Goal: Task Accomplishment & Management: Complete application form

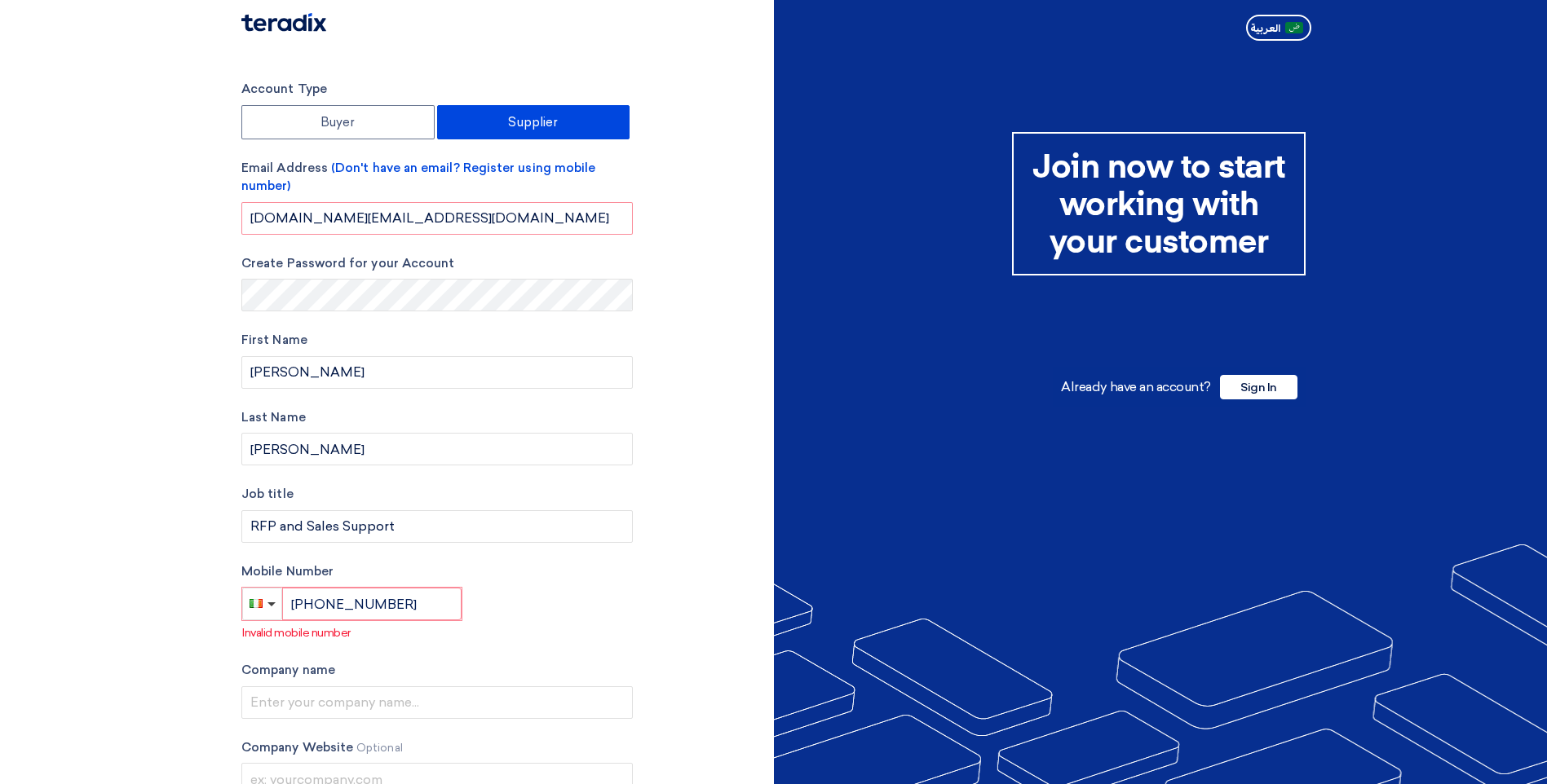
click at [676, 359] on div "Account Type Buyer Supplier Email Address (Don't have an email? Register using …" at bounding box center [501, 484] width 545 height 809
click at [580, 235] on form "Account Type Buyer Supplier Email Address (Don't have an email? Register using …" at bounding box center [436, 360] width 391 height 561
click at [549, 211] on input "[DOMAIN_NAME][EMAIL_ADDRESS][DOMAIN_NAME]" at bounding box center [436, 218] width 391 height 33
click at [542, 213] on input "[DOMAIN_NAME][EMAIL_ADDRESS][DOMAIN_NAME]" at bounding box center [436, 218] width 391 height 33
click at [764, 385] on div "Account Type Buyer Supplier Email Address (Don't have an email? Register using …" at bounding box center [501, 484] width 545 height 809
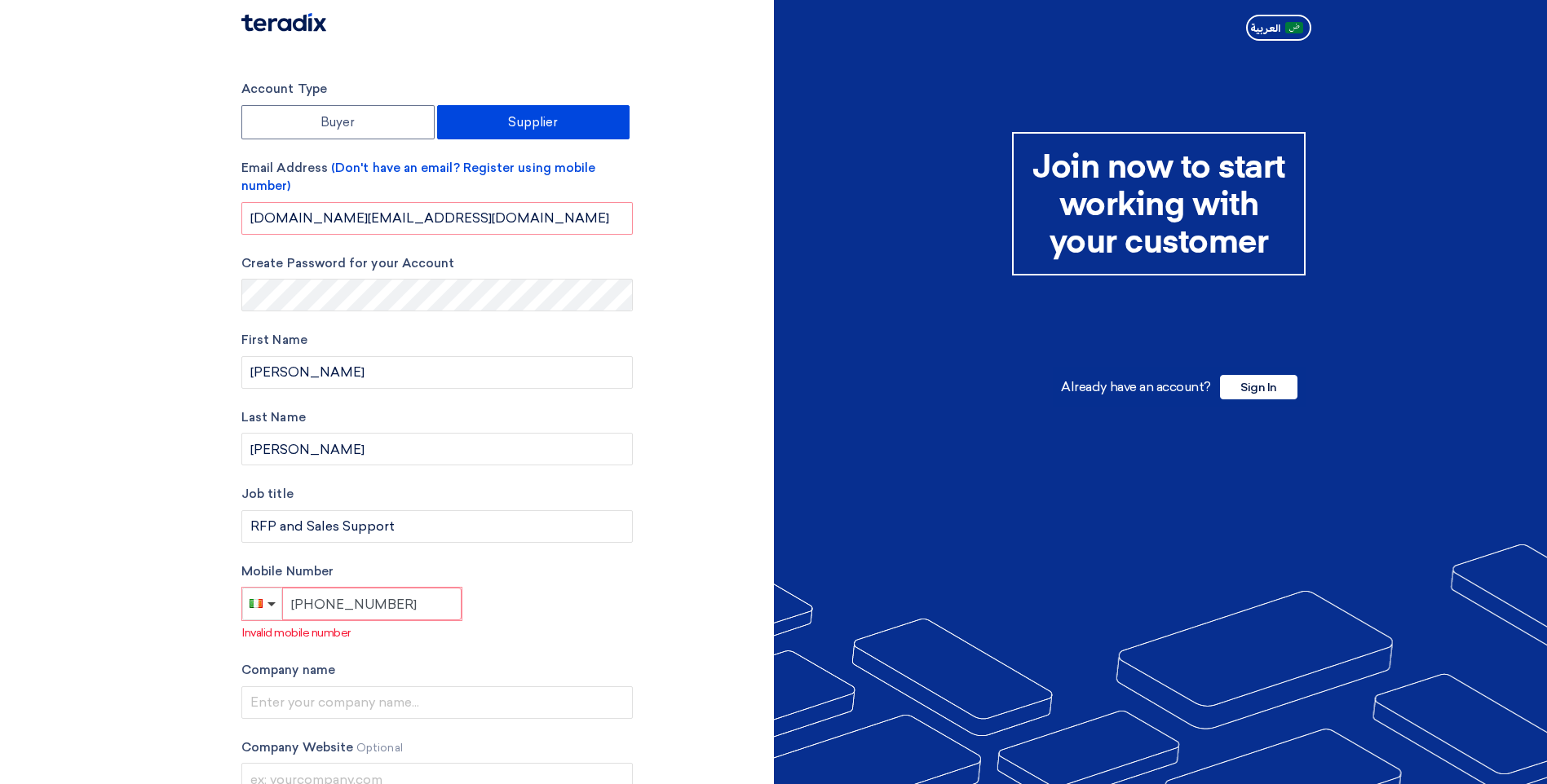
click at [404, 612] on input "[PHONE_NUMBER]" at bounding box center [372, 603] width 179 height 33
click at [583, 632] on p "Invalid mobile number" at bounding box center [437, 633] width 391 height 17
click at [696, 596] on div "Account Type Buyer Supplier Email Address (Don't have an email? Register using …" at bounding box center [501, 484] width 545 height 809
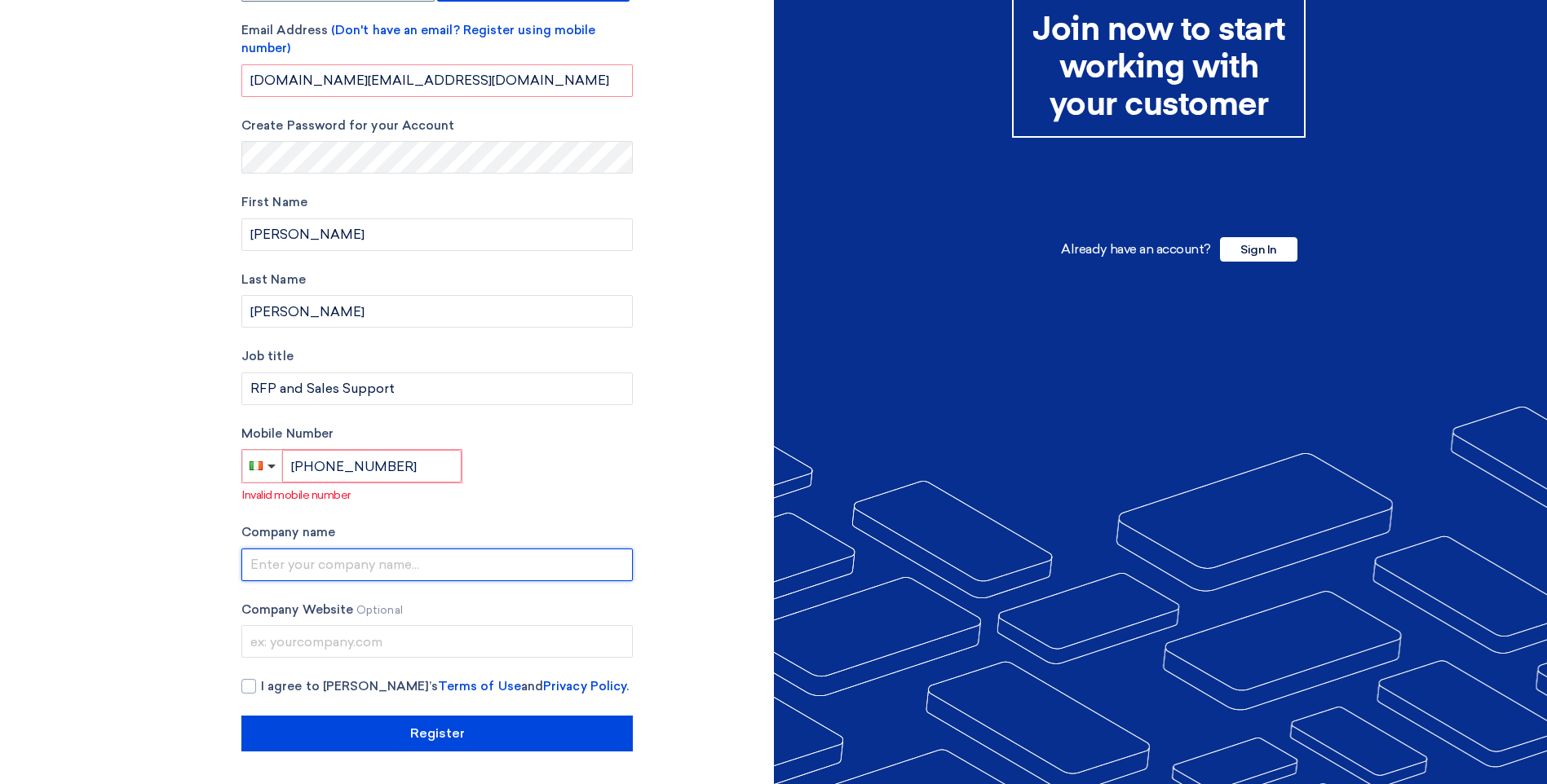
click at [408, 571] on input "text" at bounding box center [436, 564] width 391 height 33
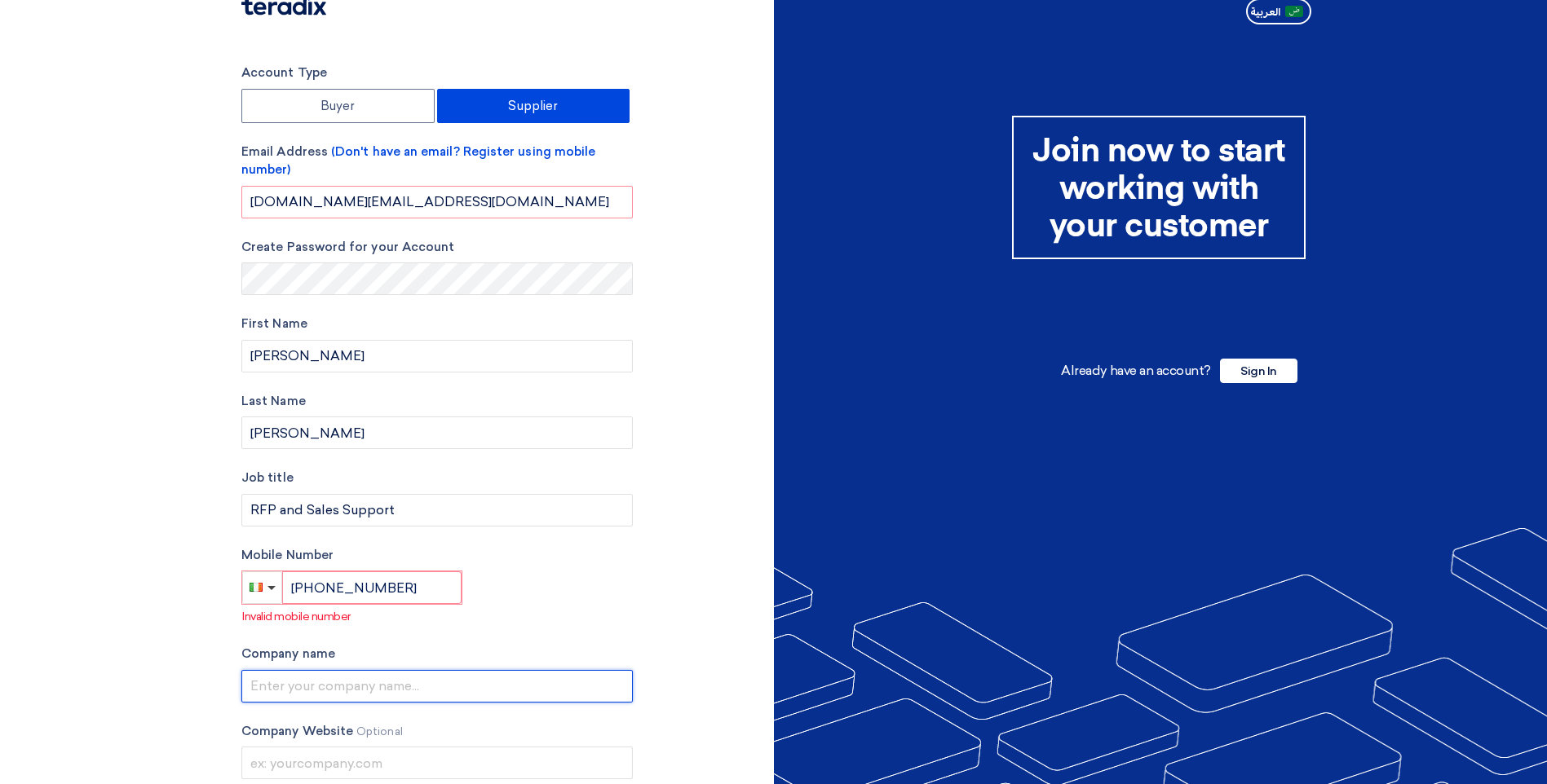
scroll to position [0, 0]
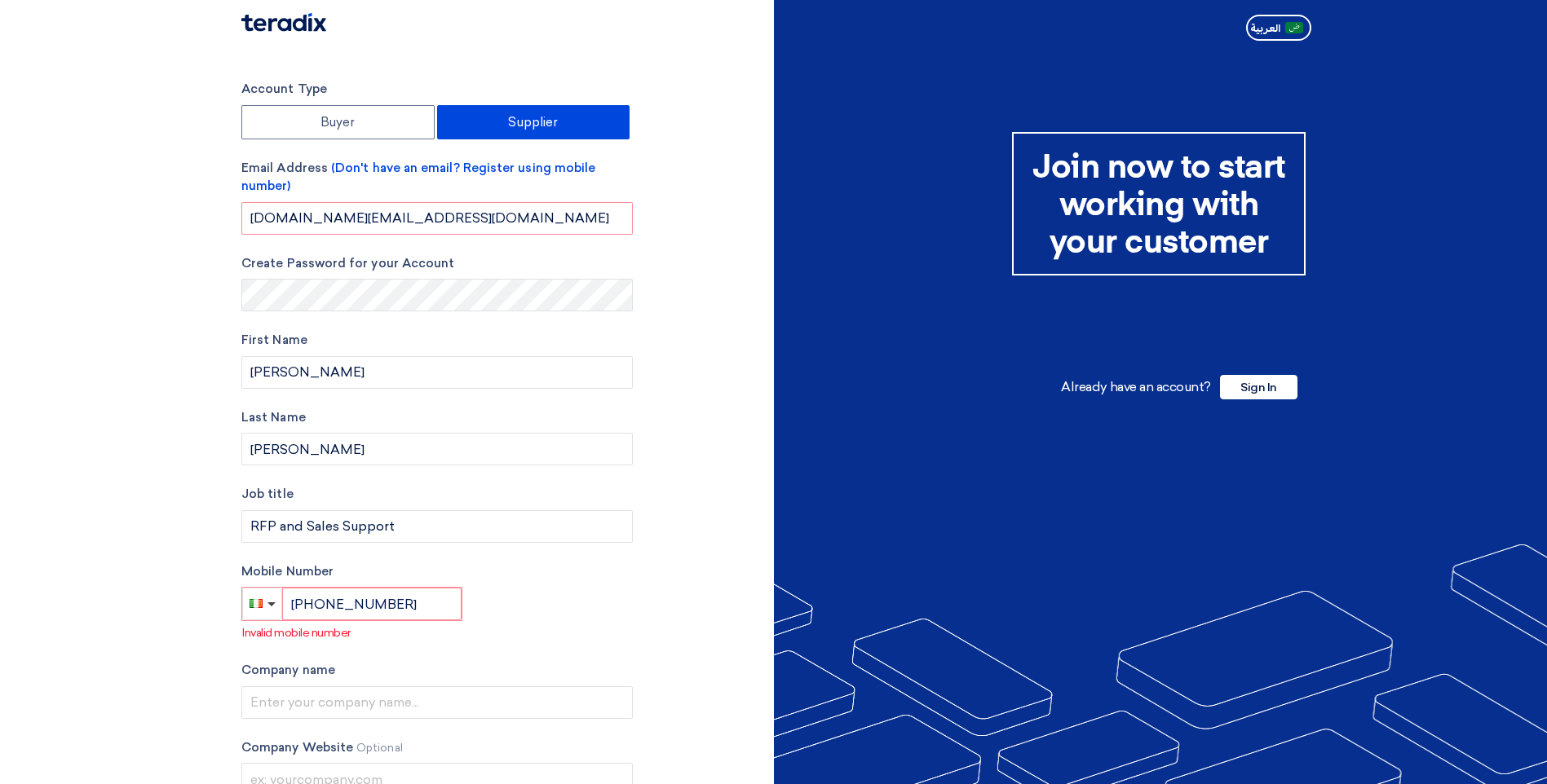
drag, startPoint x: 626, startPoint y: 670, endPoint x: 621, endPoint y: 679, distance: 10.3
click at [626, 670] on label "Company name" at bounding box center [436, 670] width 391 height 18
click at [1345, 301] on div at bounding box center [1160, 458] width 774 height 926
click at [1267, 24] on span "العربية" at bounding box center [1265, 28] width 30 height 12
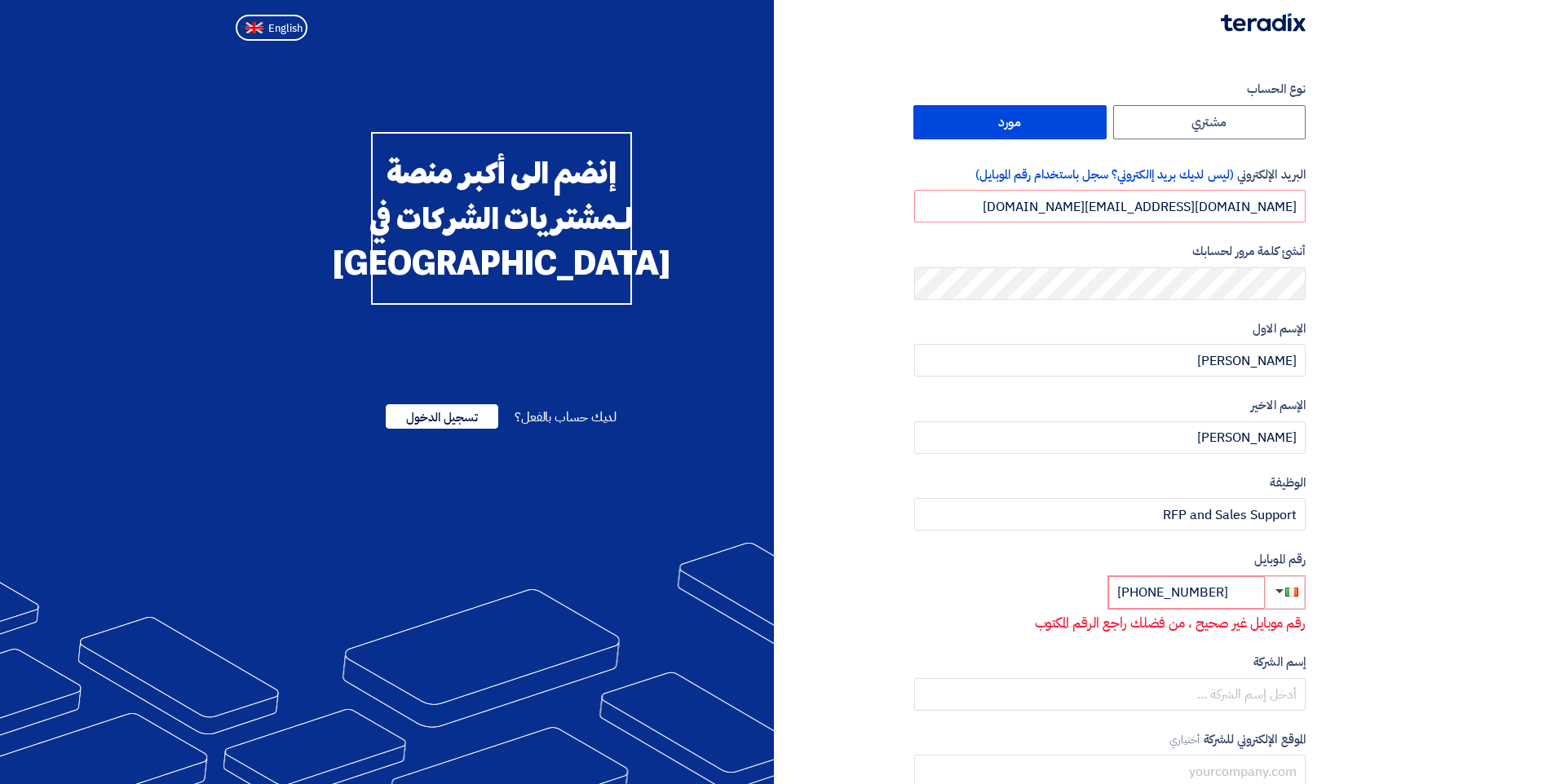
click at [547, 427] on span "لديك حساب بالفعل؟" at bounding box center [566, 417] width 102 height 19
click at [275, 34] on span "English" at bounding box center [285, 28] width 34 height 12
type input "Register"
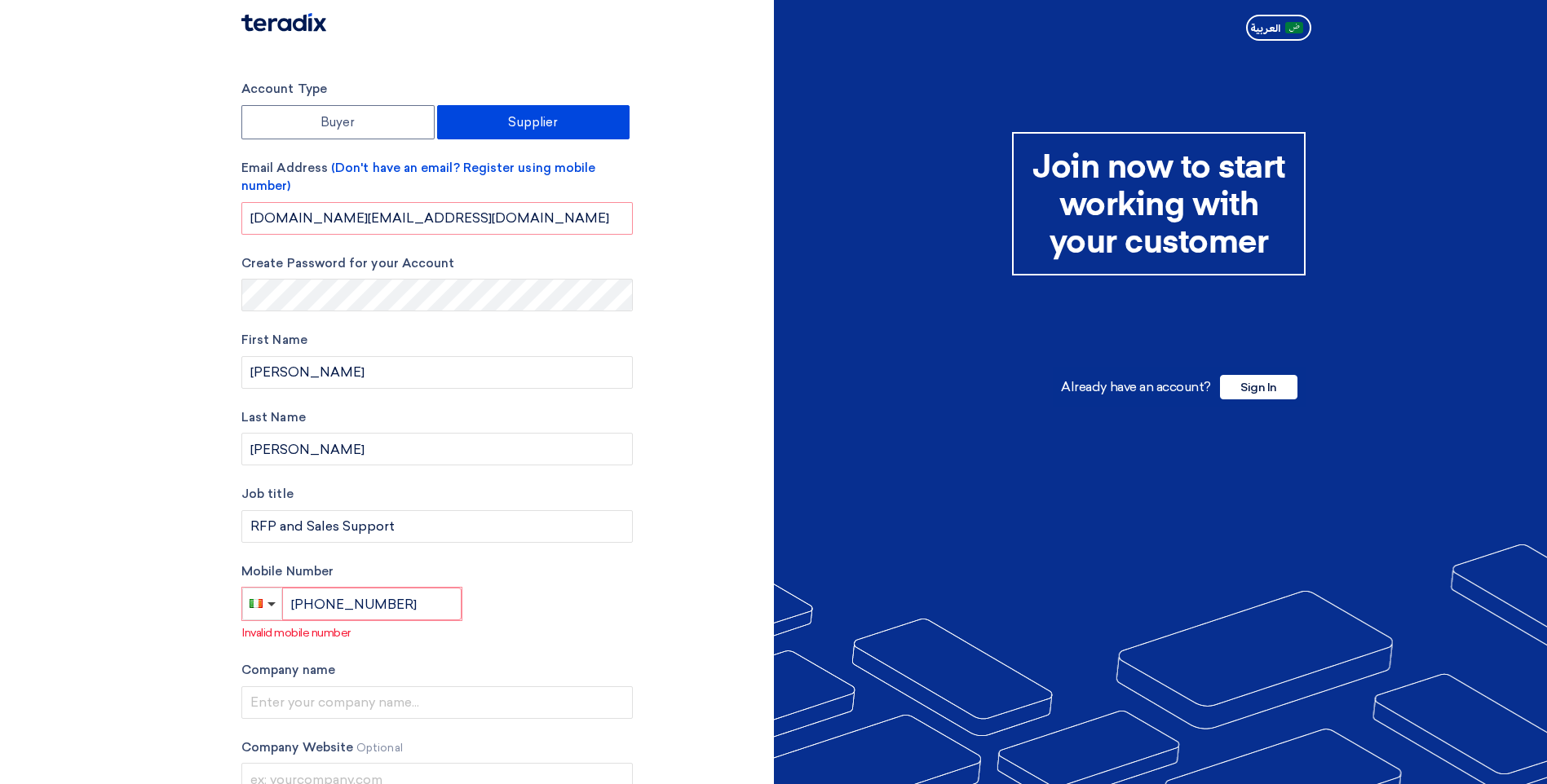
click at [758, 423] on div "Account Type Buyer Supplier Email Address (Don't have an email? Register using …" at bounding box center [501, 484] width 545 height 809
click at [338, 704] on input "text" at bounding box center [436, 702] width 391 height 33
click at [846, 430] on div "Join now to start working with your customer Already have an account? Sign In ا…" at bounding box center [1046, 484] width 545 height 809
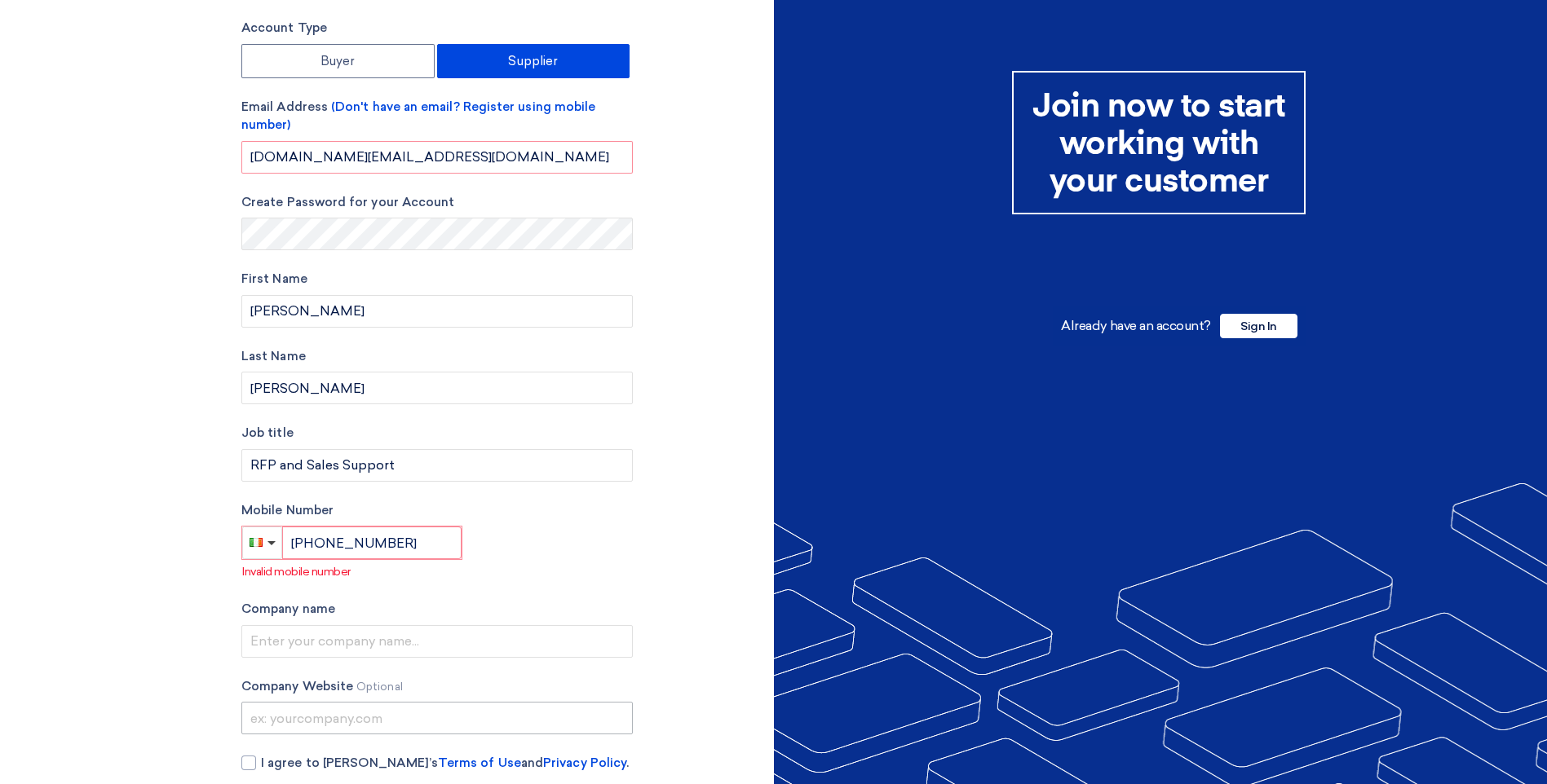
scroll to position [138, 0]
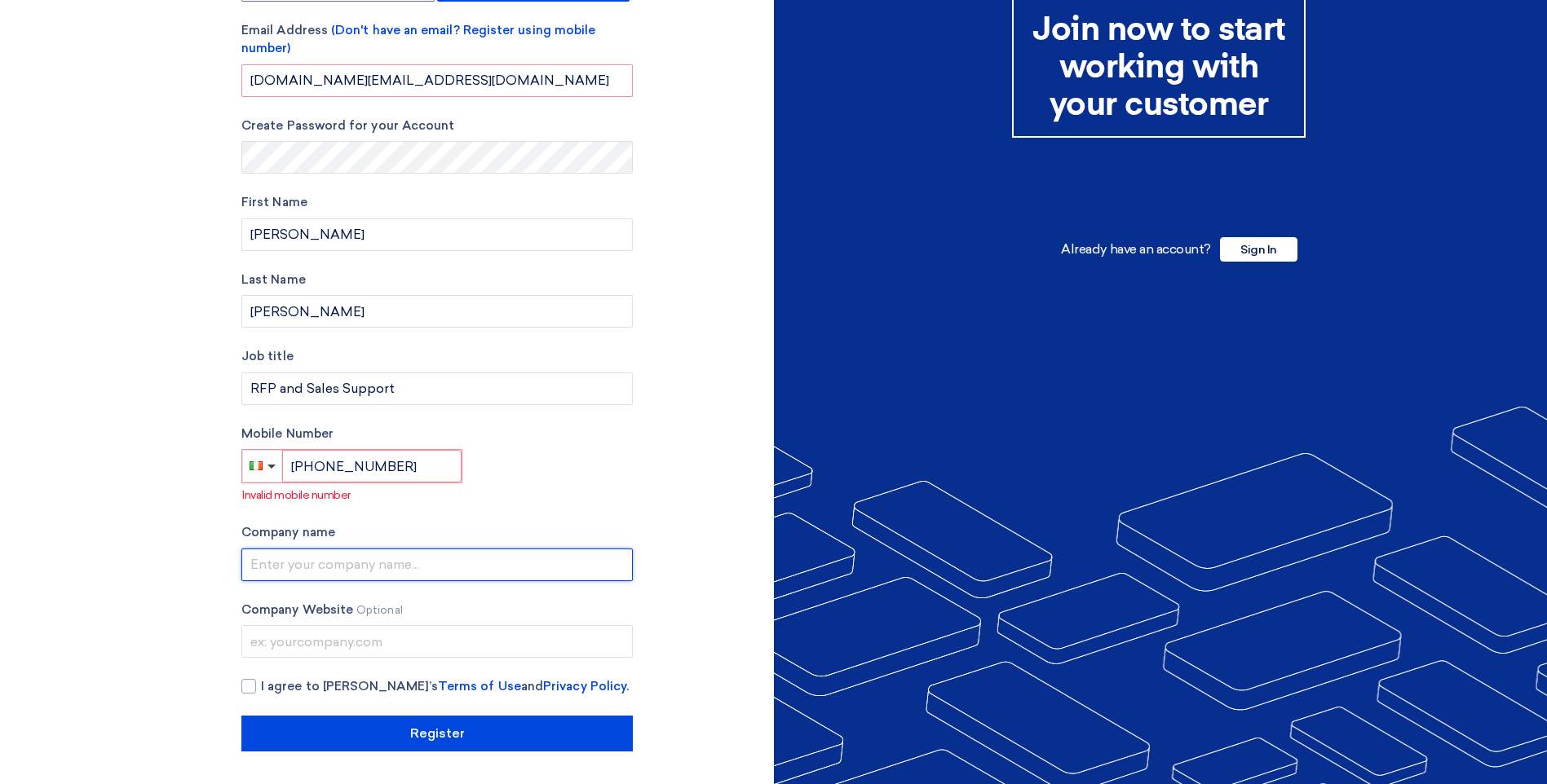
click at [369, 563] on input "text" at bounding box center [436, 564] width 391 height 33
type input "J"
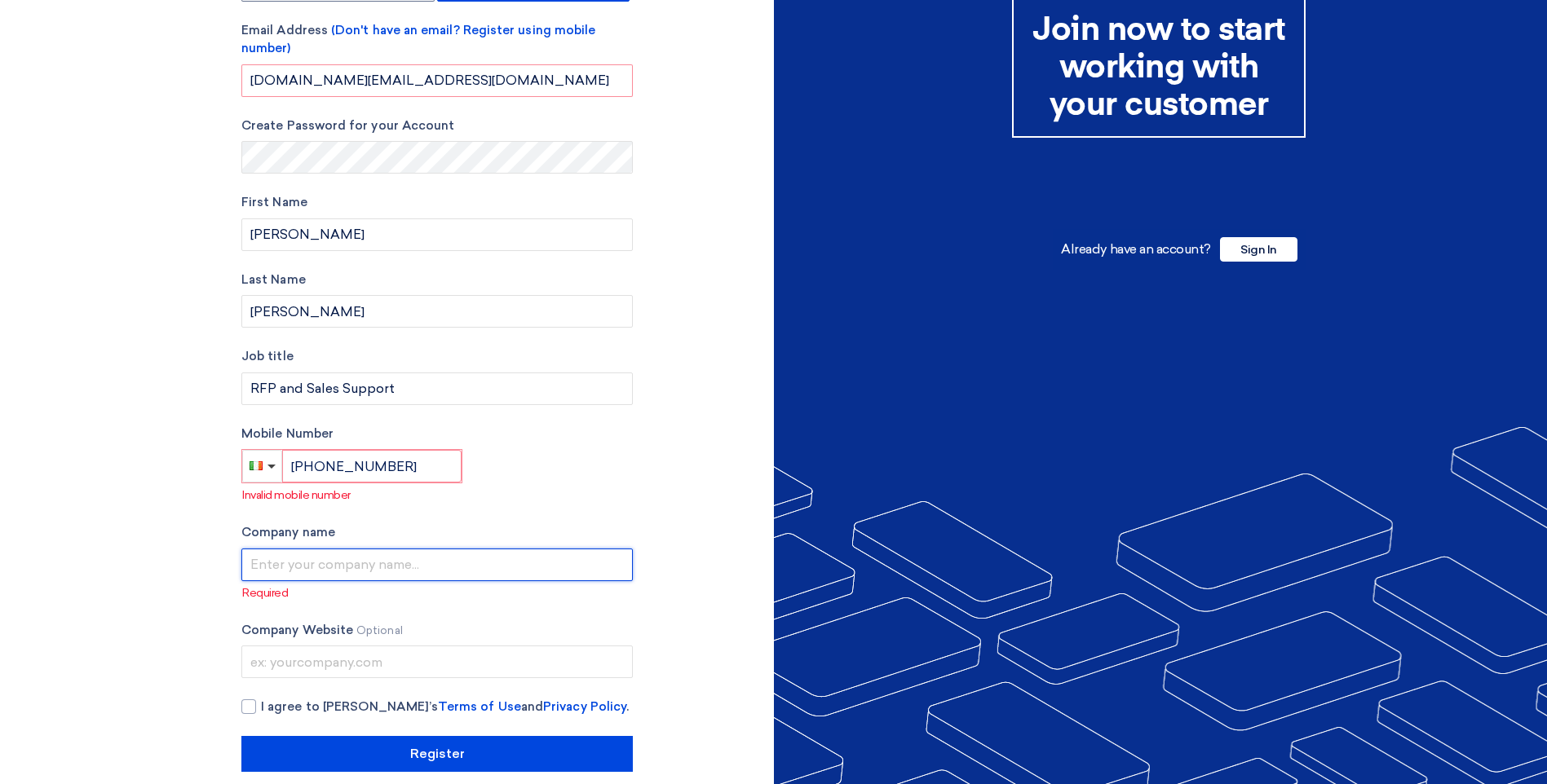
click at [358, 560] on input "text" at bounding box center [436, 564] width 391 height 33
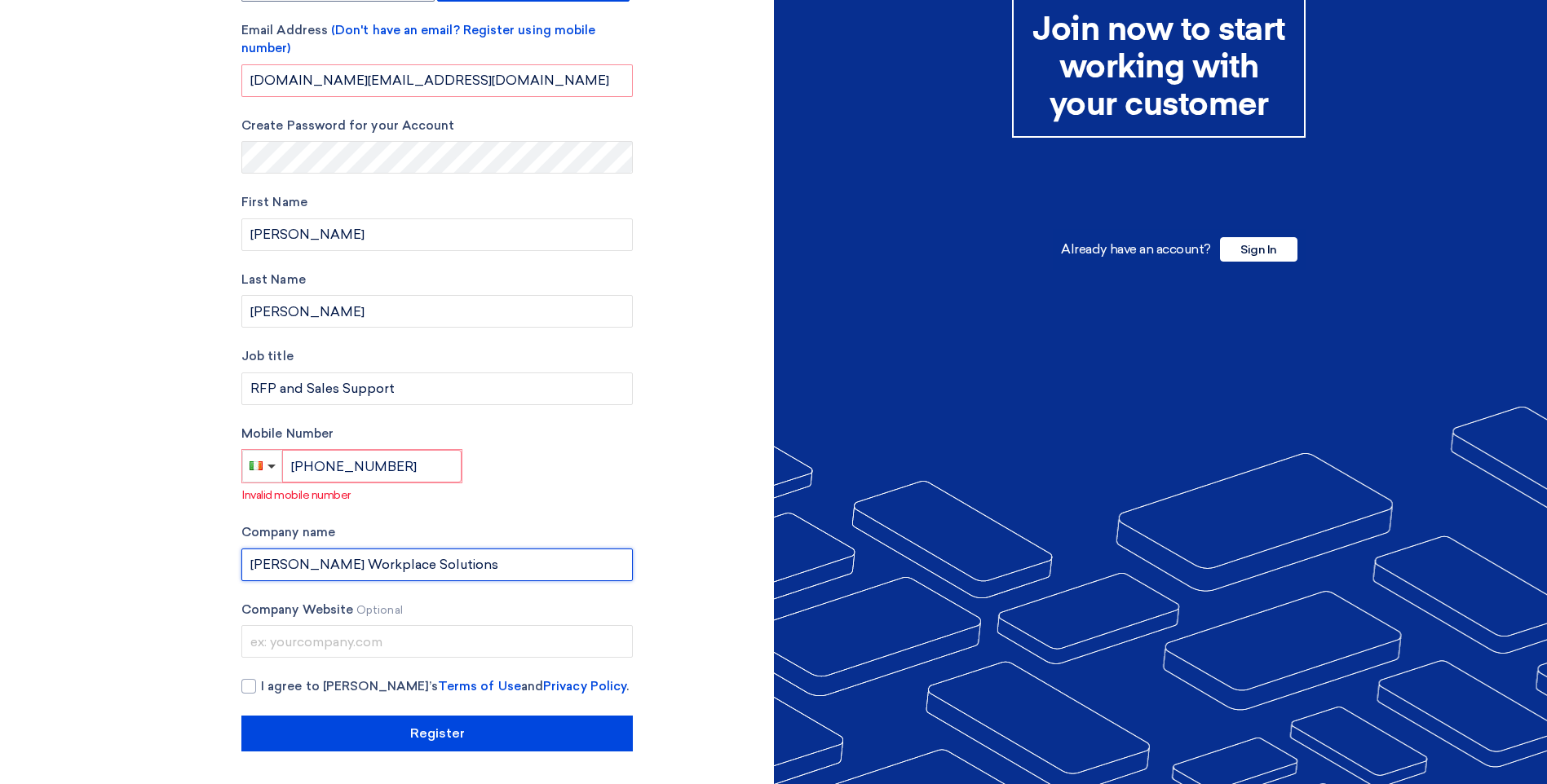
type input "[PERSON_NAME] Workplace Solutions"
click at [397, 464] on input "[PHONE_NUMBER]" at bounding box center [372, 466] width 179 height 33
type input "[PHONE_NUMBER]"
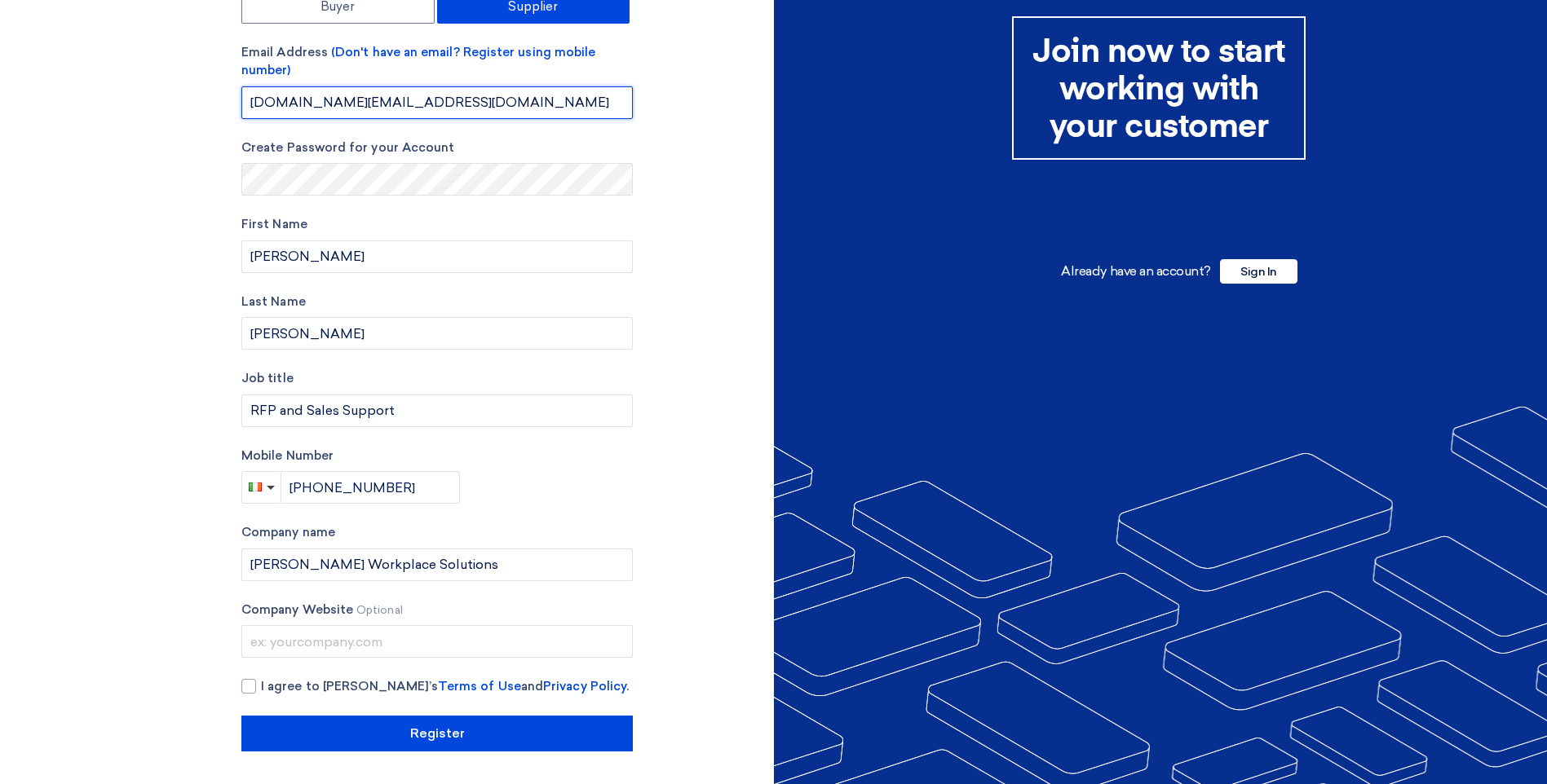
click at [498, 96] on input "[DOMAIN_NAME][EMAIL_ADDRESS][DOMAIN_NAME]" at bounding box center [436, 102] width 391 height 33
click at [253, 686] on div at bounding box center [249, 686] width 15 height 15
click at [261, 686] on input "I agree to [PERSON_NAME]’s Terms of Use and Privacy Policy ." at bounding box center [456, 693] width 391 height 33
checkbox input "true"
click at [501, 100] on input "[DOMAIN_NAME][EMAIL_ADDRESS][DOMAIN_NAME]" at bounding box center [436, 102] width 391 height 33
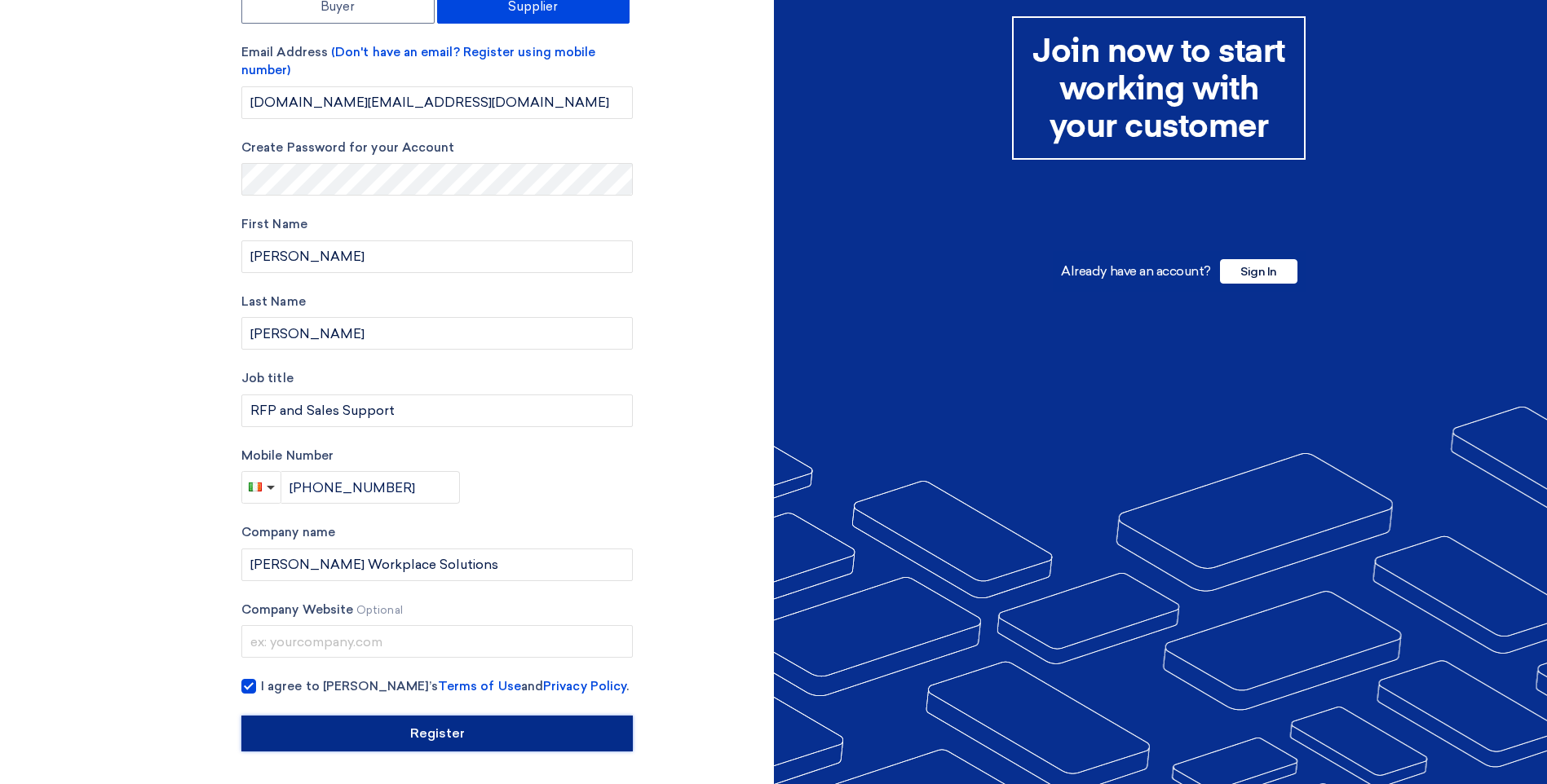
click at [450, 726] on input "Register" at bounding box center [436, 733] width 391 height 36
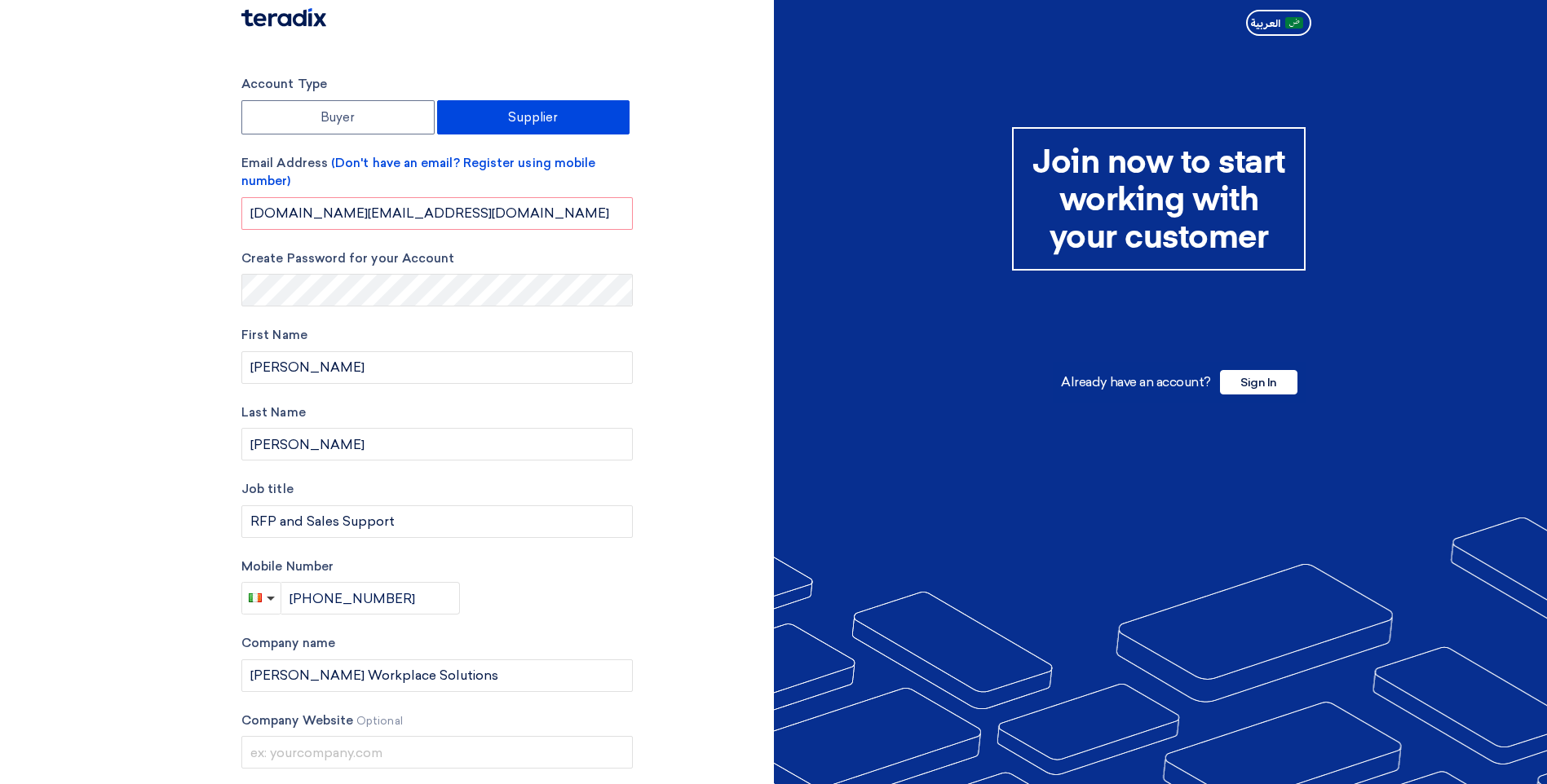
scroll to position [0, 0]
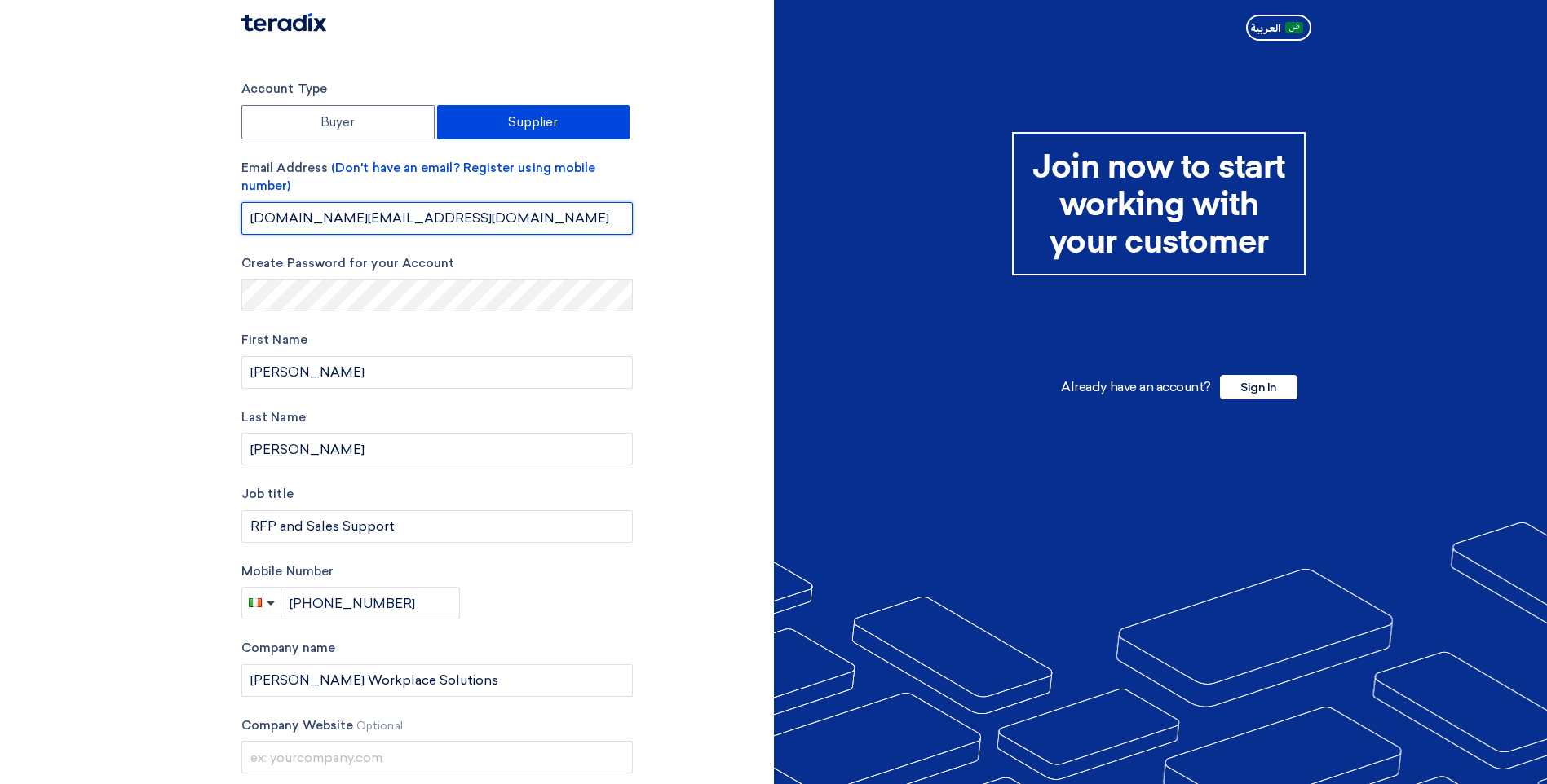
click at [506, 224] on input "[DOMAIN_NAME][EMAIL_ADDRESS][DOMAIN_NAME]" at bounding box center [436, 218] width 391 height 33
type input "[DOMAIN_NAME][EMAIL_ADDRESS][DOMAIN_NAME]"
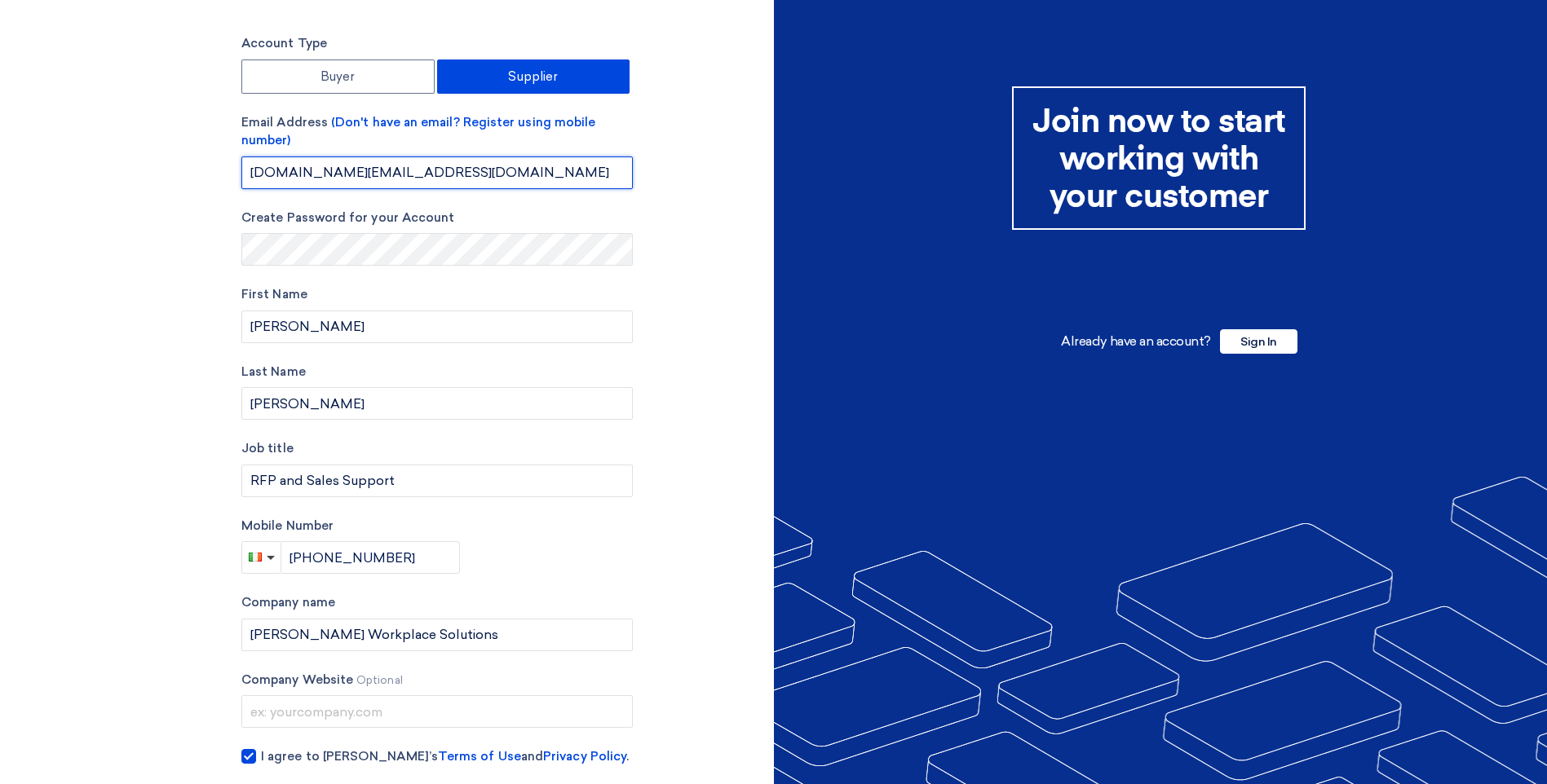
scroll to position [115, 0]
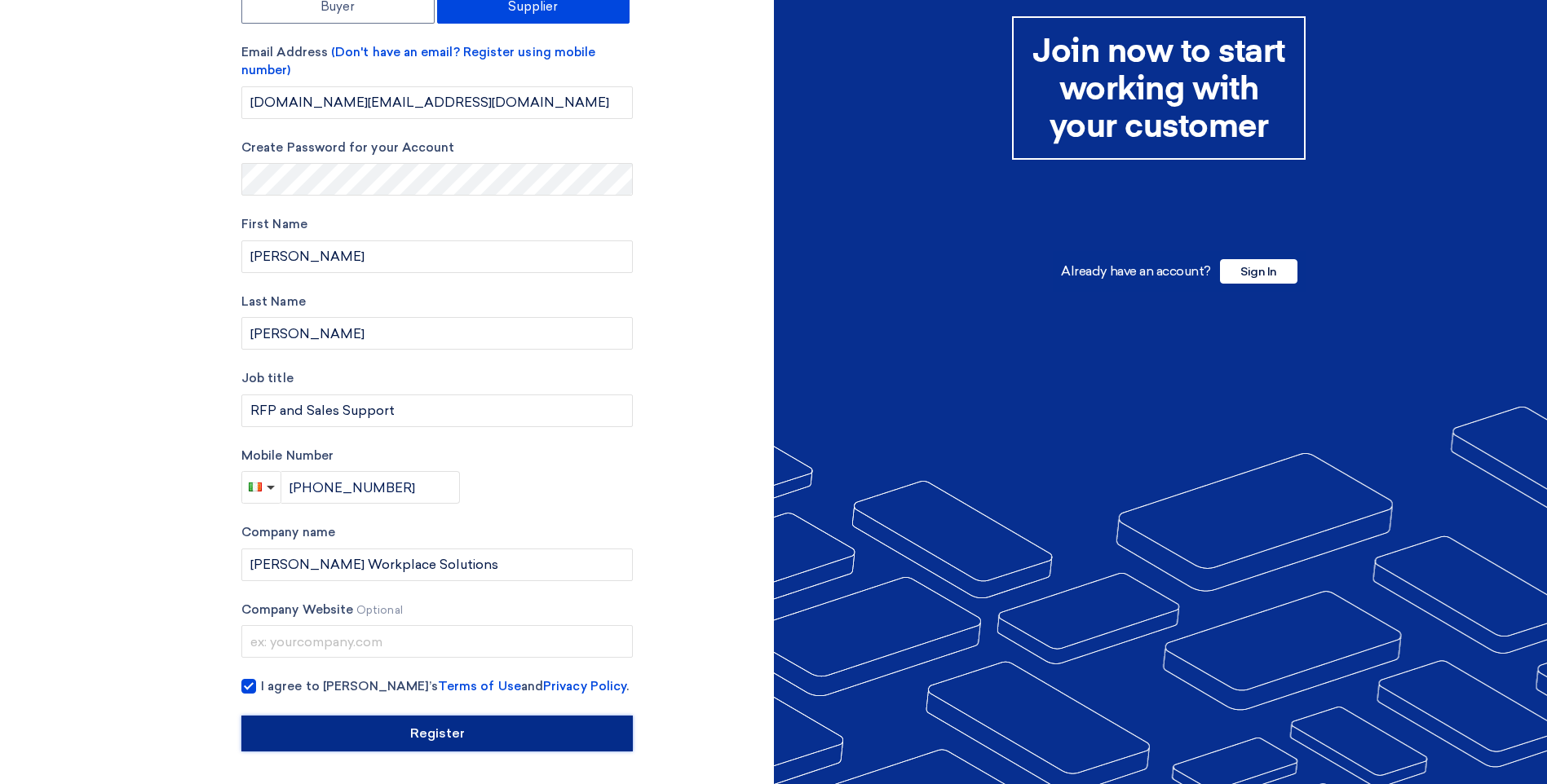
click at [415, 722] on input "Register" at bounding box center [436, 733] width 391 height 36
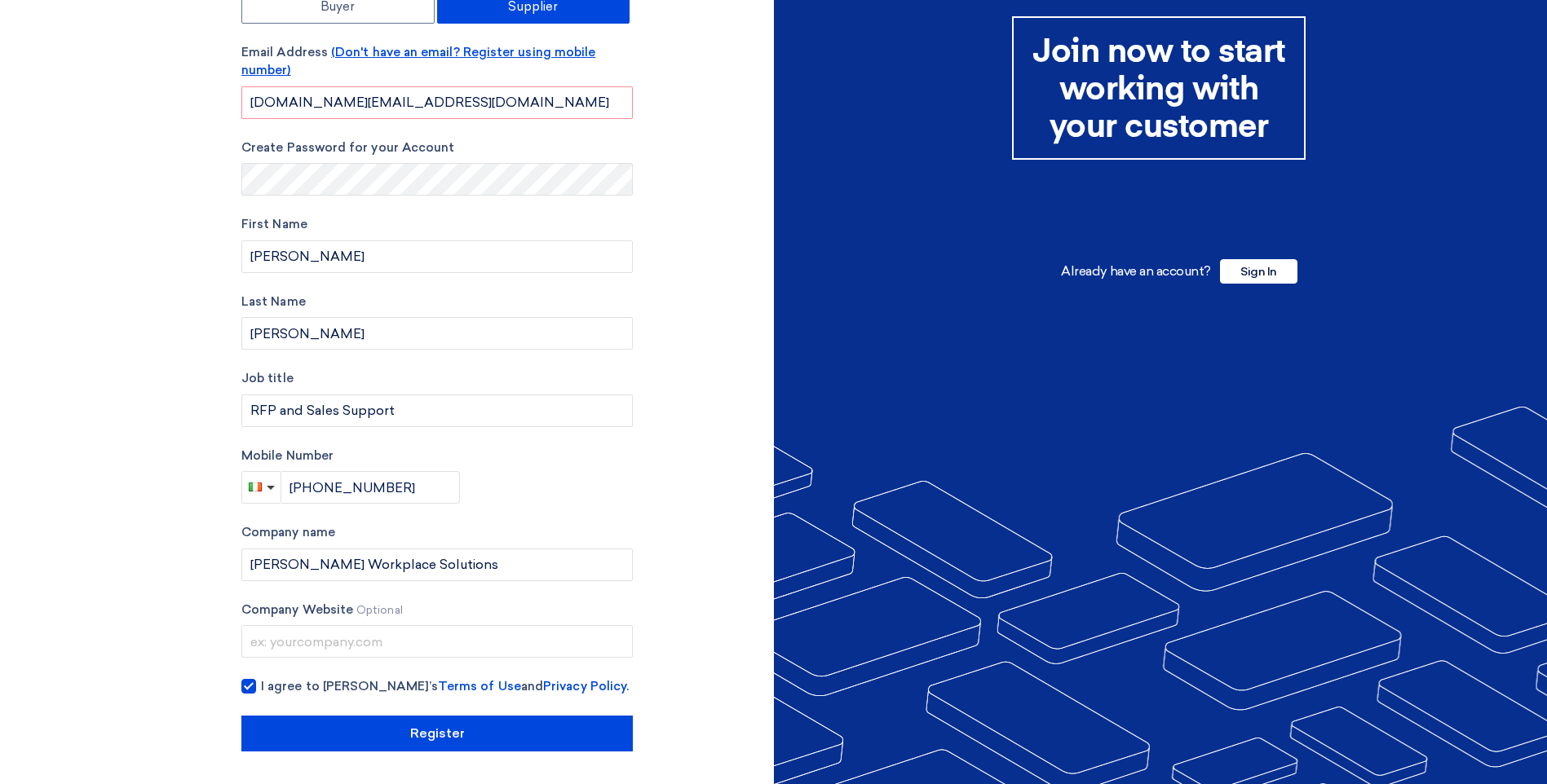
click at [522, 54] on span "(Don't have an email? Register using mobile number)" at bounding box center [418, 62] width 354 height 33
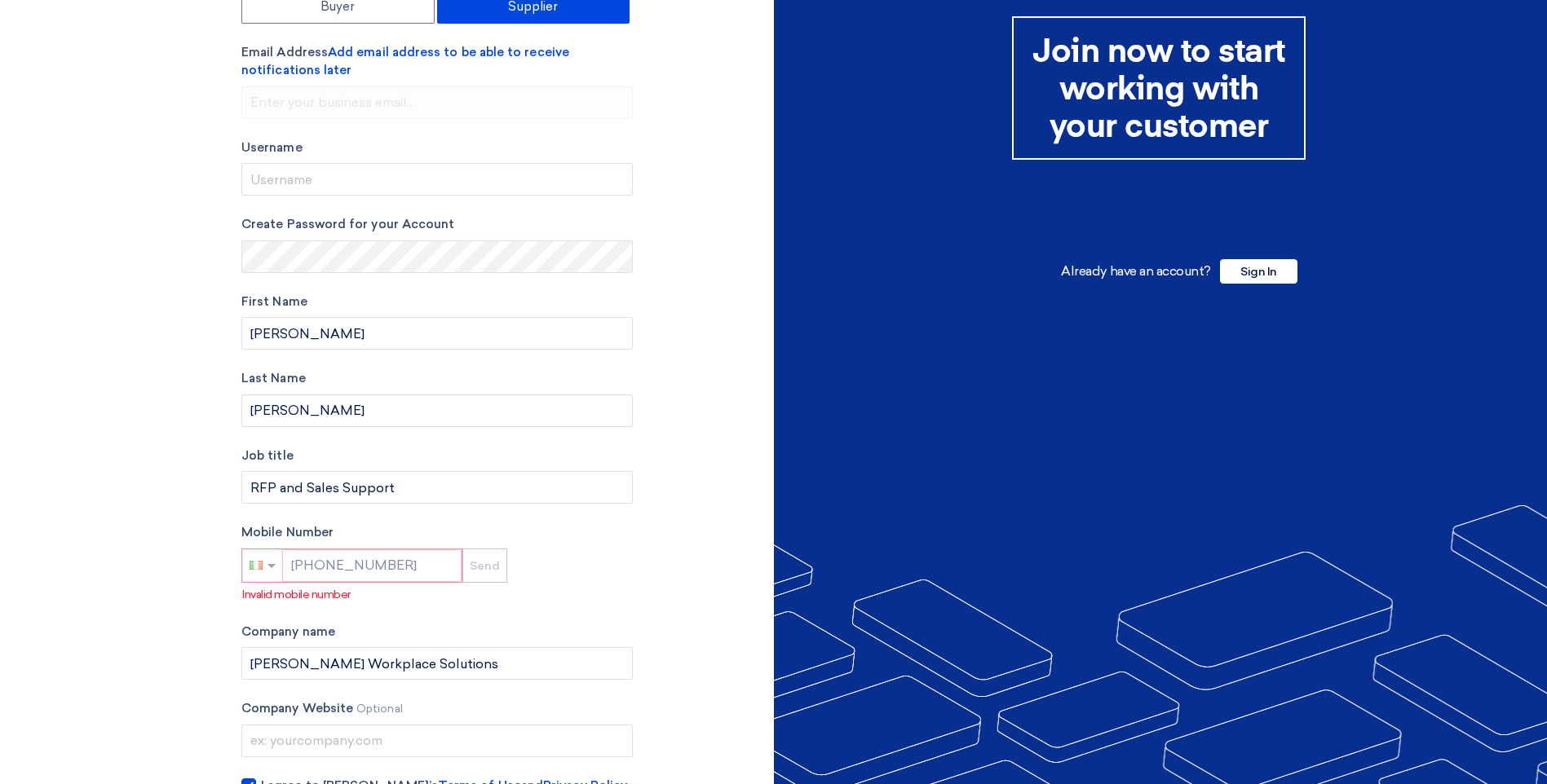
click at [287, 561] on div "[PHONE_NUMBER]" at bounding box center [352, 565] width 219 height 33
click at [319, 575] on div "[PHONE_NUMBER]" at bounding box center [352, 565] width 219 height 33
drag, startPoint x: 336, startPoint y: 555, endPoint x: 349, endPoint y: 553, distance: 13.2
click at [349, 553] on div "[PHONE_NUMBER]" at bounding box center [352, 565] width 219 height 33
click at [361, 571] on div "[PHONE_NUMBER]" at bounding box center [352, 565] width 219 height 33
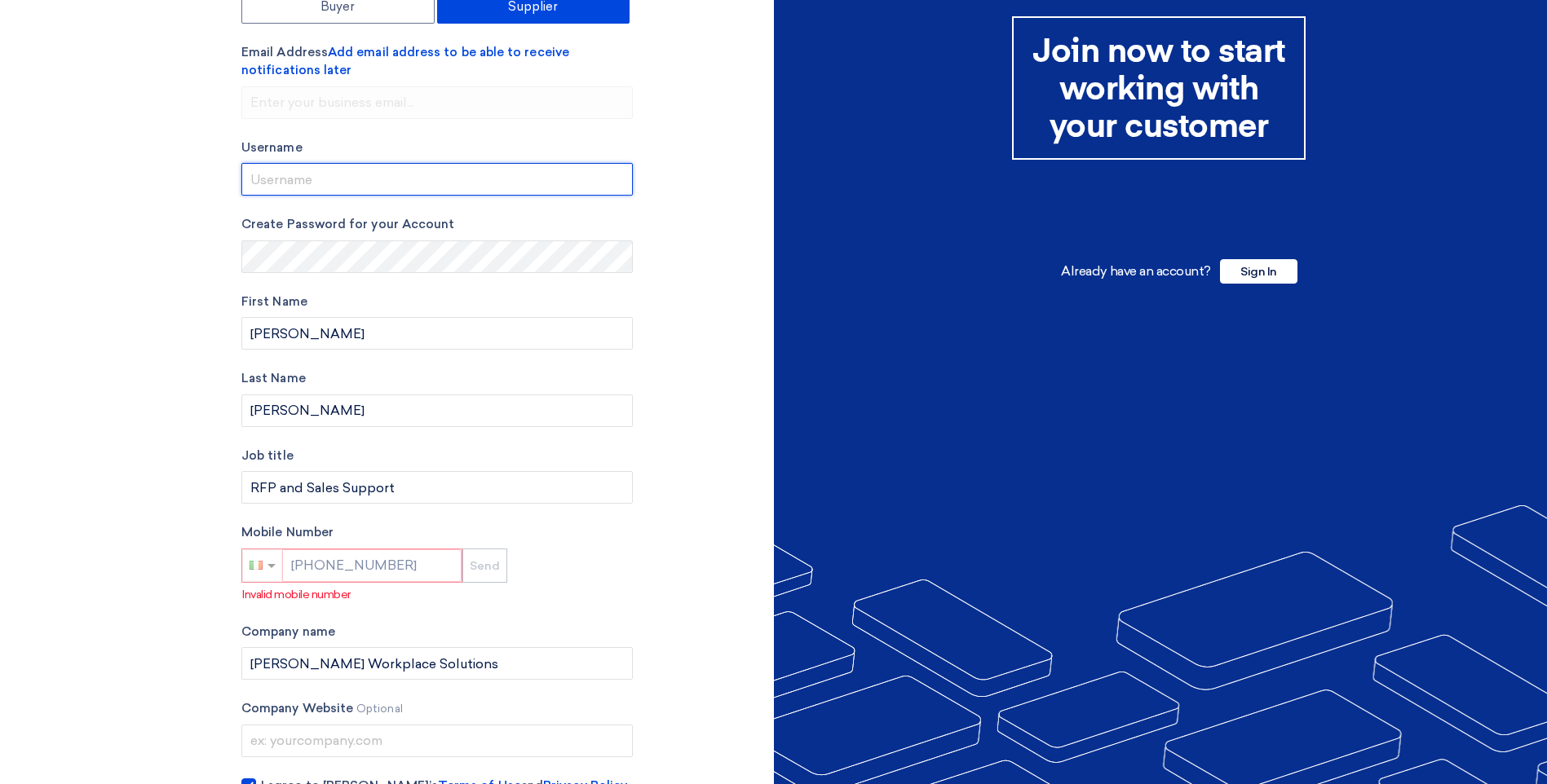
click at [284, 187] on input "userName" at bounding box center [436, 179] width 391 height 33
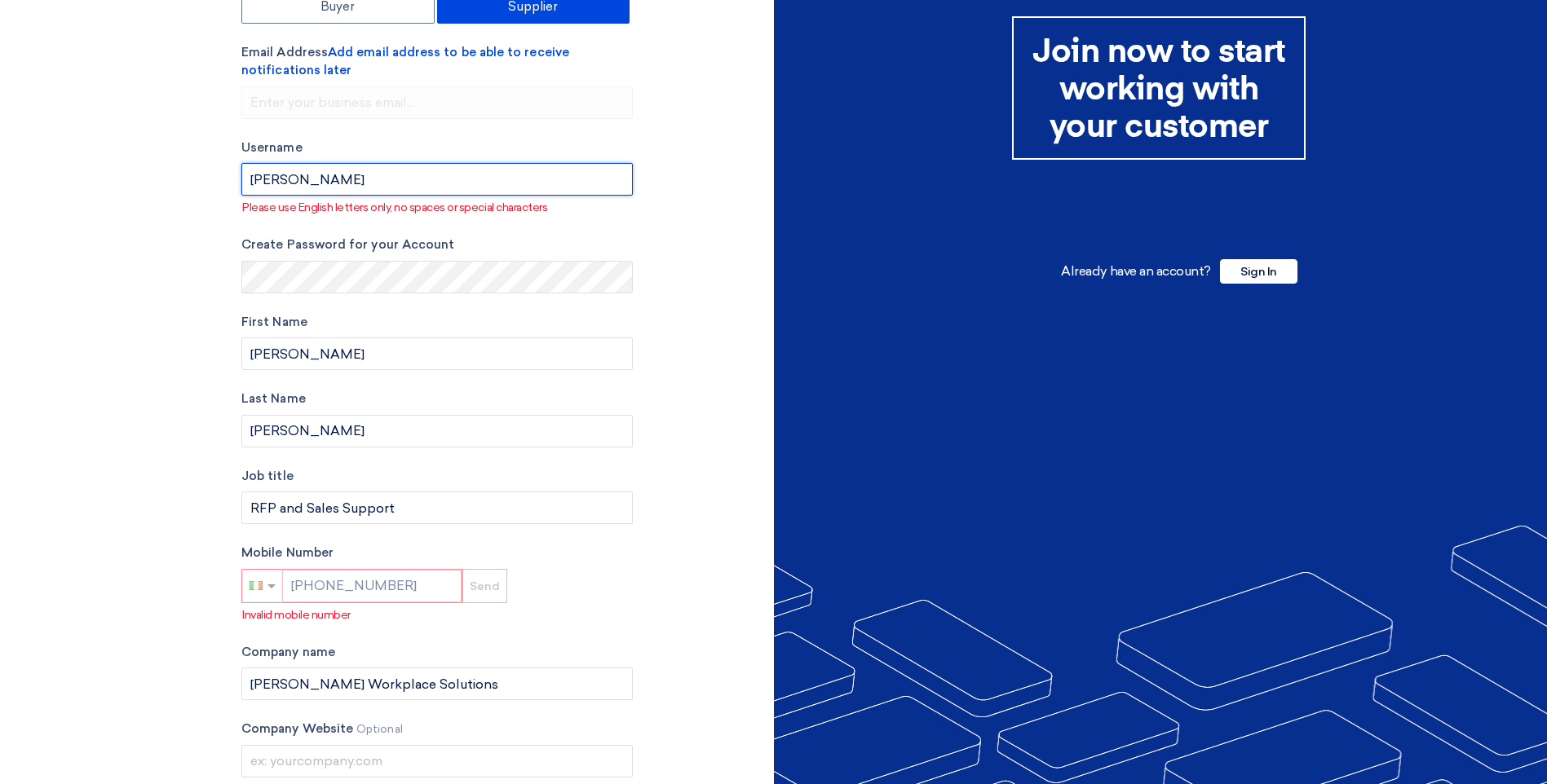
type input "[PERSON_NAME]"
click at [599, 222] on form "Account Type Buyer Supplier Email Address Add email address to be able to recei…" at bounding box center [436, 294] width 391 height 659
click at [321, 217] on form "Account Type Buyer Supplier Email Address Add email address to be able to recei…" at bounding box center [436, 294] width 391 height 659
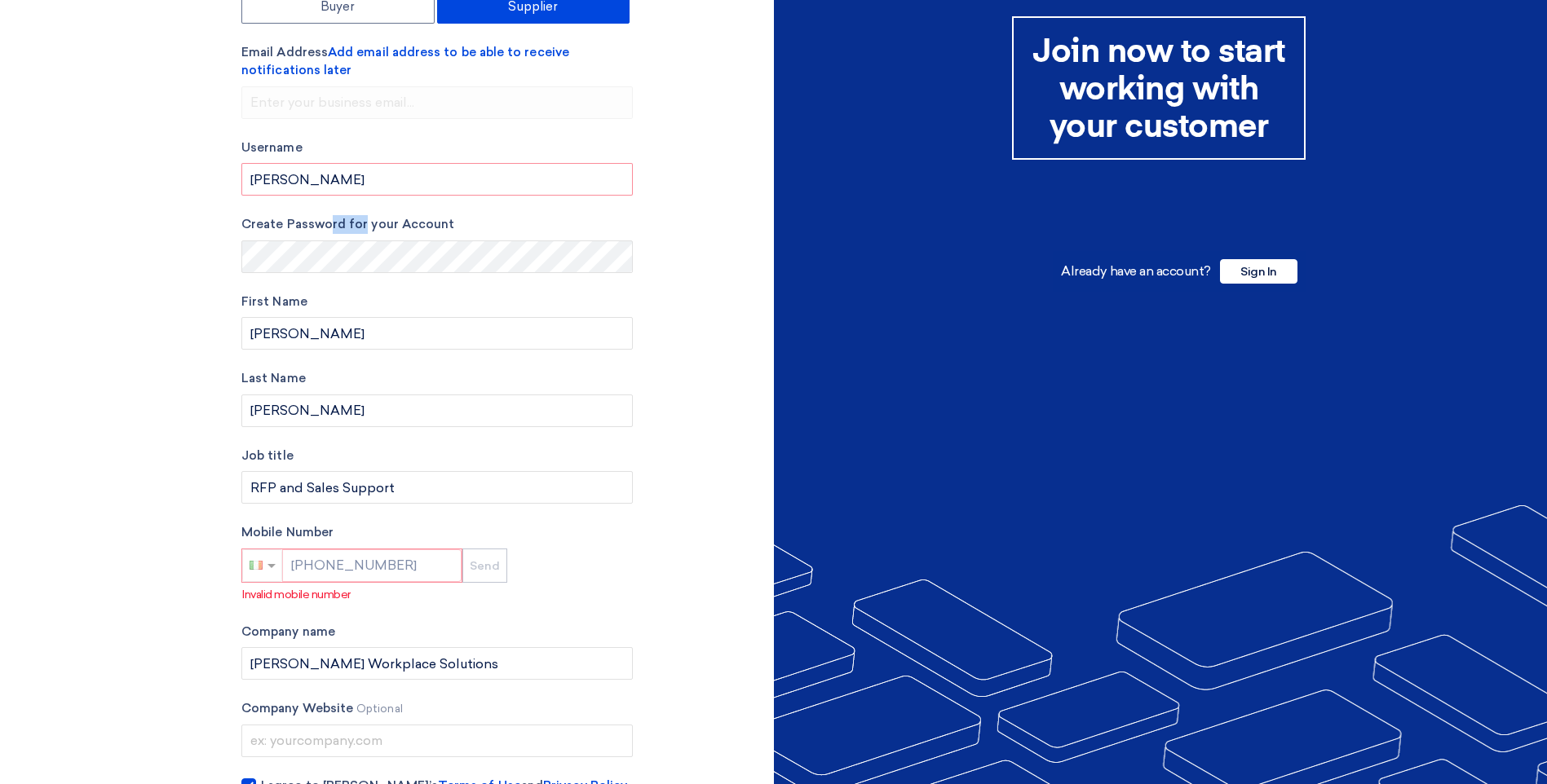
drag, startPoint x: 460, startPoint y: 206, endPoint x: 478, endPoint y: 206, distance: 18.0
click at [478, 206] on form "Account Type Buyer Supplier Email Address Add email address to be able to recei…" at bounding box center [436, 284] width 391 height 639
drag, startPoint x: 478, startPoint y: 206, endPoint x: 735, endPoint y: 258, distance: 262.2
click at [735, 258] on div "Account Type Buyer Supplier Email Address Add email address to be able to recei…" at bounding box center [501, 407] width 545 height 886
click at [279, 174] on input "userName" at bounding box center [436, 179] width 391 height 33
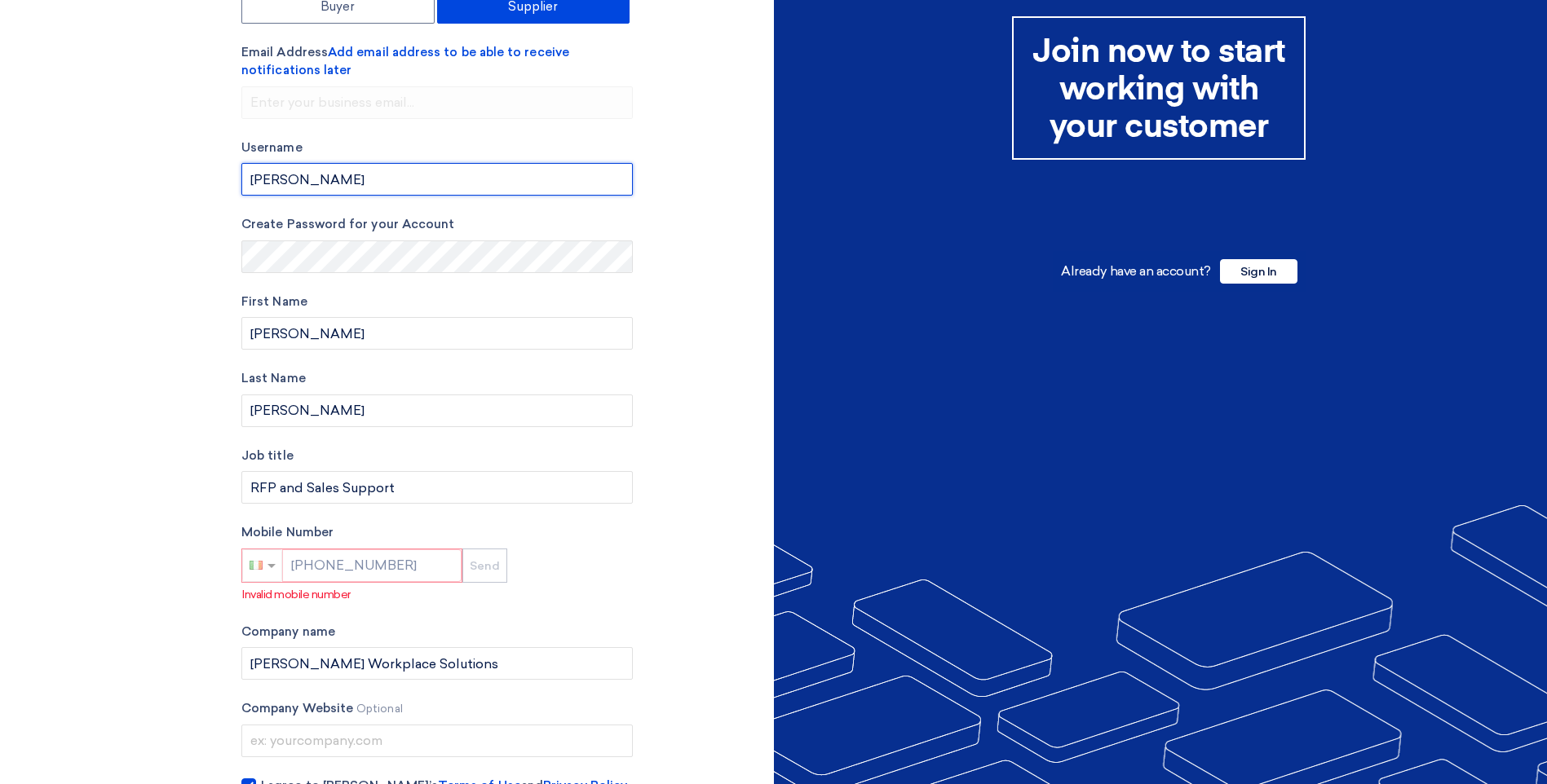
click at [340, 180] on input "userName" at bounding box center [436, 179] width 391 height 33
click at [304, 570] on div "[PHONE_NUMBER]" at bounding box center [352, 565] width 219 height 33
click at [292, 623] on label "Company name" at bounding box center [436, 632] width 391 height 18
click at [256, 578] on div at bounding box center [262, 565] width 40 height 33
click at [260, 566] on div at bounding box center [262, 565] width 40 height 33
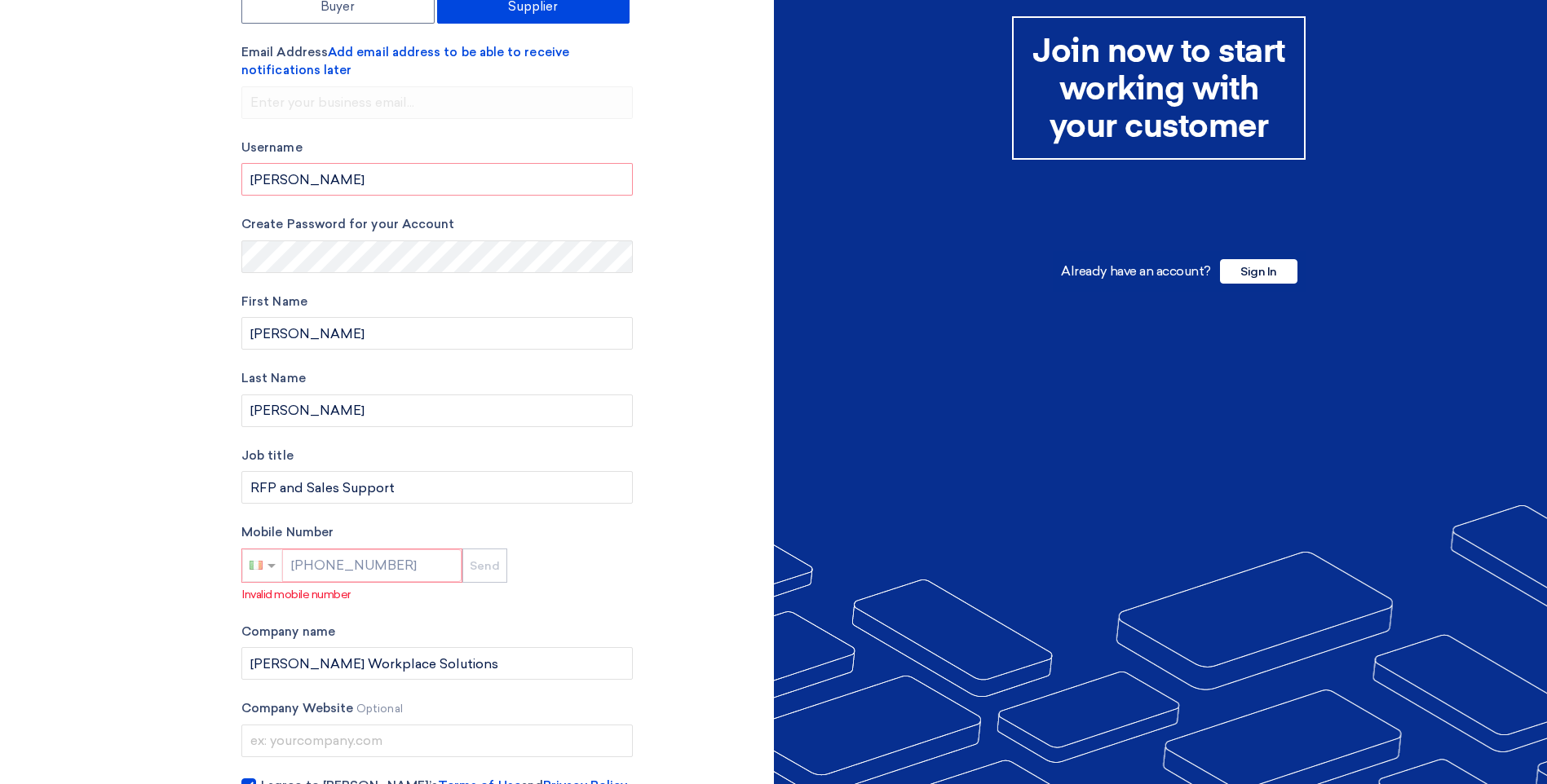
click at [395, 569] on div "[PHONE_NUMBER]" at bounding box center [352, 565] width 219 height 33
click at [390, 559] on div "[PHONE_NUMBER]" at bounding box center [352, 565] width 219 height 33
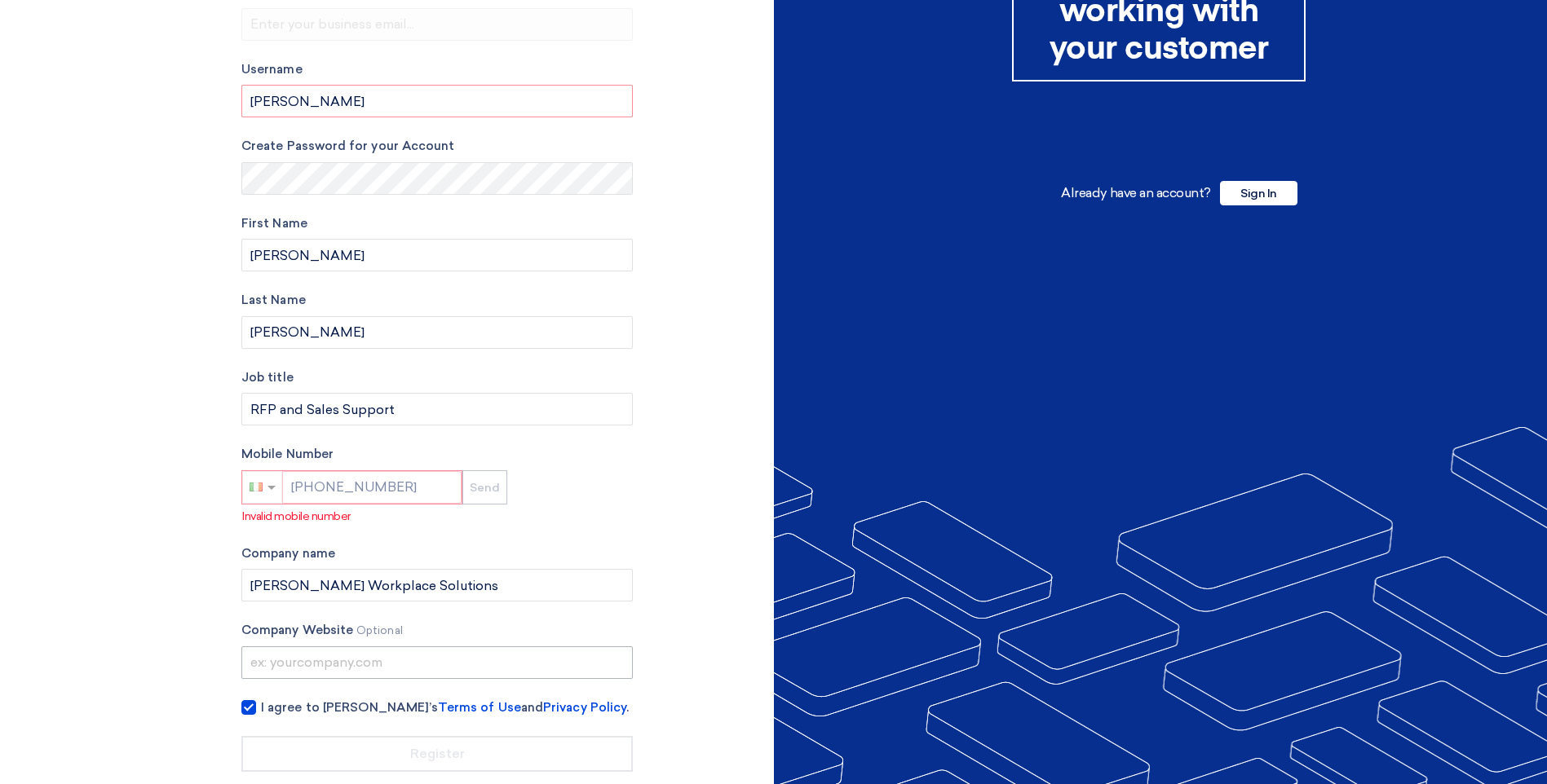
scroll to position [197, 0]
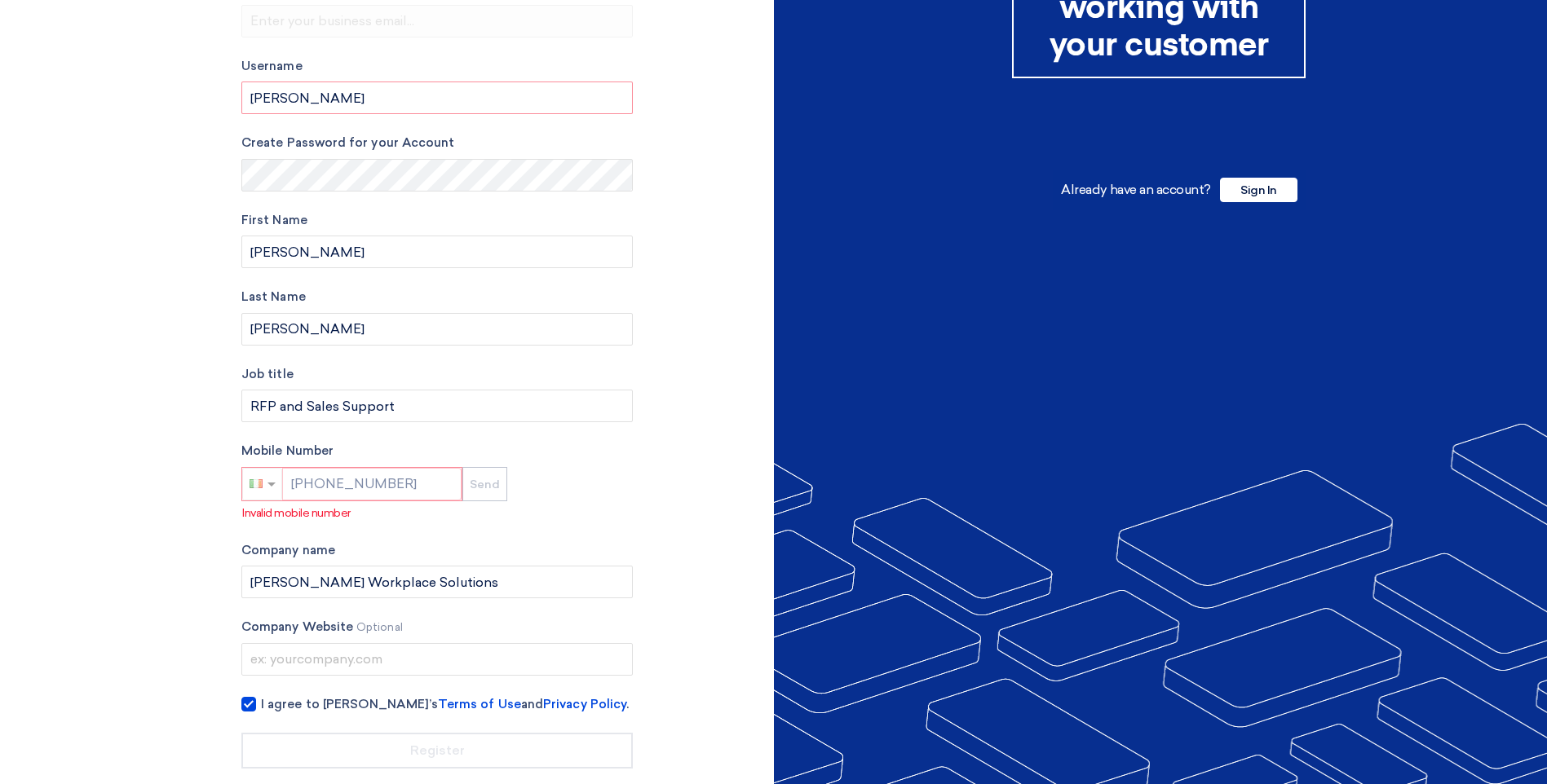
drag, startPoint x: 344, startPoint y: 496, endPoint x: 352, endPoint y: 494, distance: 8.2
click at [352, 494] on div "[PHONE_NUMBER]" at bounding box center [352, 484] width 219 height 33
click at [355, 481] on div "[PHONE_NUMBER]" at bounding box center [352, 484] width 219 height 33
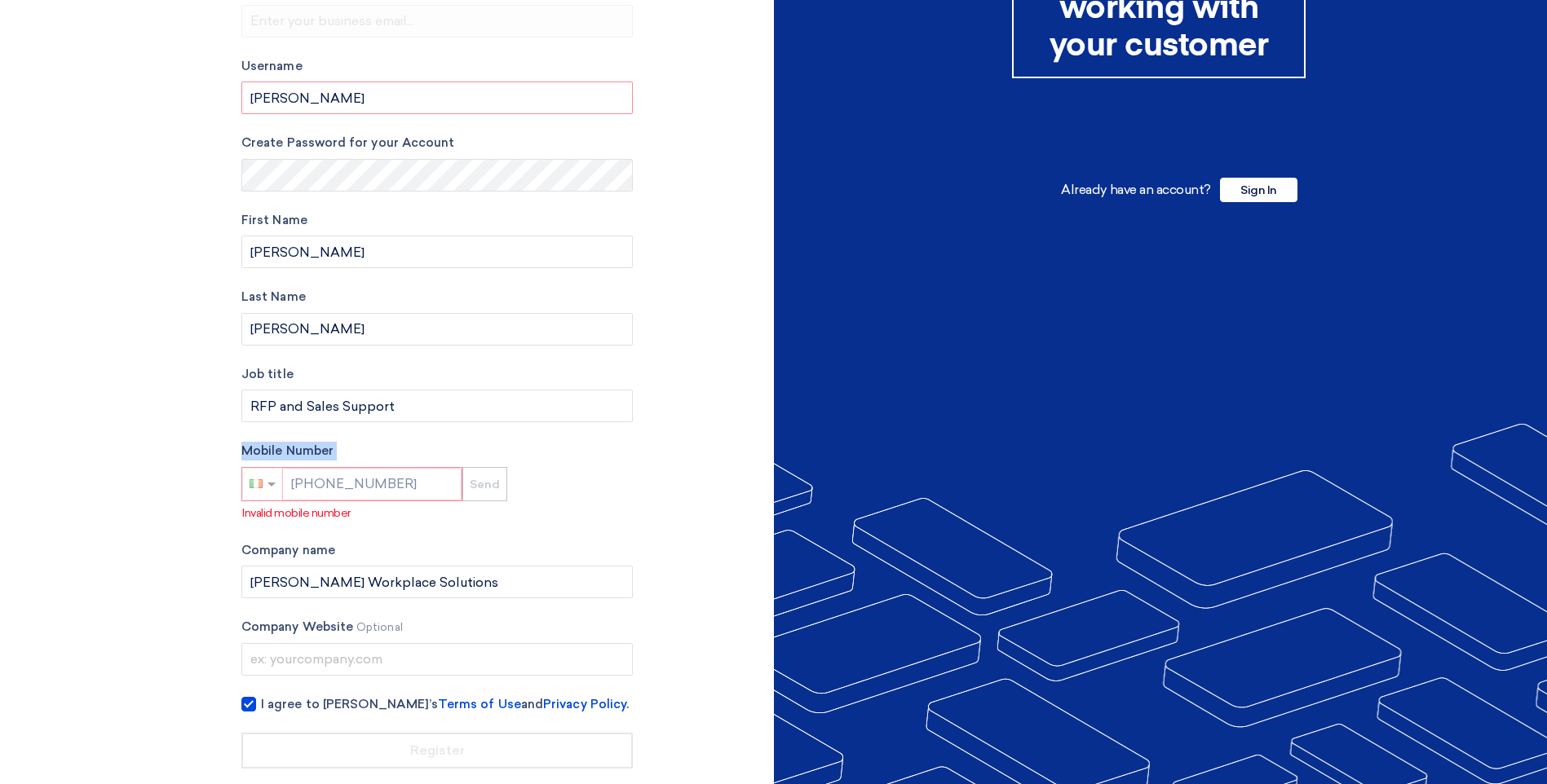
click at [355, 481] on div "[PHONE_NUMBER]" at bounding box center [352, 484] width 219 height 33
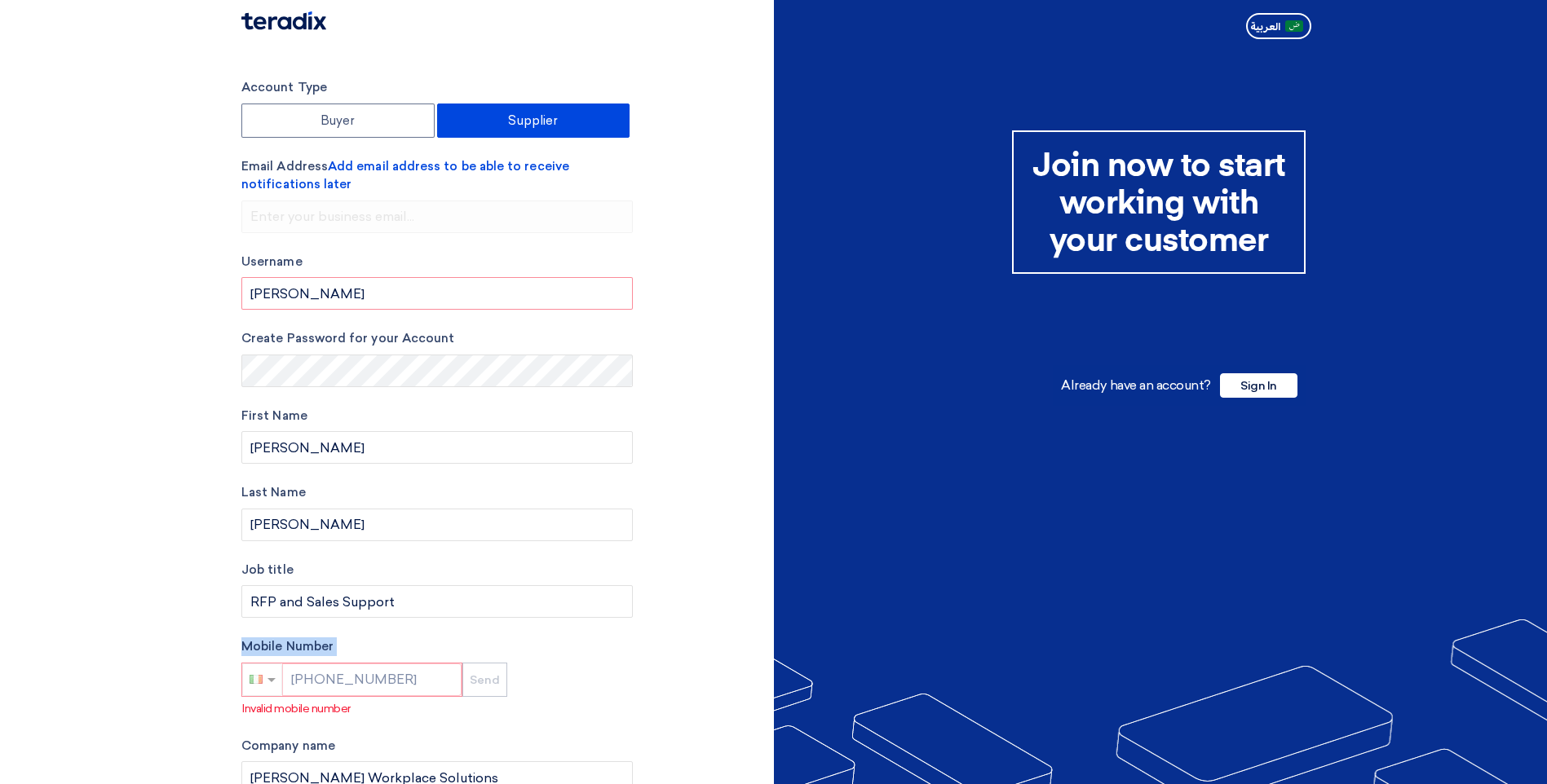
scroll to position [0, 0]
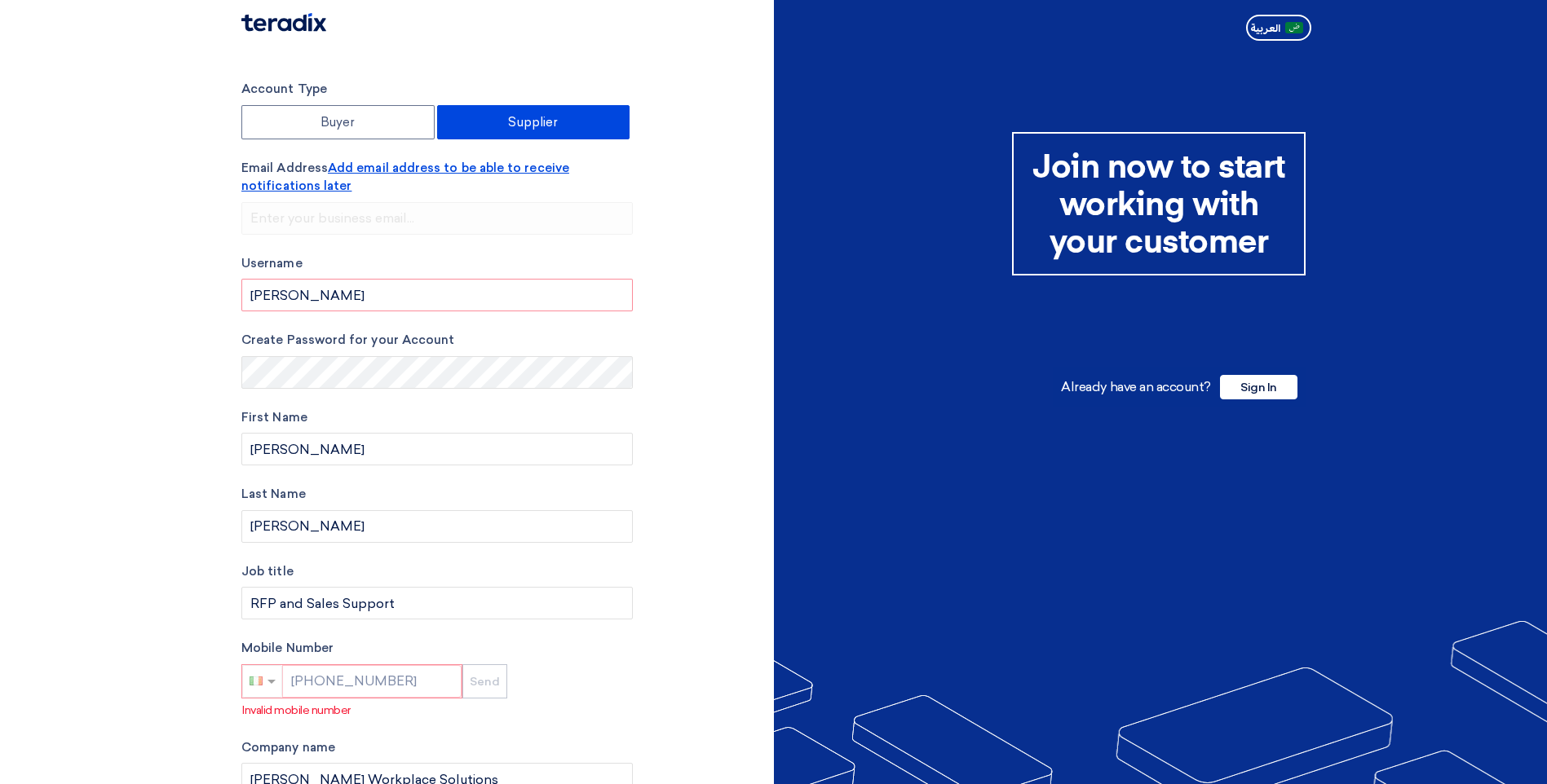
click at [388, 168] on span "Add email address to be able to receive notifications later" at bounding box center [405, 177] width 328 height 33
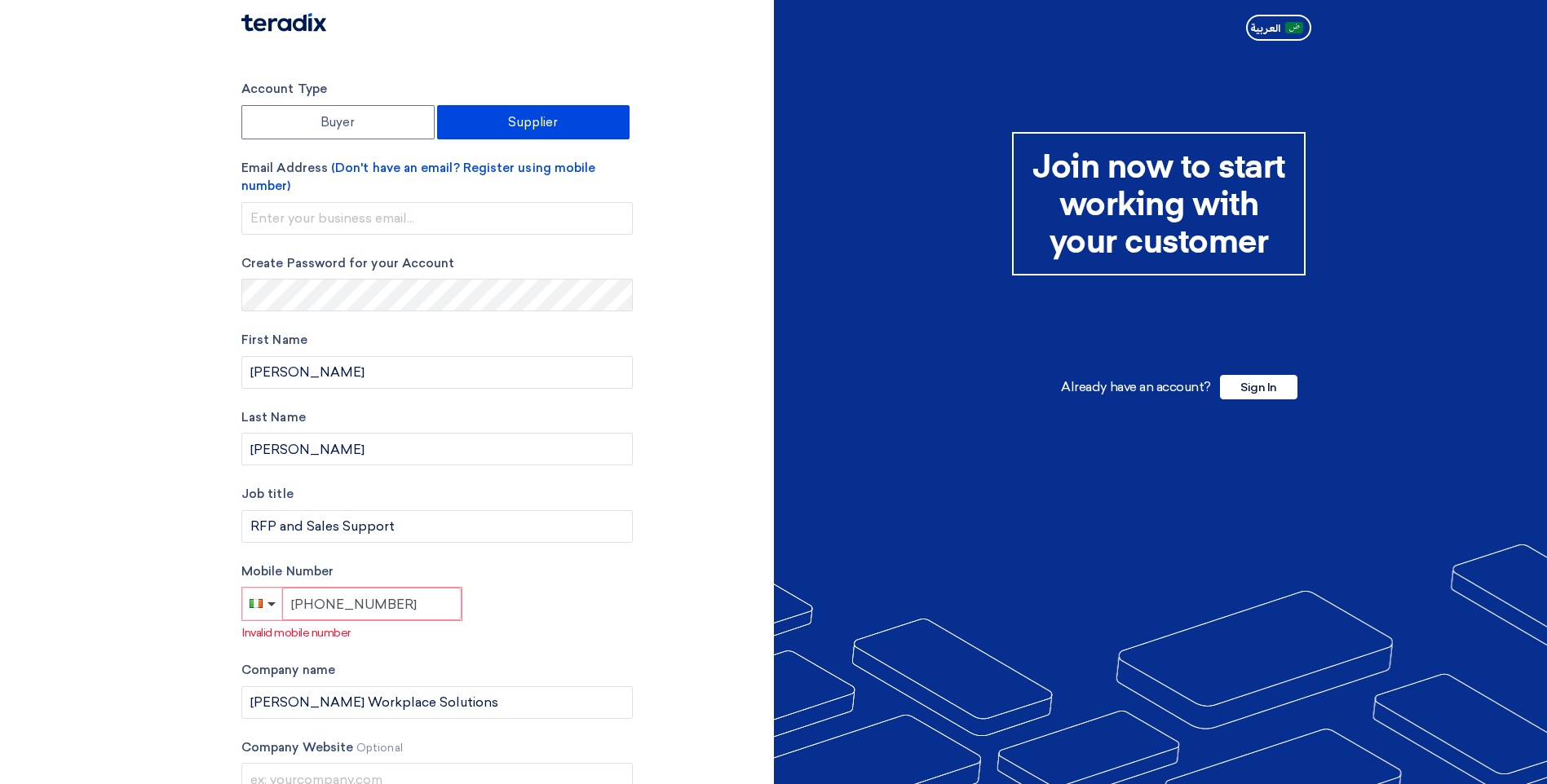
click at [412, 605] on input "[PHONE_NUMBER]" at bounding box center [372, 603] width 179 height 33
click at [552, 605] on div "Mobile Number [PHONE_NUMBER] Invalid mobile number" at bounding box center [436, 602] width 391 height 79
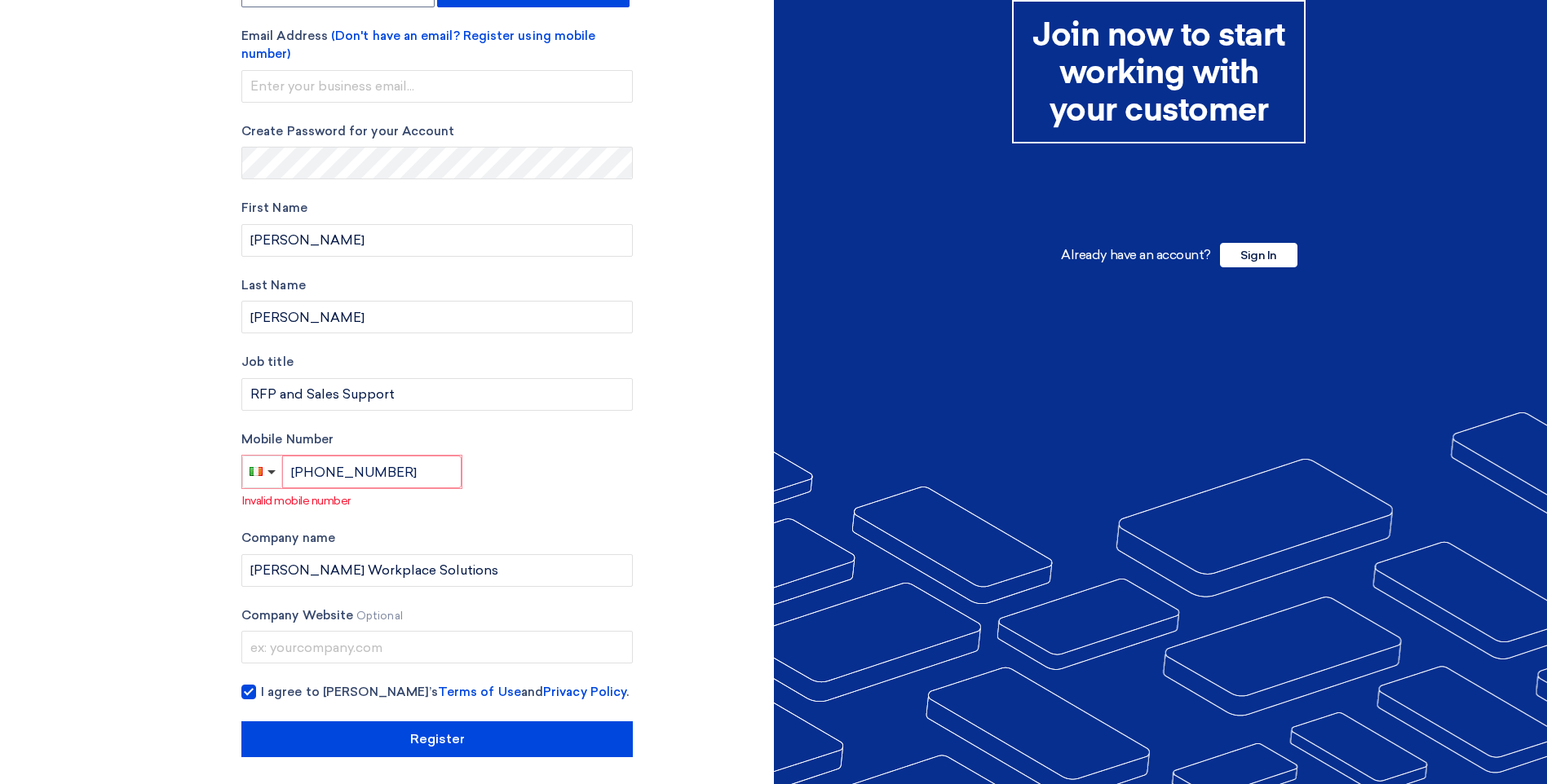
scroll to position [138, 0]
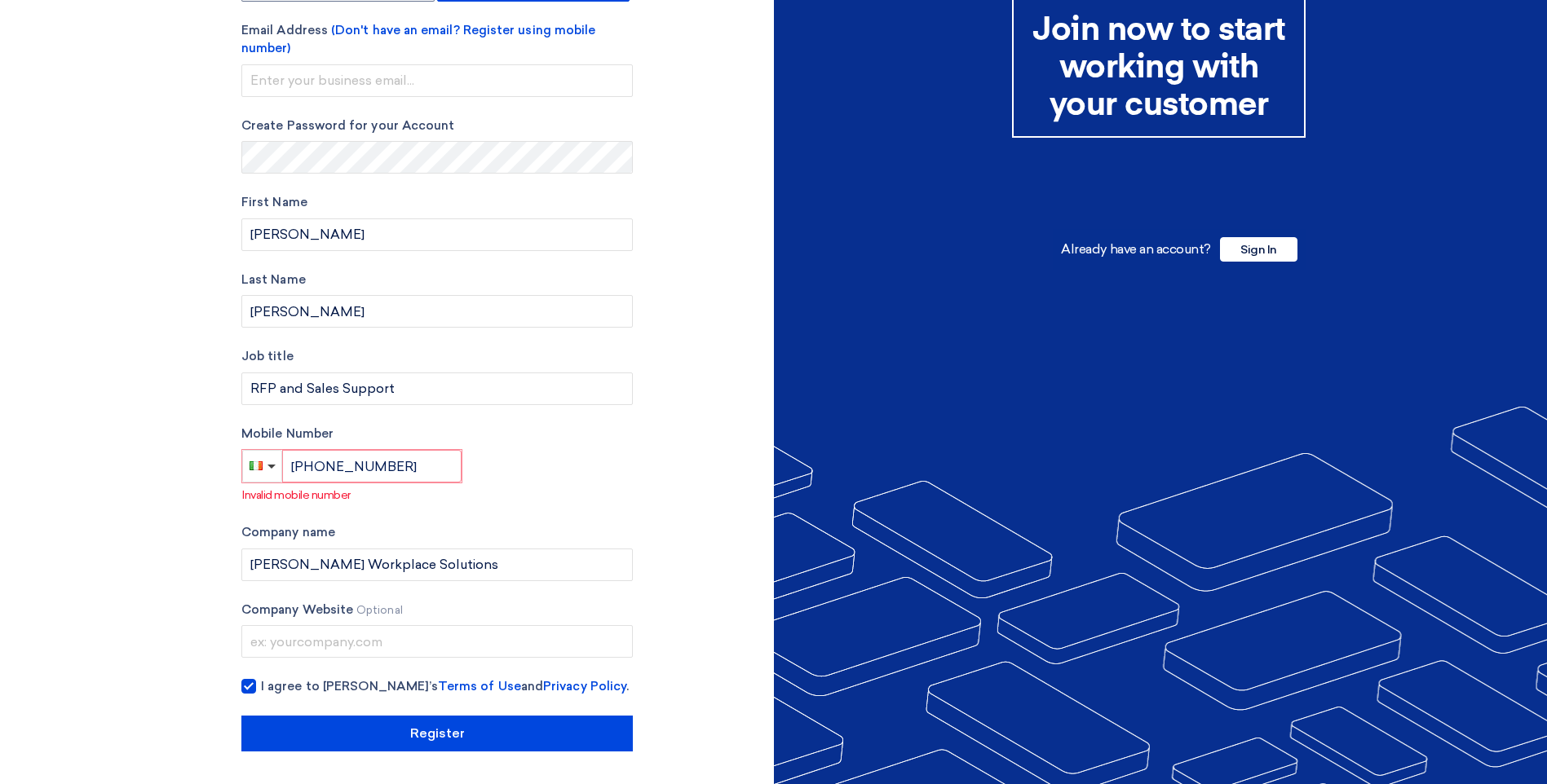
click at [641, 431] on div "Account Type Buyer Supplier Email Address (Don't have an email? Register using …" at bounding box center [501, 346] width 545 height 809
click at [736, 538] on div "Account Type Buyer Supplier Email Address (Don't have an email? Register using …" at bounding box center [501, 346] width 545 height 809
drag, startPoint x: 693, startPoint y: 632, endPoint x: 687, endPoint y: 652, distance: 20.9
click at [692, 633] on div "Account Type Buyer Supplier Email Address (Don't have an email? Register using …" at bounding box center [501, 346] width 545 height 809
click at [557, 373] on input "RFP and Sales Support" at bounding box center [436, 388] width 391 height 33
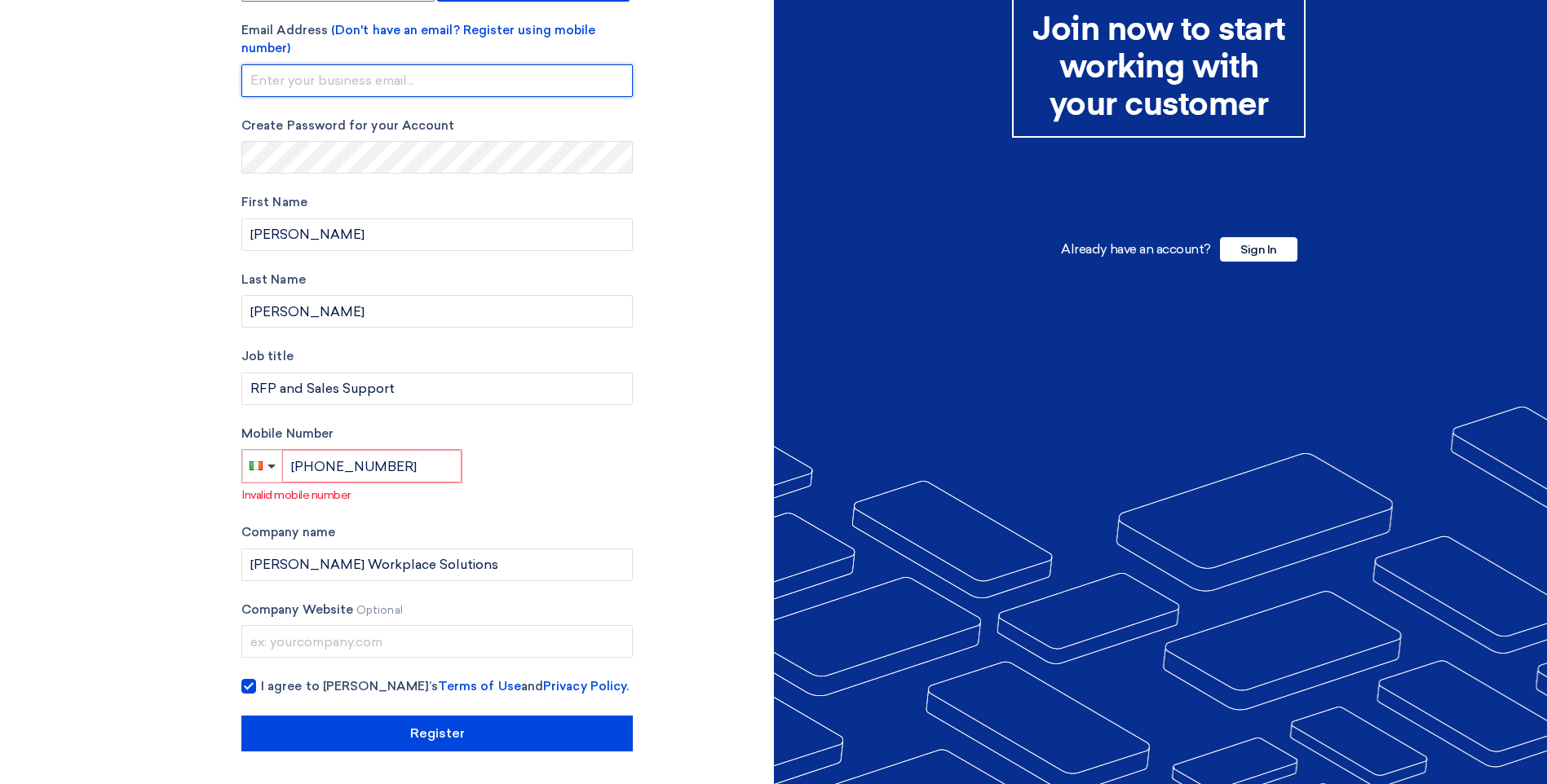
click at [385, 90] on input "email" at bounding box center [436, 80] width 391 height 33
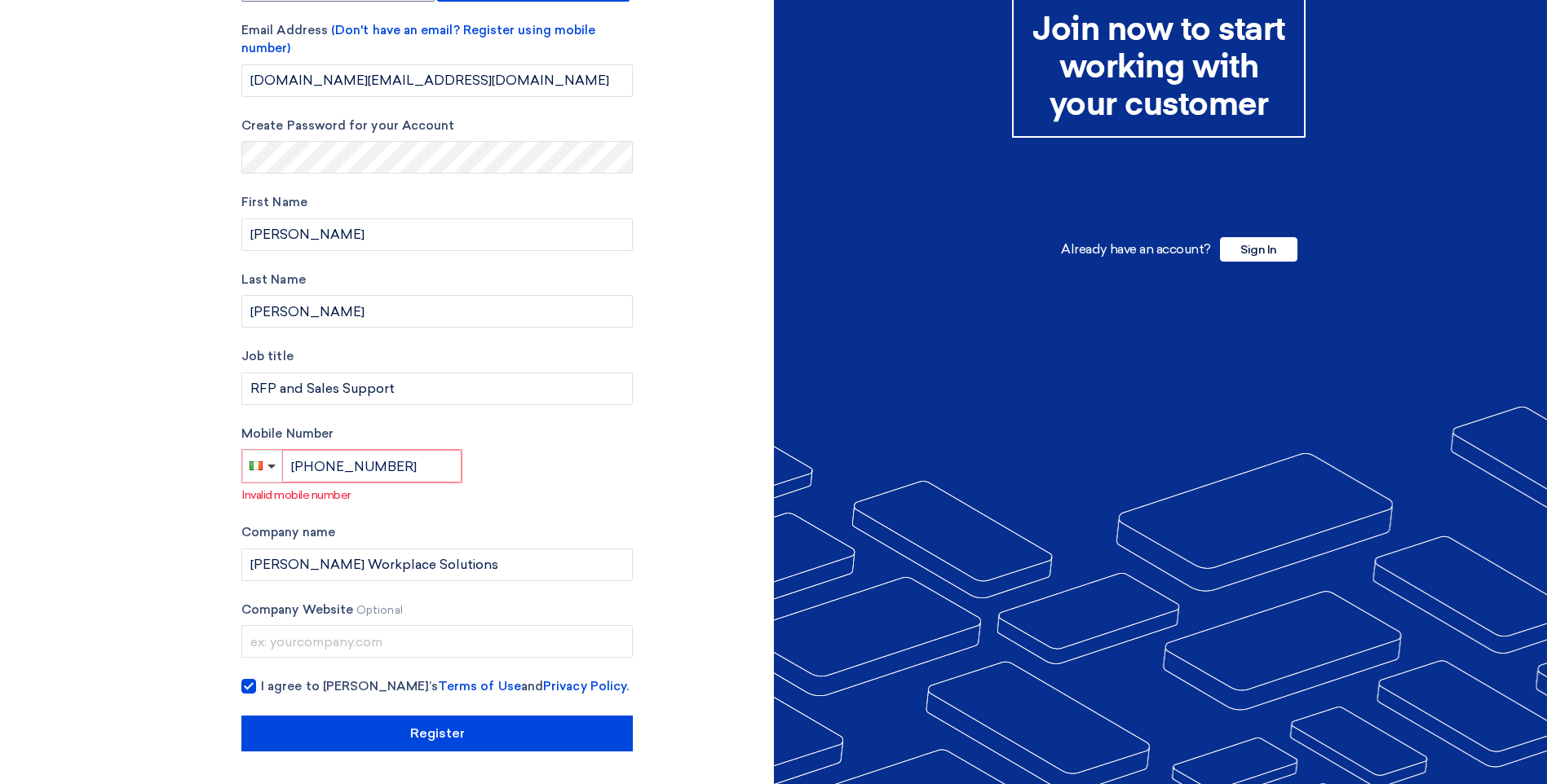
click at [715, 397] on div "Account Type Buyer Supplier Email Address (Don't have an email? Register using …" at bounding box center [501, 346] width 545 height 809
click at [270, 84] on input "[DOMAIN_NAME][EMAIL_ADDRESS][DOMAIN_NAME]" at bounding box center [436, 80] width 391 height 33
type input "[DOMAIN_NAME][EMAIL_ADDRESS][DOMAIN_NAME]"
click at [664, 225] on div "Account Type Buyer Supplier Email Address (Don't have an email? Register using …" at bounding box center [501, 346] width 545 height 809
click at [505, 481] on div "Mobile Number [PHONE_NUMBER] Invalid mobile number" at bounding box center [436, 464] width 391 height 79
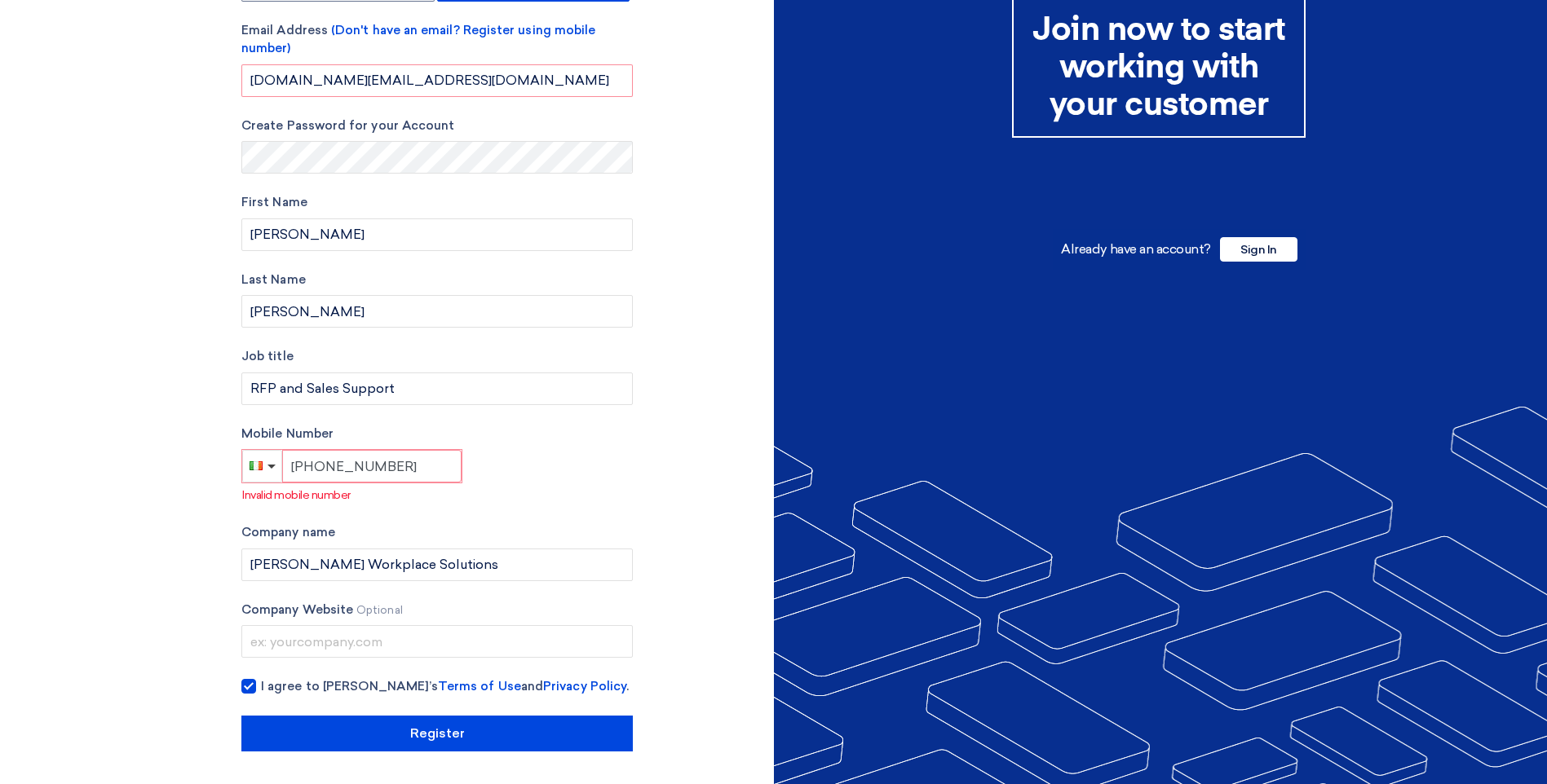
click at [380, 460] on input "[PHONE_NUMBER]" at bounding box center [372, 466] width 179 height 33
click at [388, 463] on input "[PHONE_NUMBER]" at bounding box center [372, 466] width 179 height 33
type input "[PHONE_NUMBER]"
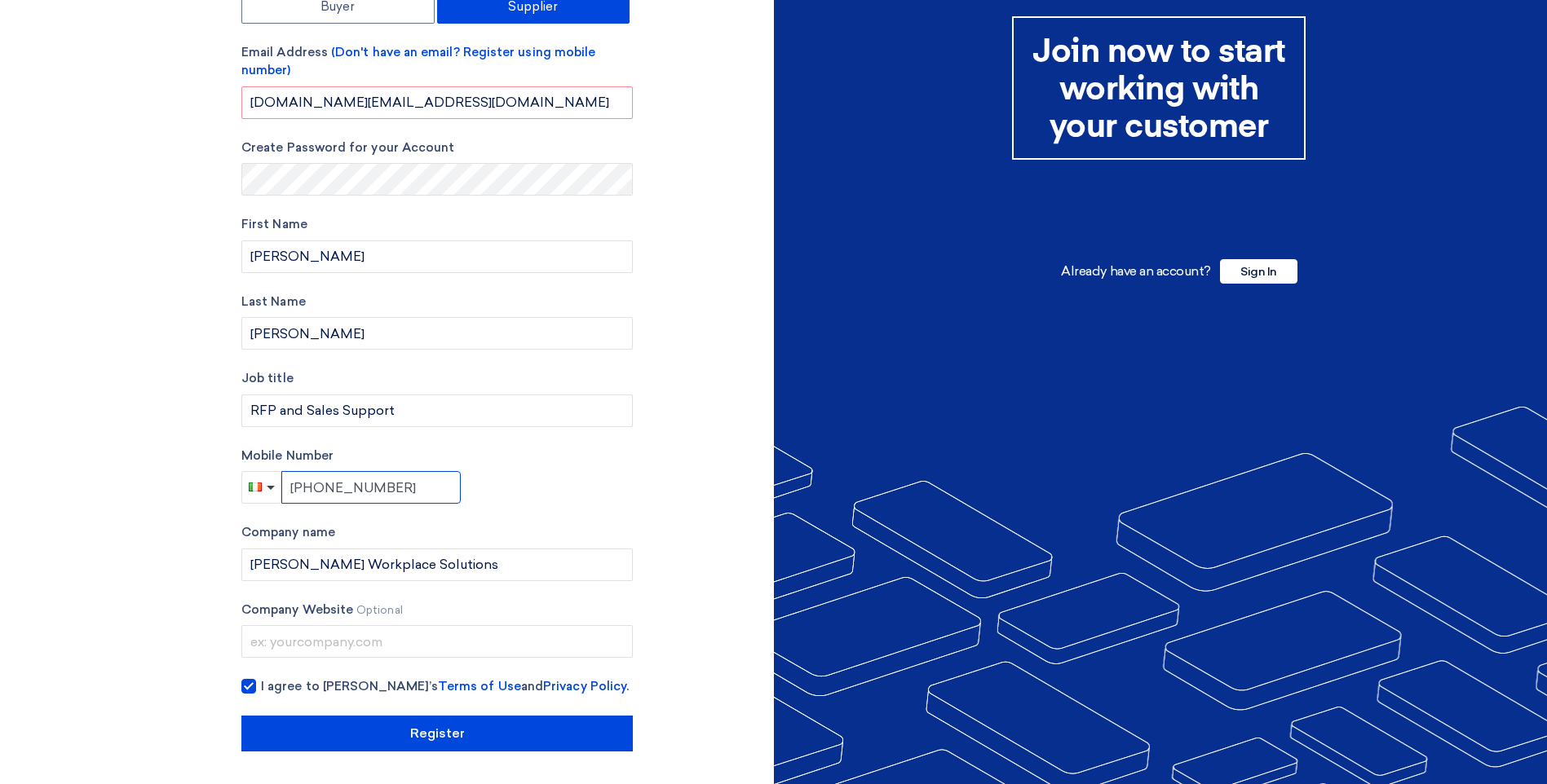
scroll to position [115, 0]
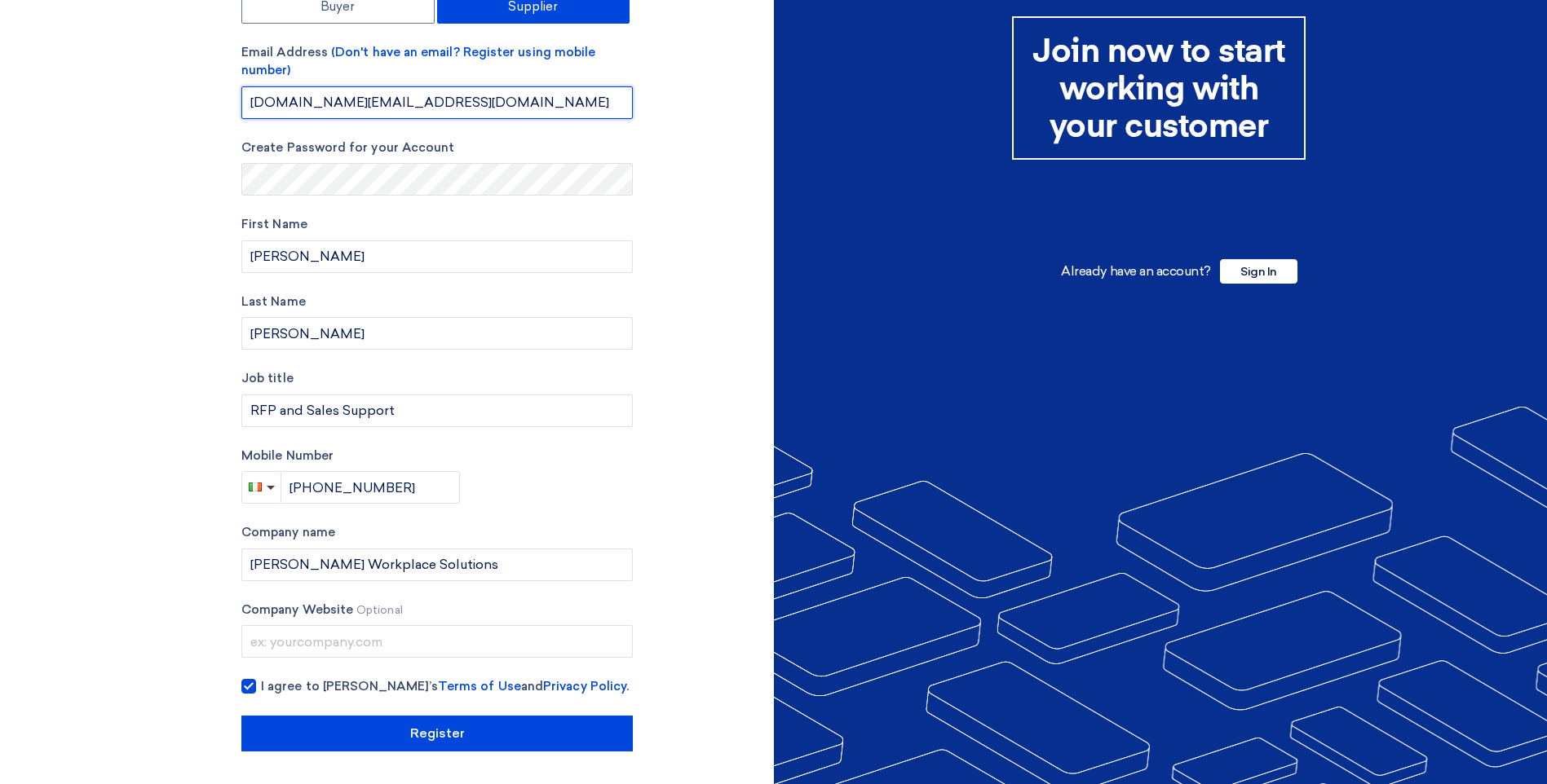
click at [527, 102] on input "[DOMAIN_NAME][EMAIL_ADDRESS][DOMAIN_NAME]" at bounding box center [436, 102] width 391 height 33
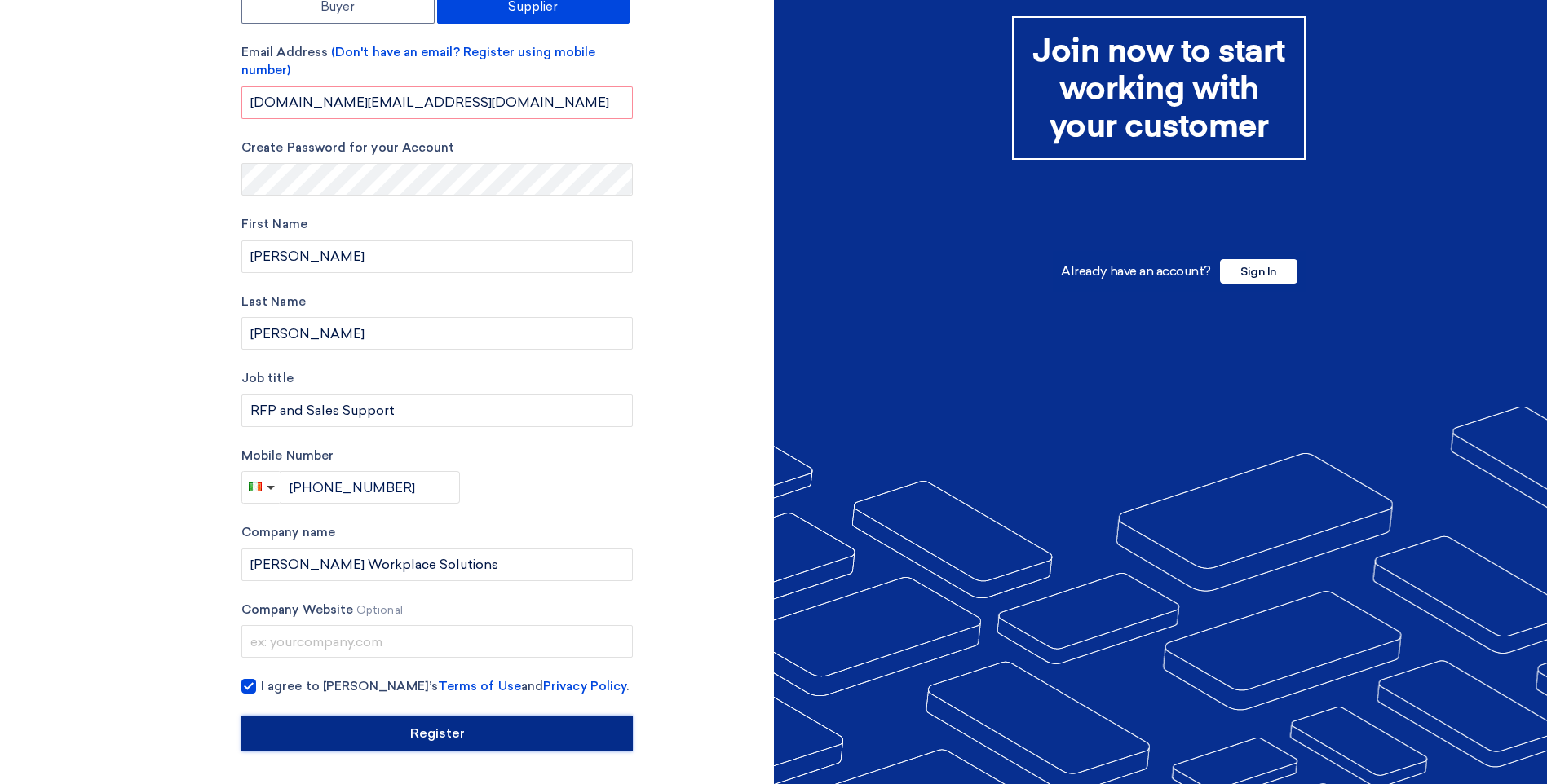
click at [443, 741] on input "Register" at bounding box center [436, 733] width 391 height 36
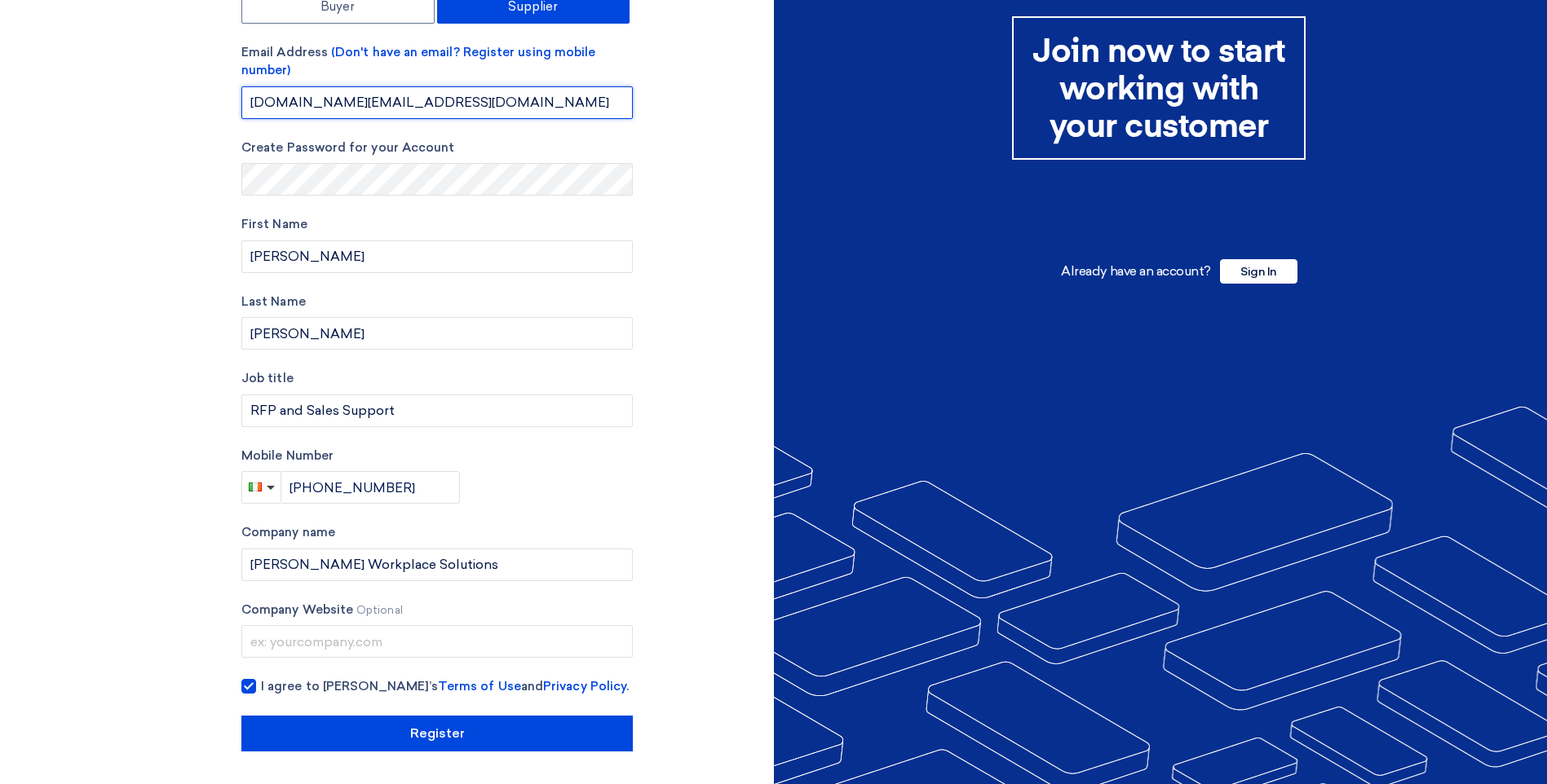
click at [521, 110] on input "[DOMAIN_NAME][EMAIL_ADDRESS][DOMAIN_NAME]" at bounding box center [436, 102] width 391 height 33
click at [696, 520] on div "Account Type Buyer Supplier Email Address (Don't have an email? Register using …" at bounding box center [501, 357] width 545 height 787
click at [409, 507] on div "Account Type Buyer Supplier Email Address (Don't have an email? Register using …" at bounding box center [436, 357] width 391 height 787
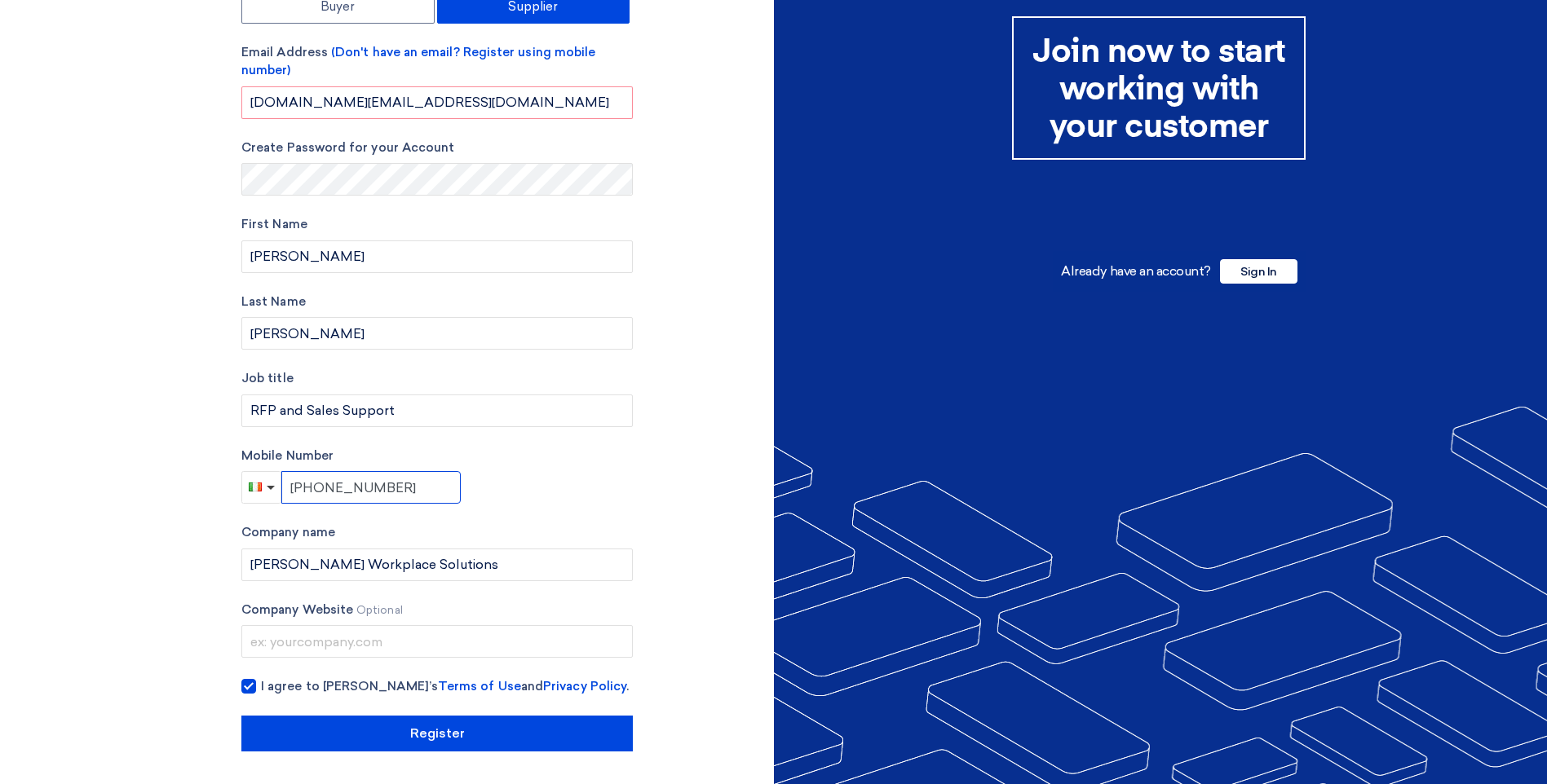
click at [413, 489] on input "[PHONE_NUMBER]" at bounding box center [371, 487] width 179 height 33
click at [743, 481] on div "Account Type Buyer Supplier Email Address (Don't have an email? Register using …" at bounding box center [501, 357] width 545 height 787
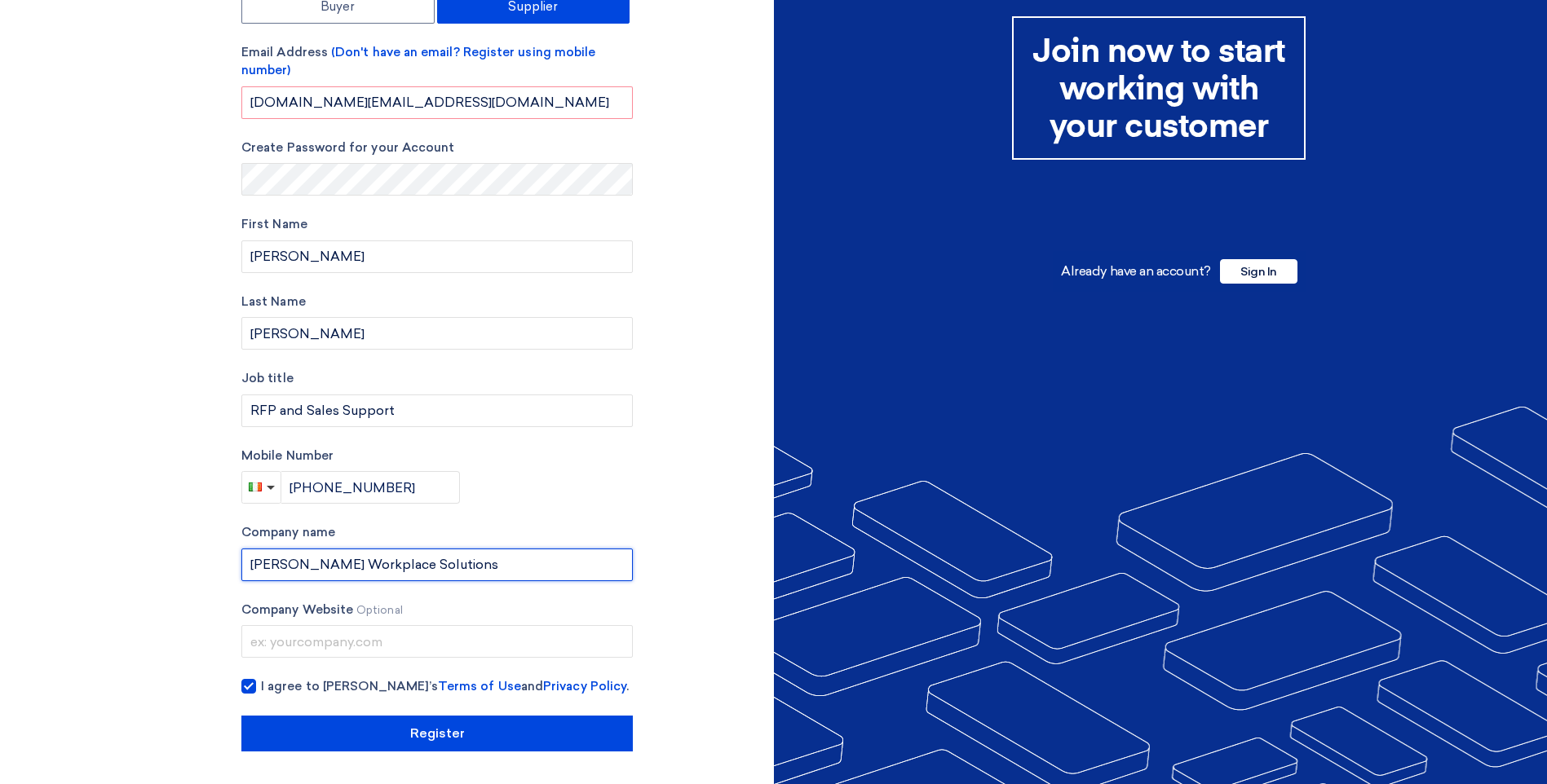
click at [527, 576] on input "[PERSON_NAME] Workplace Solutions" at bounding box center [436, 564] width 391 height 33
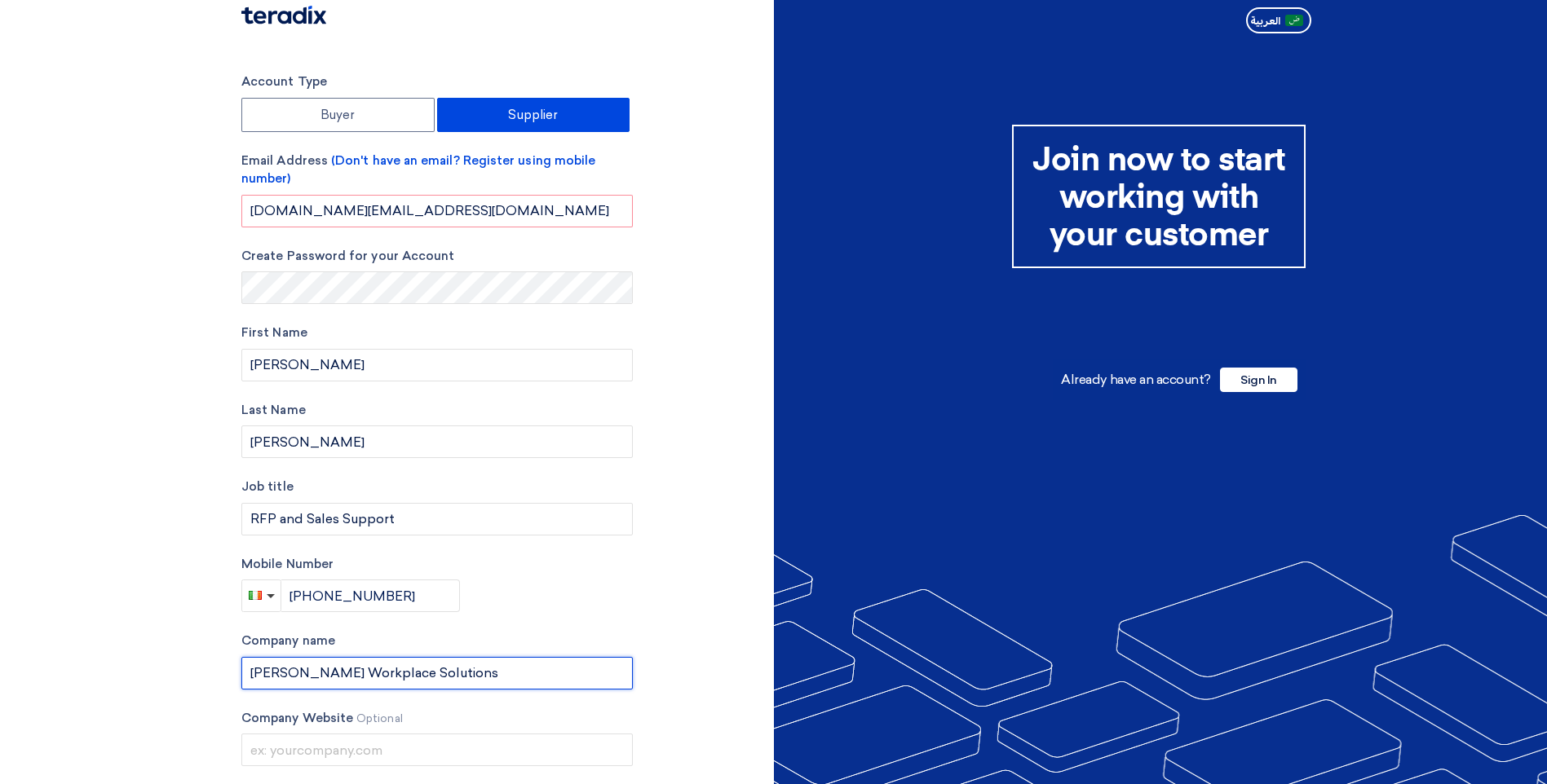
scroll to position [0, 0]
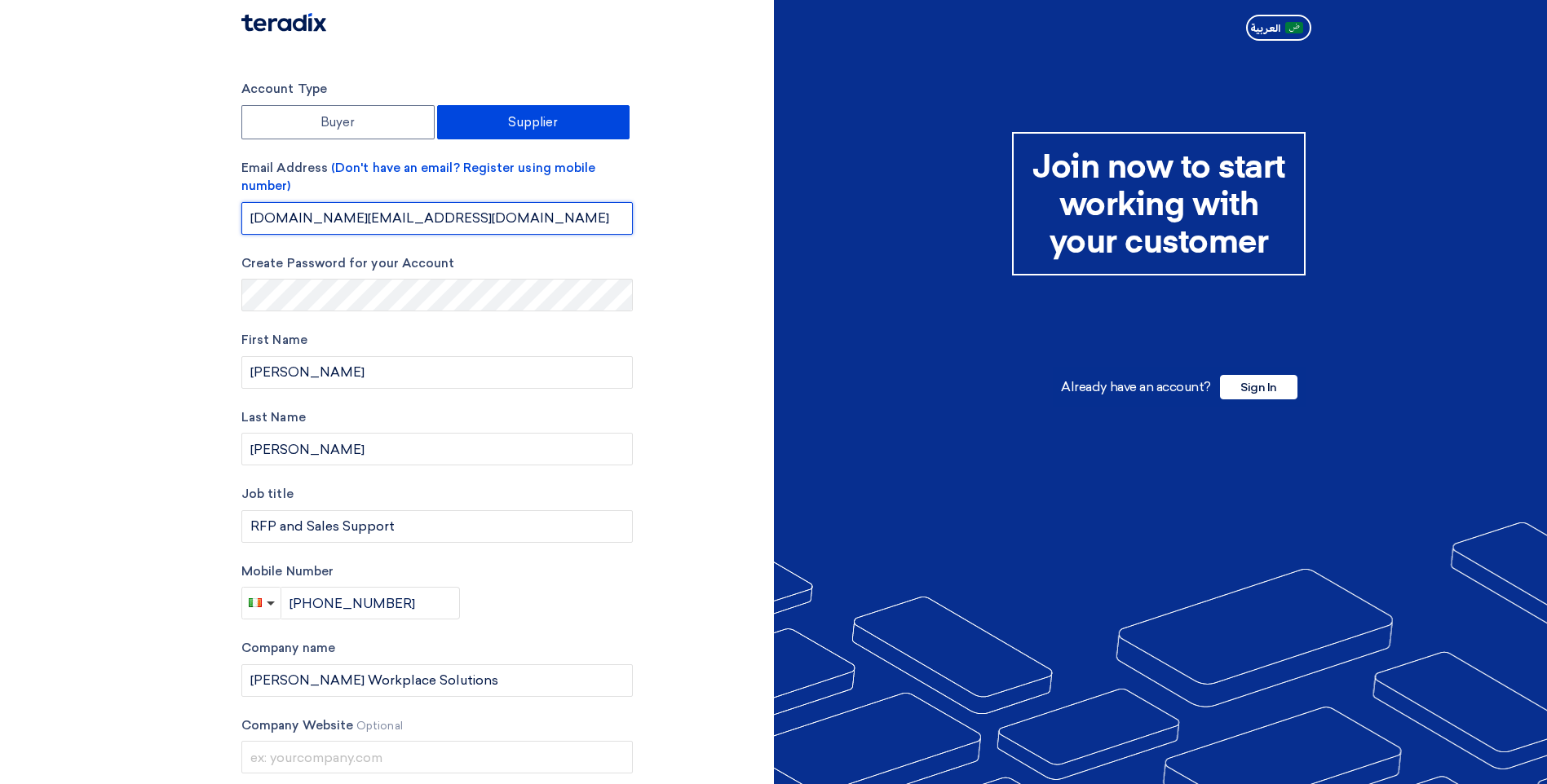
drag, startPoint x: 516, startPoint y: 218, endPoint x: 189, endPoint y: 194, distance: 327.9
click at [189, 194] on section "Account Type Buyer Supplier Email Address (Don't have an email? Register using …" at bounding box center [774, 473] width 1547 height 853
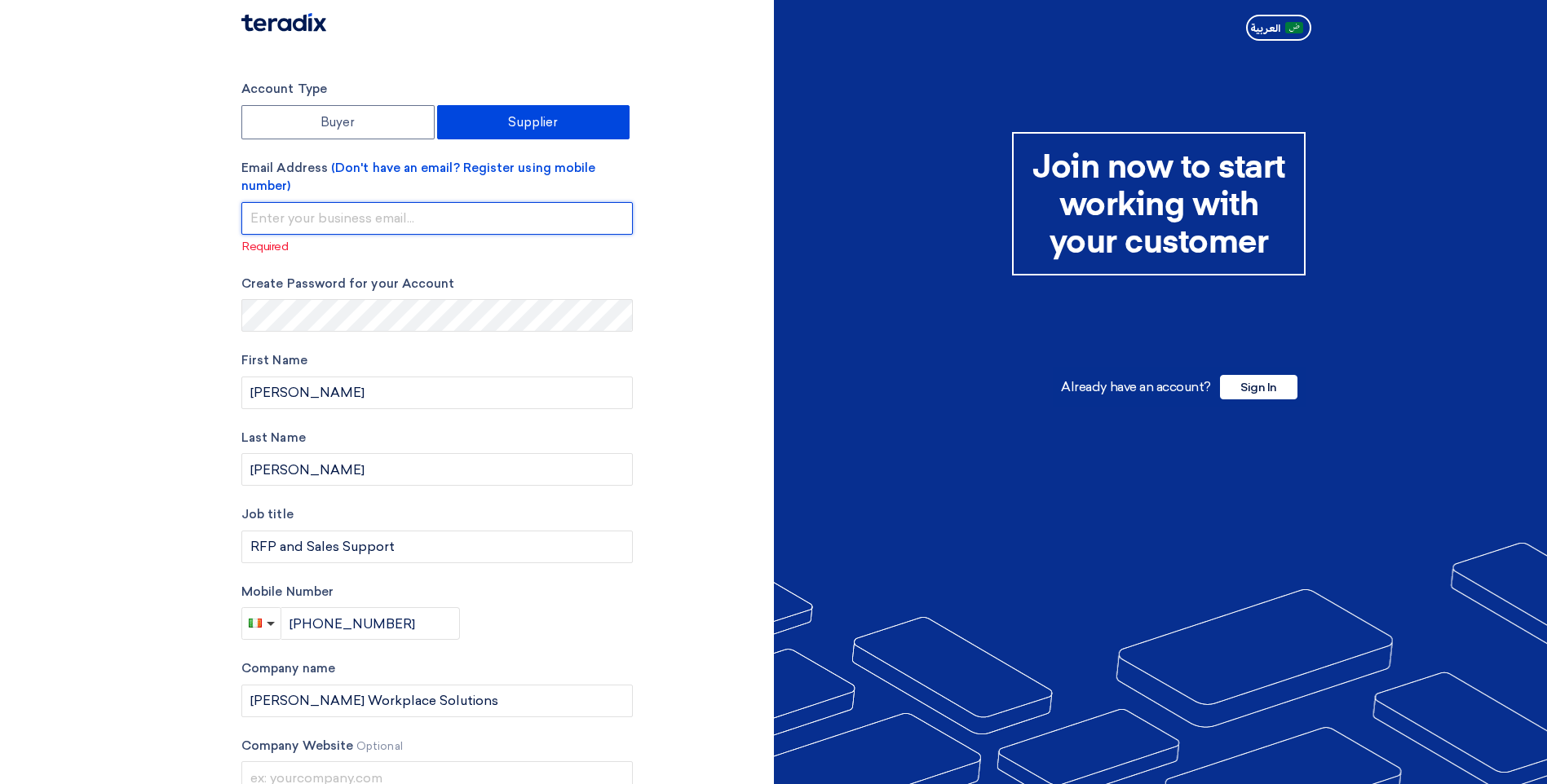
type input "R"
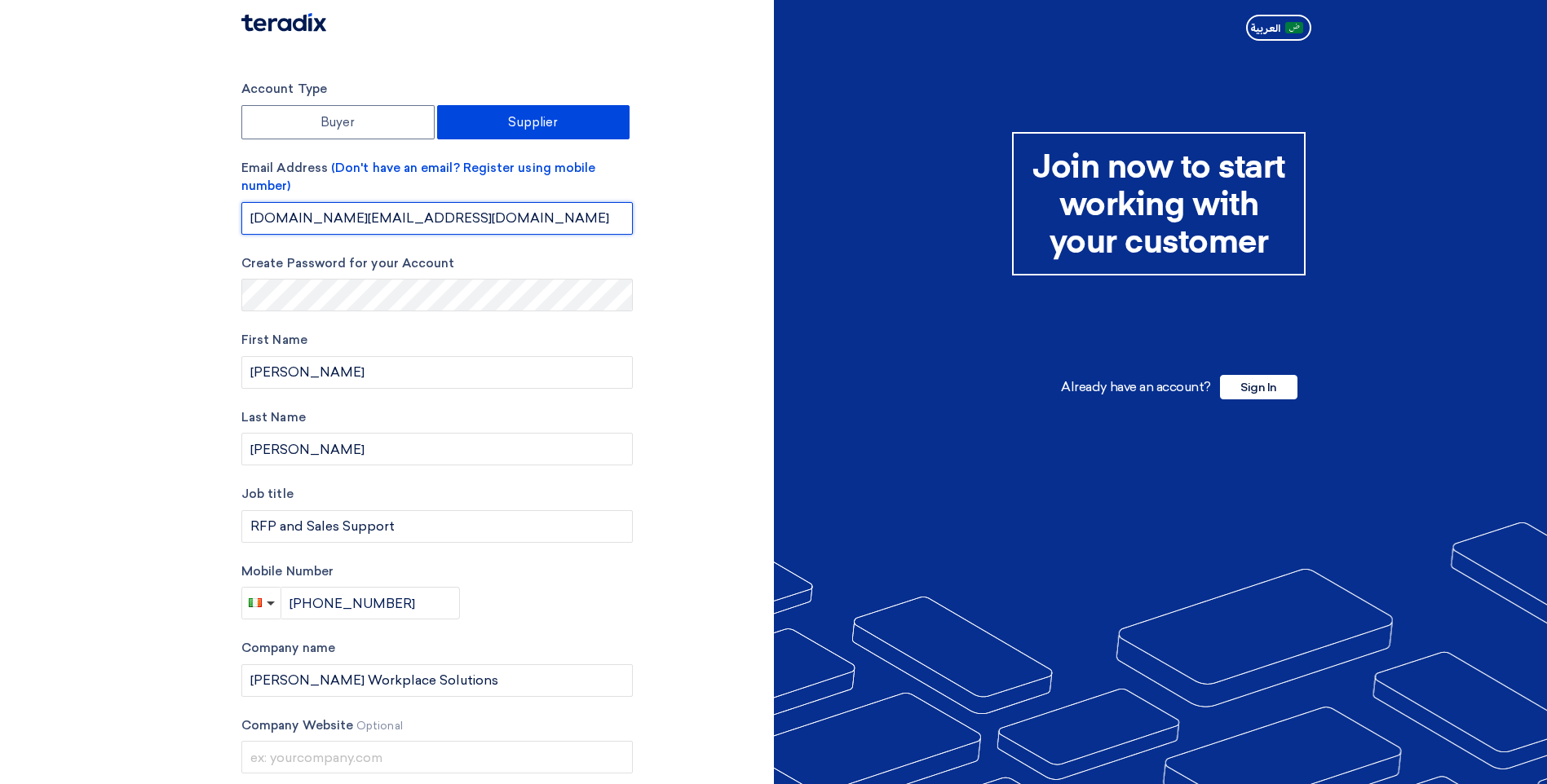
type input "[DOMAIN_NAME][EMAIL_ADDRESS][DOMAIN_NAME]"
click at [733, 328] on div "Account Type Buyer Supplier Email Address (Don't have an email? Register using …" at bounding box center [501, 473] width 545 height 787
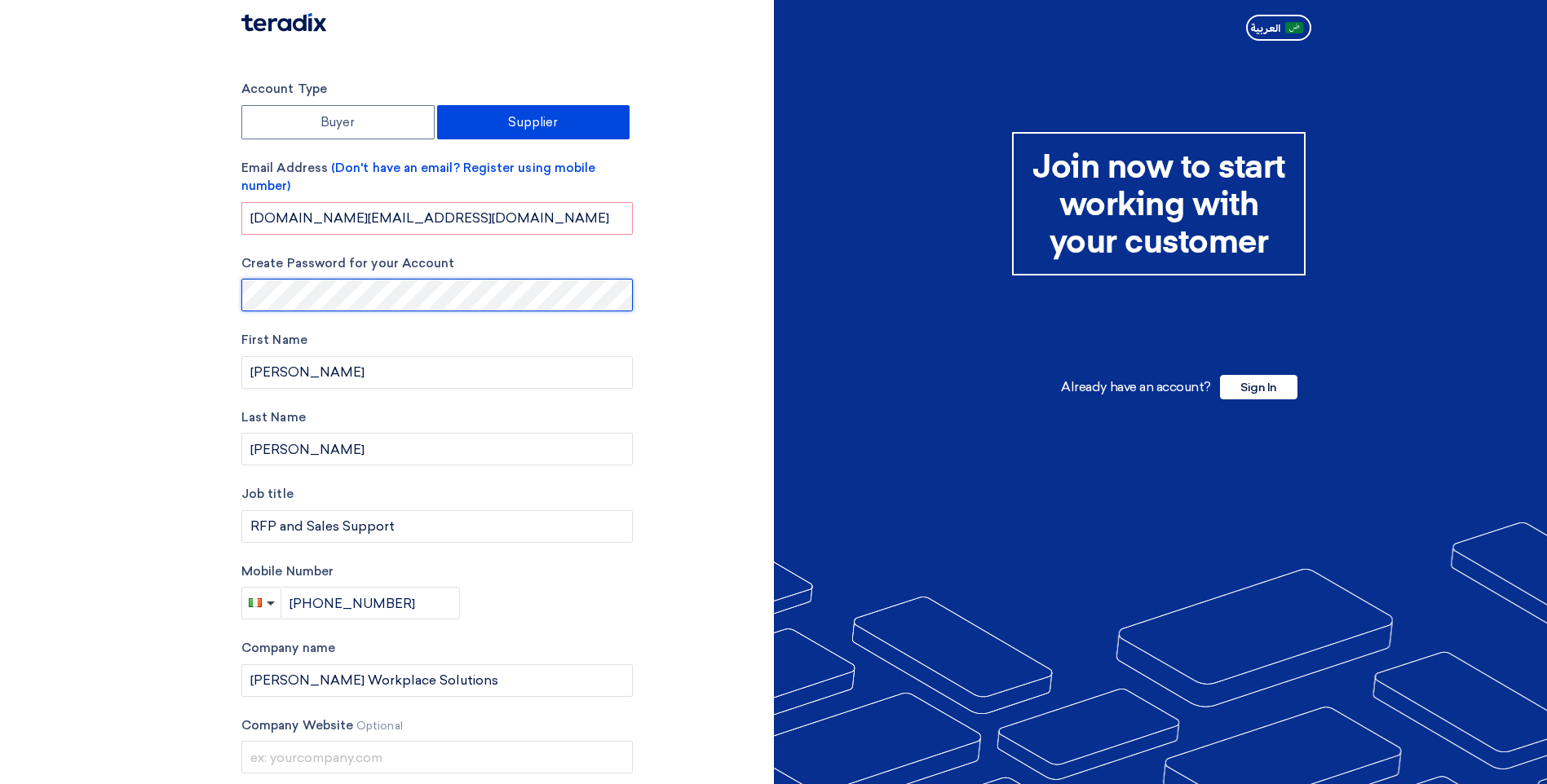
click at [171, 310] on section "Account Type Buyer Supplier Email Address (Don't have an email? Register using …" at bounding box center [774, 473] width 1547 height 853
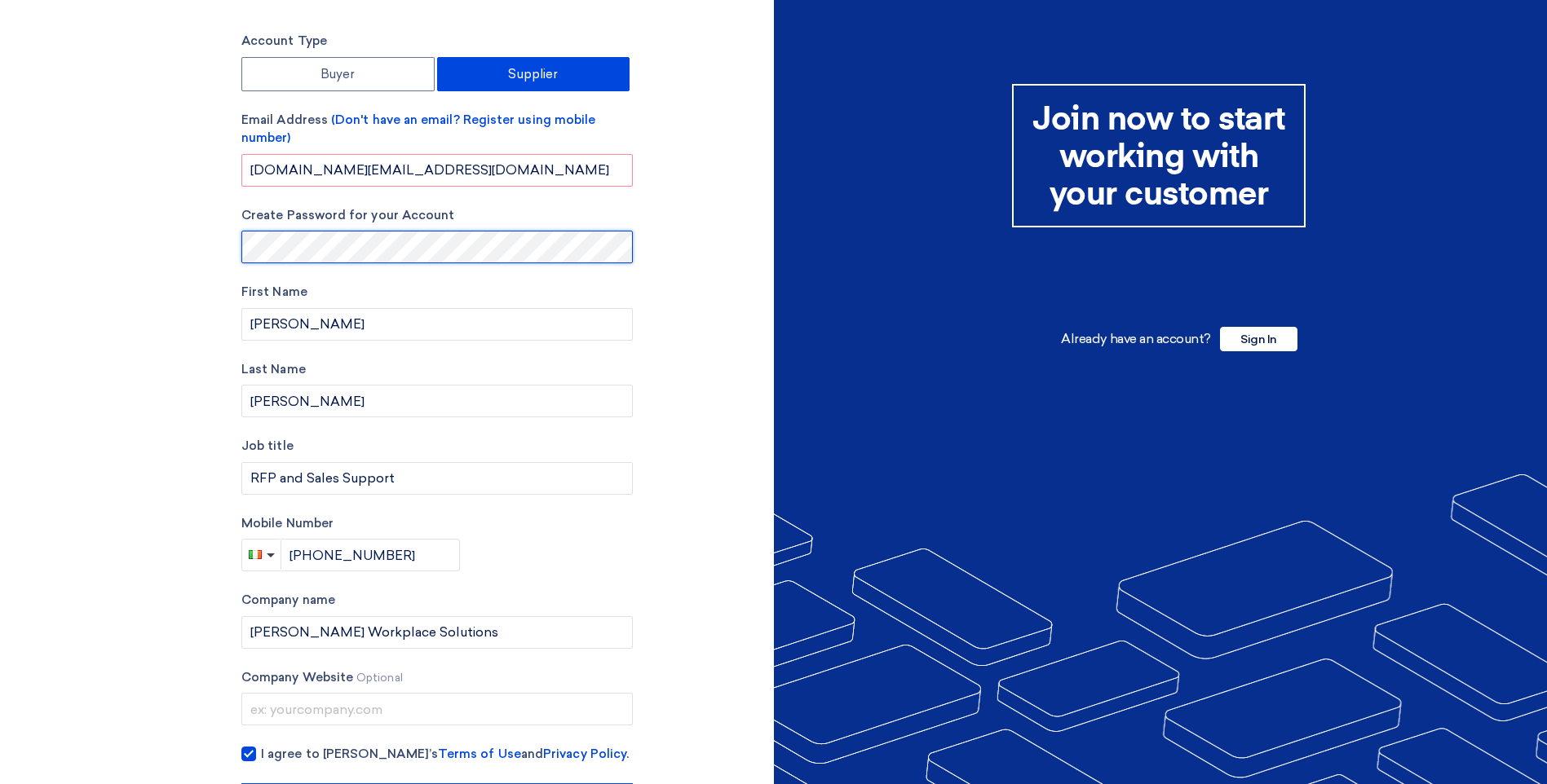
scroll to position [115, 0]
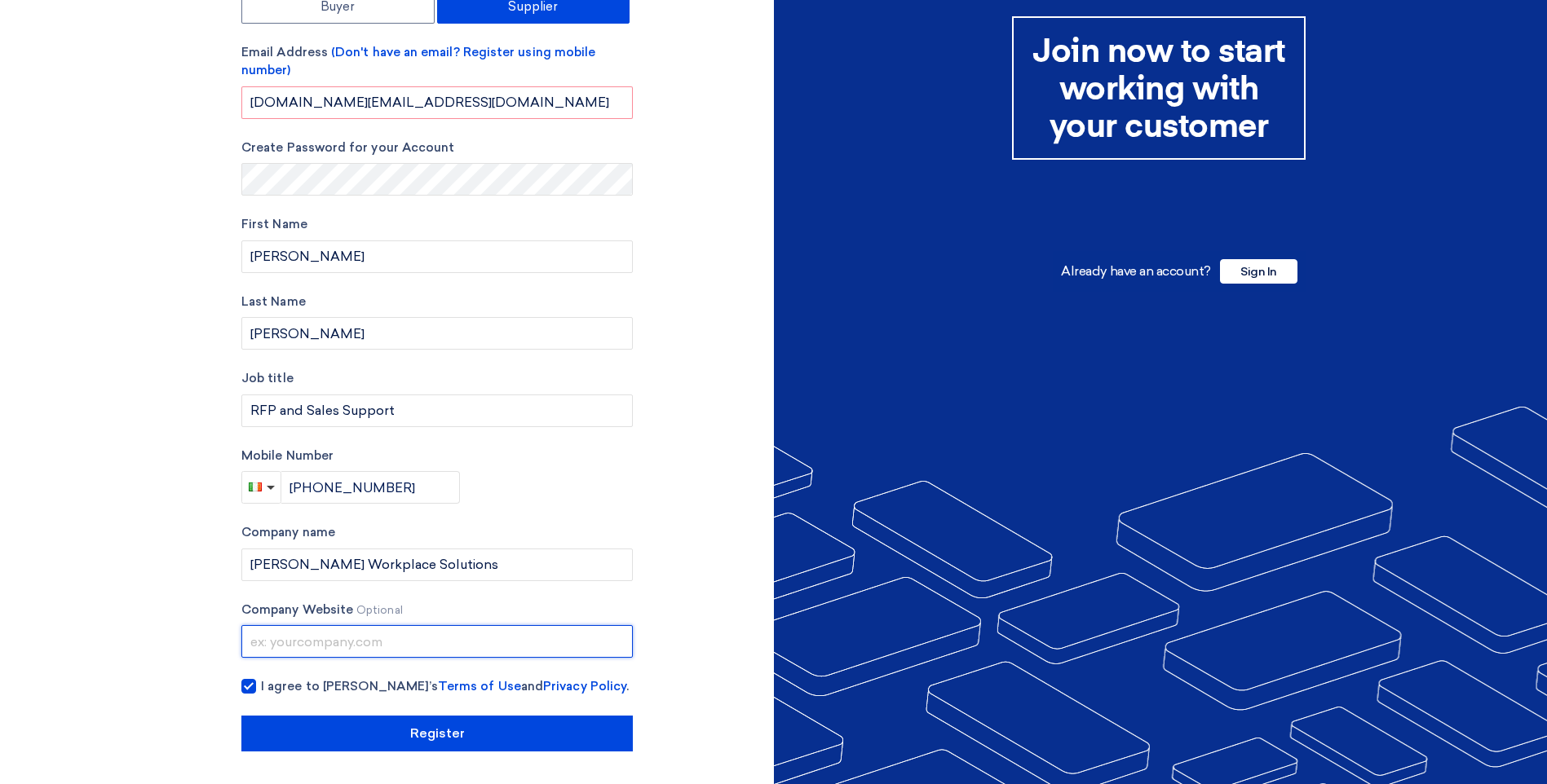
click at [321, 642] on input "text" at bounding box center [436, 641] width 391 height 33
click at [516, 521] on div "Account Type Buyer Supplier Email Address (Don't have an email? Register using …" at bounding box center [436, 357] width 391 height 787
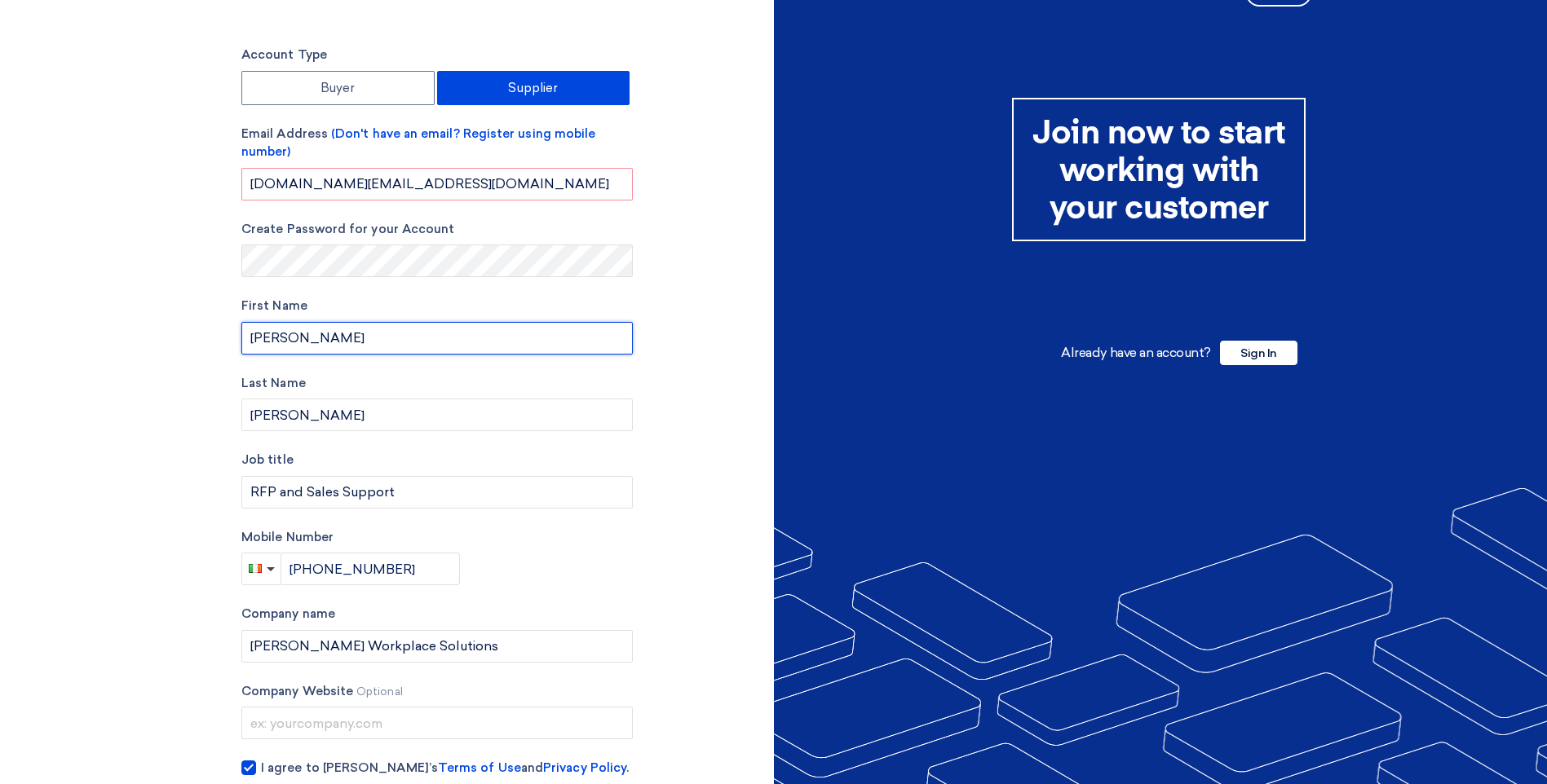
click at [449, 339] on input "[PERSON_NAME]" at bounding box center [436, 338] width 391 height 33
drag, startPoint x: 460, startPoint y: 384, endPoint x: 472, endPoint y: 385, distance: 12.0
click at [467, 383] on label "Last Name" at bounding box center [436, 383] width 391 height 18
click at [475, 397] on div "Last Name [PERSON_NAME]" at bounding box center [436, 402] width 391 height 58
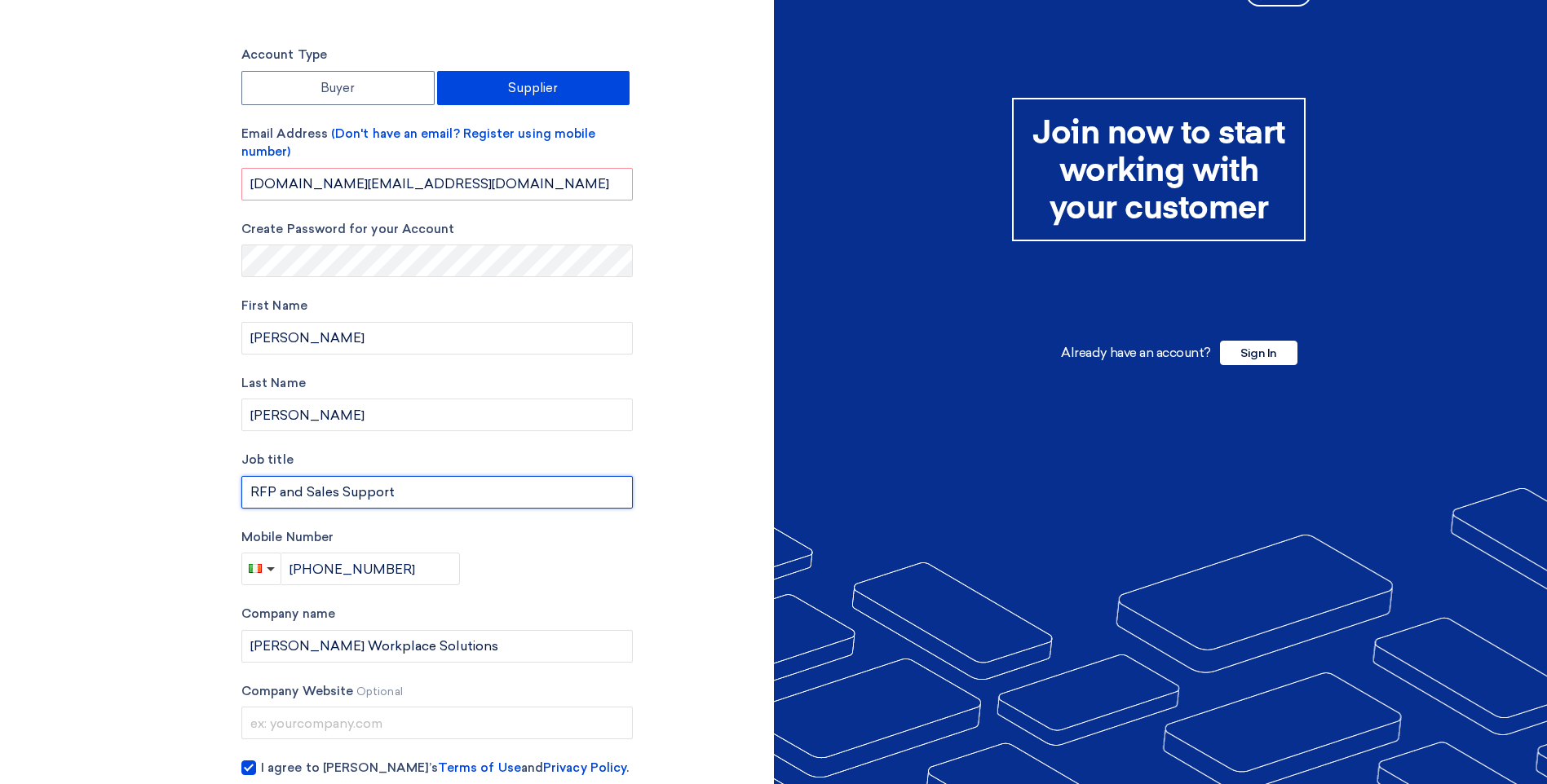
click at [301, 491] on input "RFP and Sales Support" at bounding box center [436, 492] width 391 height 33
click at [383, 500] on input "RFP and Sales Support" at bounding box center [436, 492] width 391 height 33
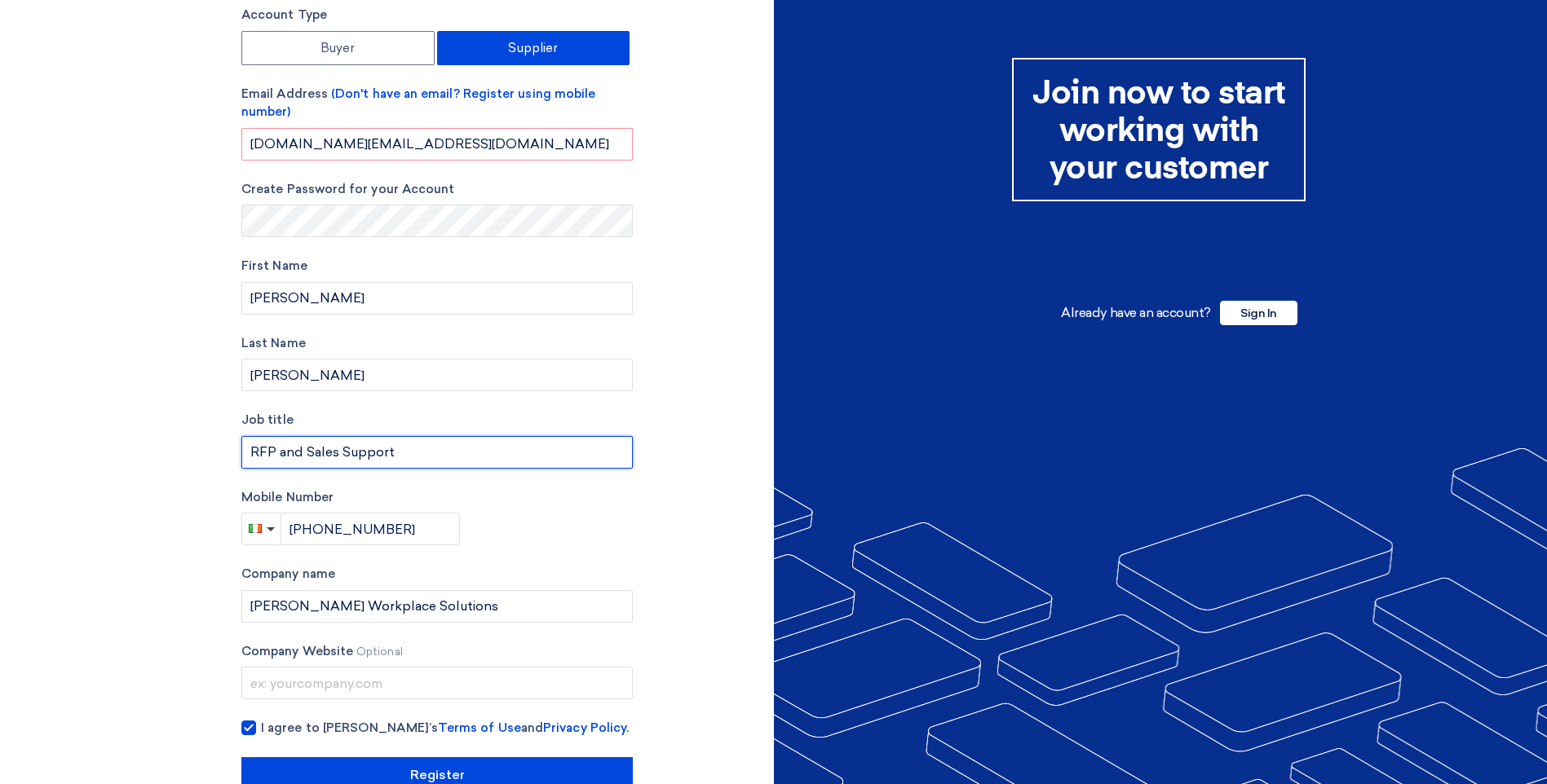
scroll to position [115, 0]
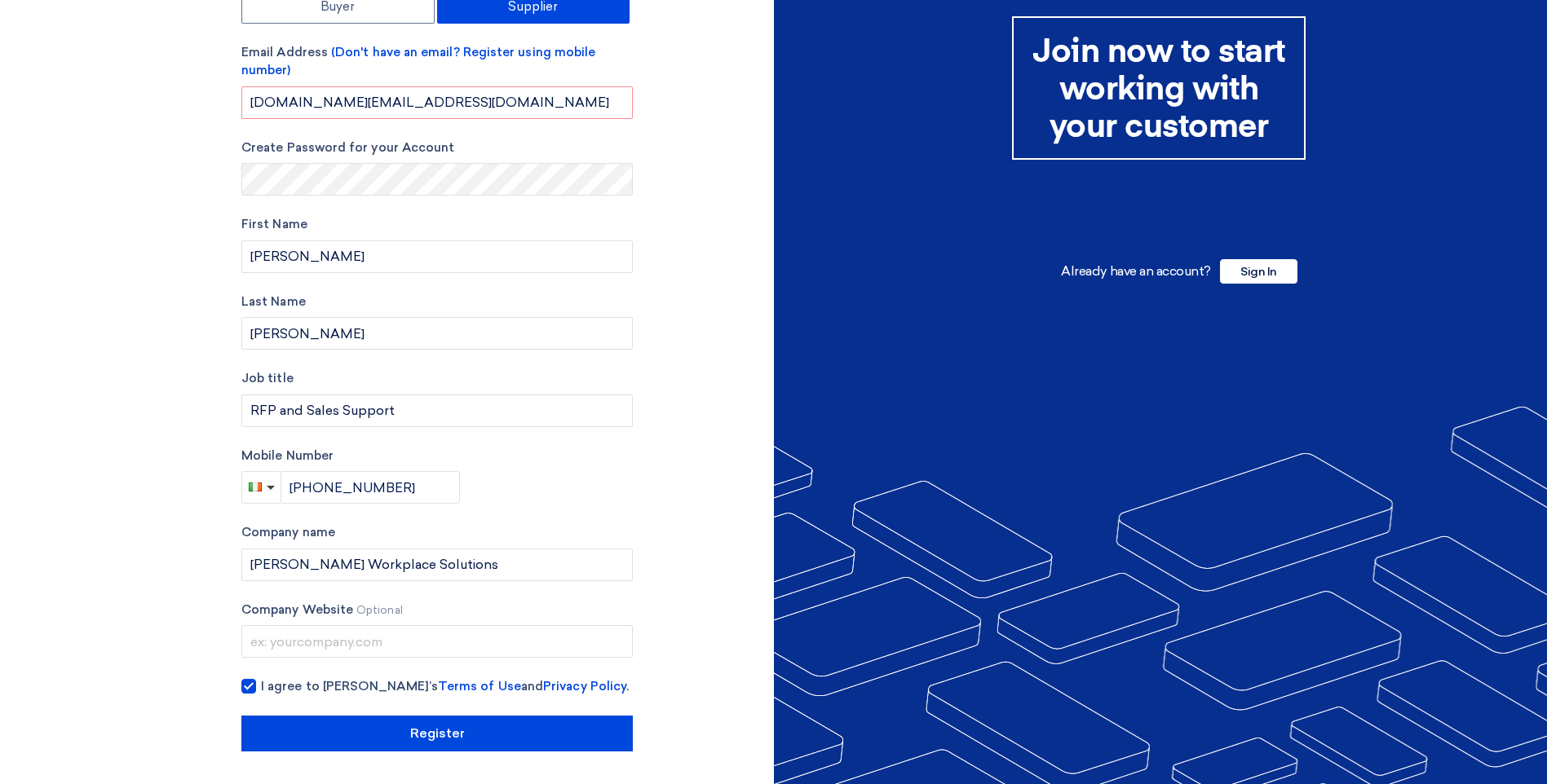
click at [518, 482] on div "Mobile Number [PHONE_NUMBER]" at bounding box center [436, 475] width 391 height 58
drag, startPoint x: 301, startPoint y: 448, endPoint x: 563, endPoint y: 453, distance: 262.0
click at [563, 453] on section "Account Type Buyer Supplier Email Address (Don't have an email? Register using …" at bounding box center [774, 357] width 1547 height 853
drag, startPoint x: 563, startPoint y: 453, endPoint x: 551, endPoint y: 513, distance: 61.2
click at [551, 513] on div "Account Type Buyer Supplier Email Address (Don't have an email? Register using …" at bounding box center [436, 357] width 391 height 787
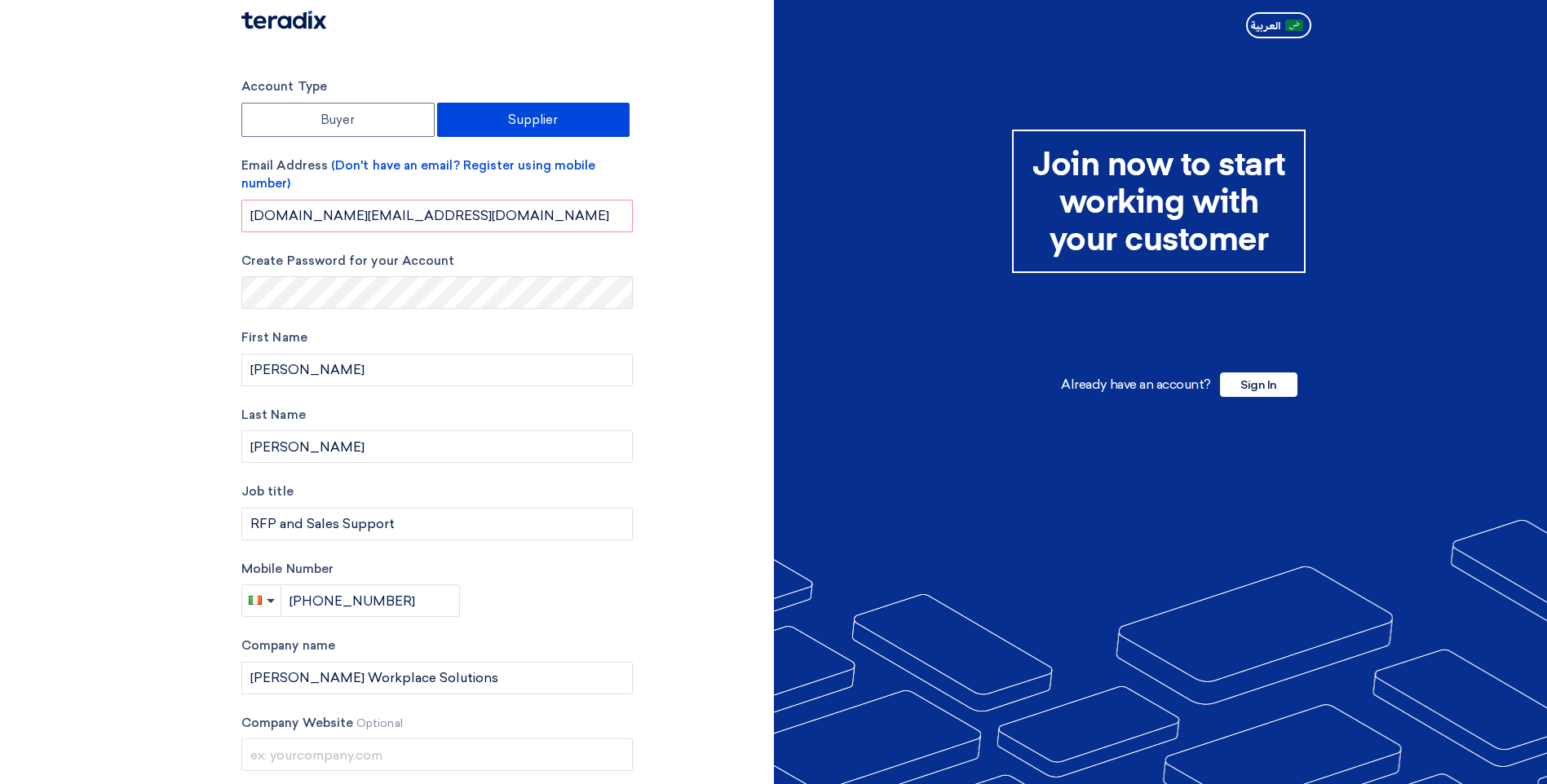
scroll to position [0, 0]
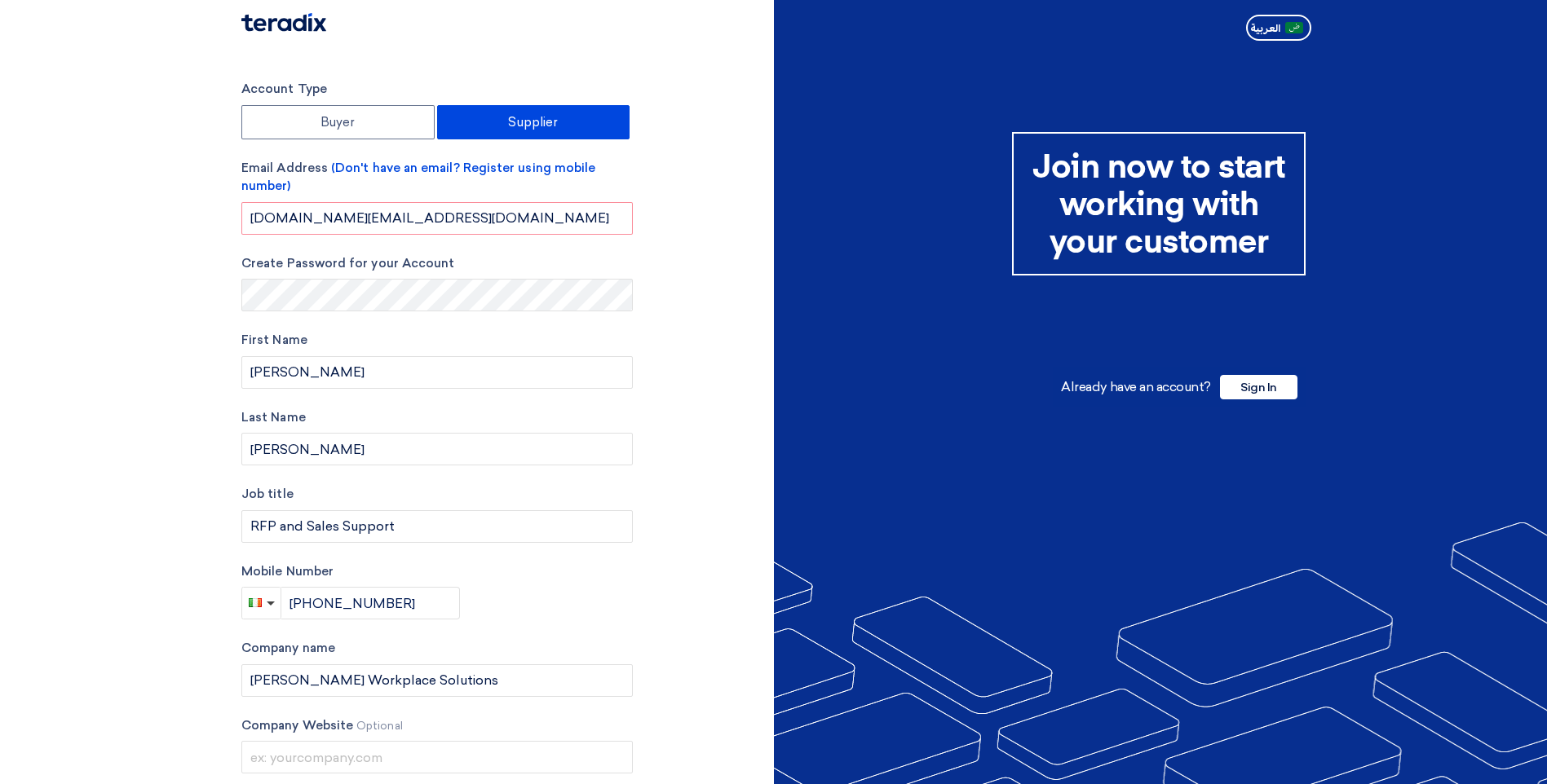
click at [636, 603] on div "Account Type Buyer Supplier Email Address (Don't have an email? Register using …" at bounding box center [501, 473] width 545 height 787
click at [422, 602] on input "[PHONE_NUMBER]" at bounding box center [371, 602] width 179 height 33
click at [574, 637] on div "Account Type Buyer Supplier Email Address (Don't have an email? Register using …" at bounding box center [436, 473] width 391 height 787
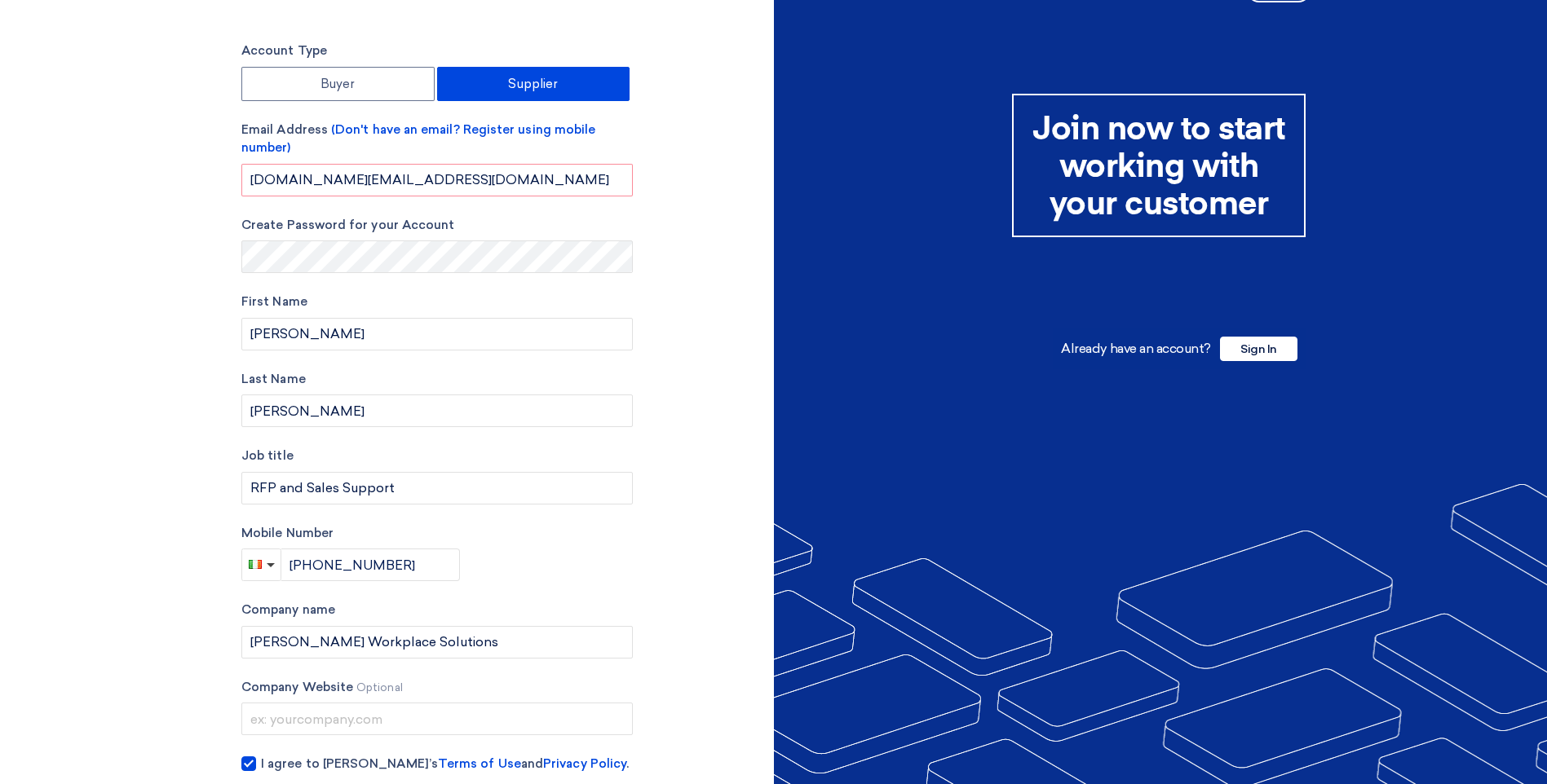
scroll to position [81, 0]
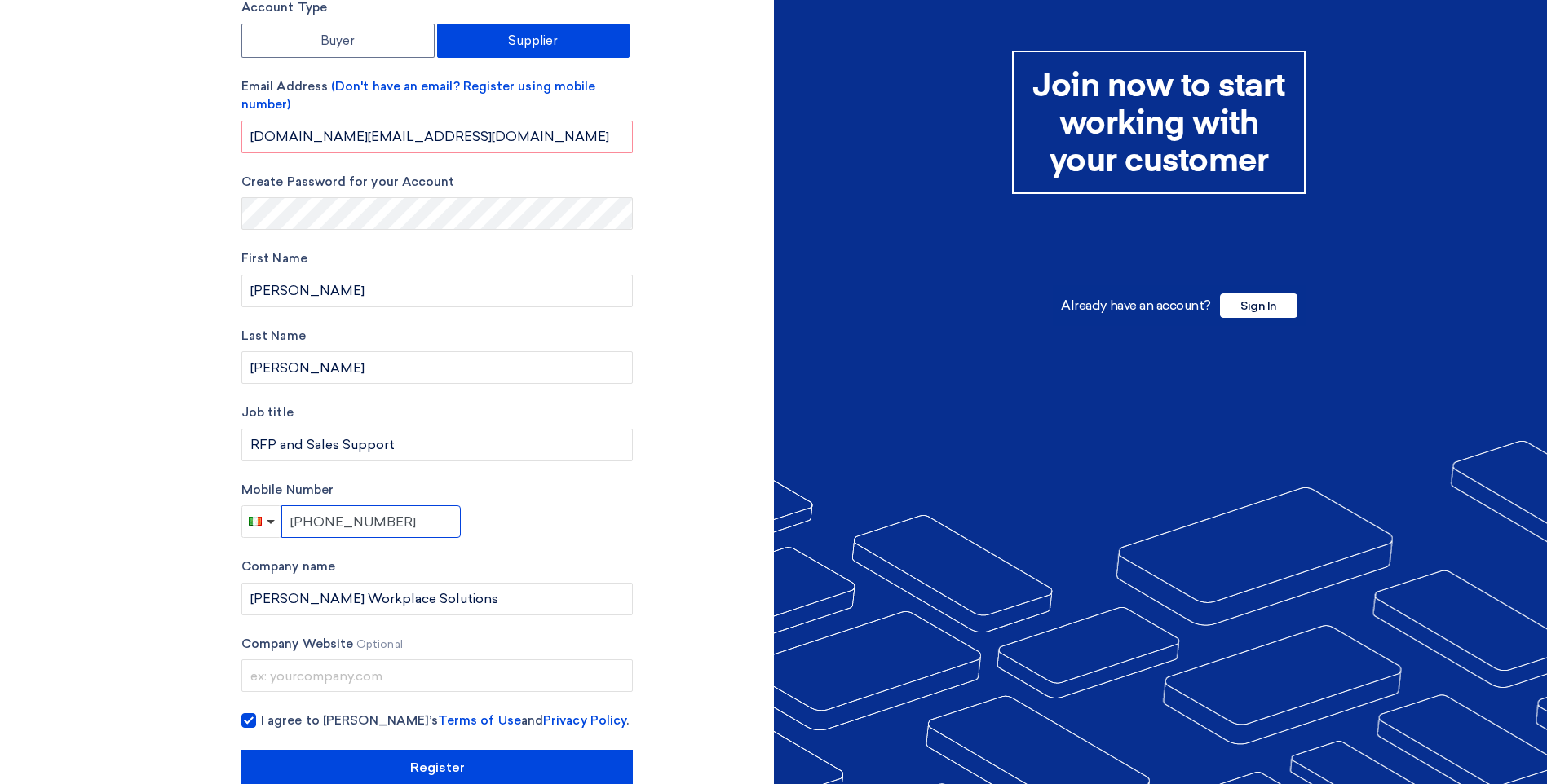
click at [407, 511] on input "[PHONE_NUMBER]" at bounding box center [371, 521] width 179 height 33
click at [604, 508] on div "Mobile Number [PHONE_NUMBER]" at bounding box center [436, 510] width 391 height 58
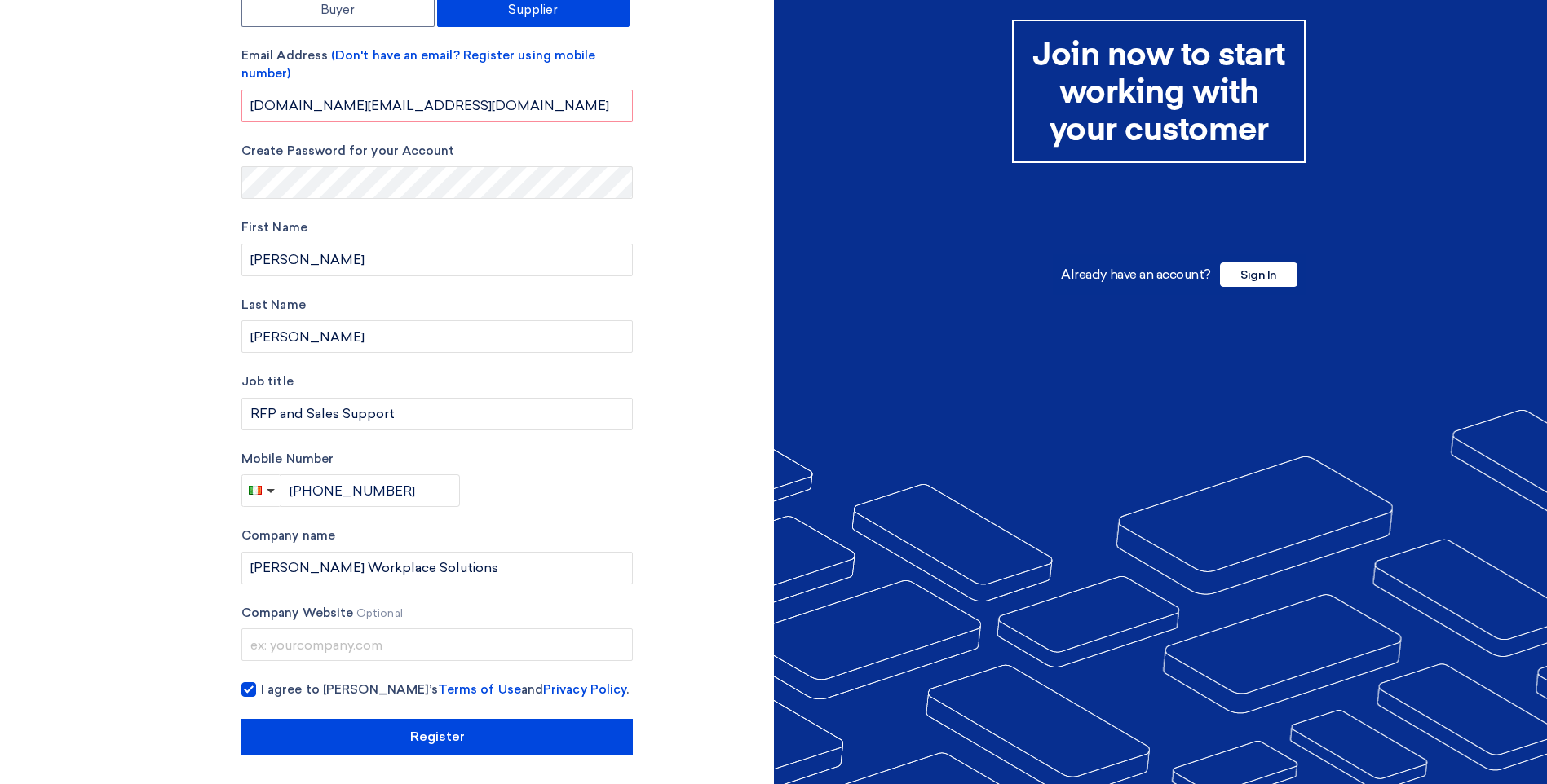
scroll to position [115, 0]
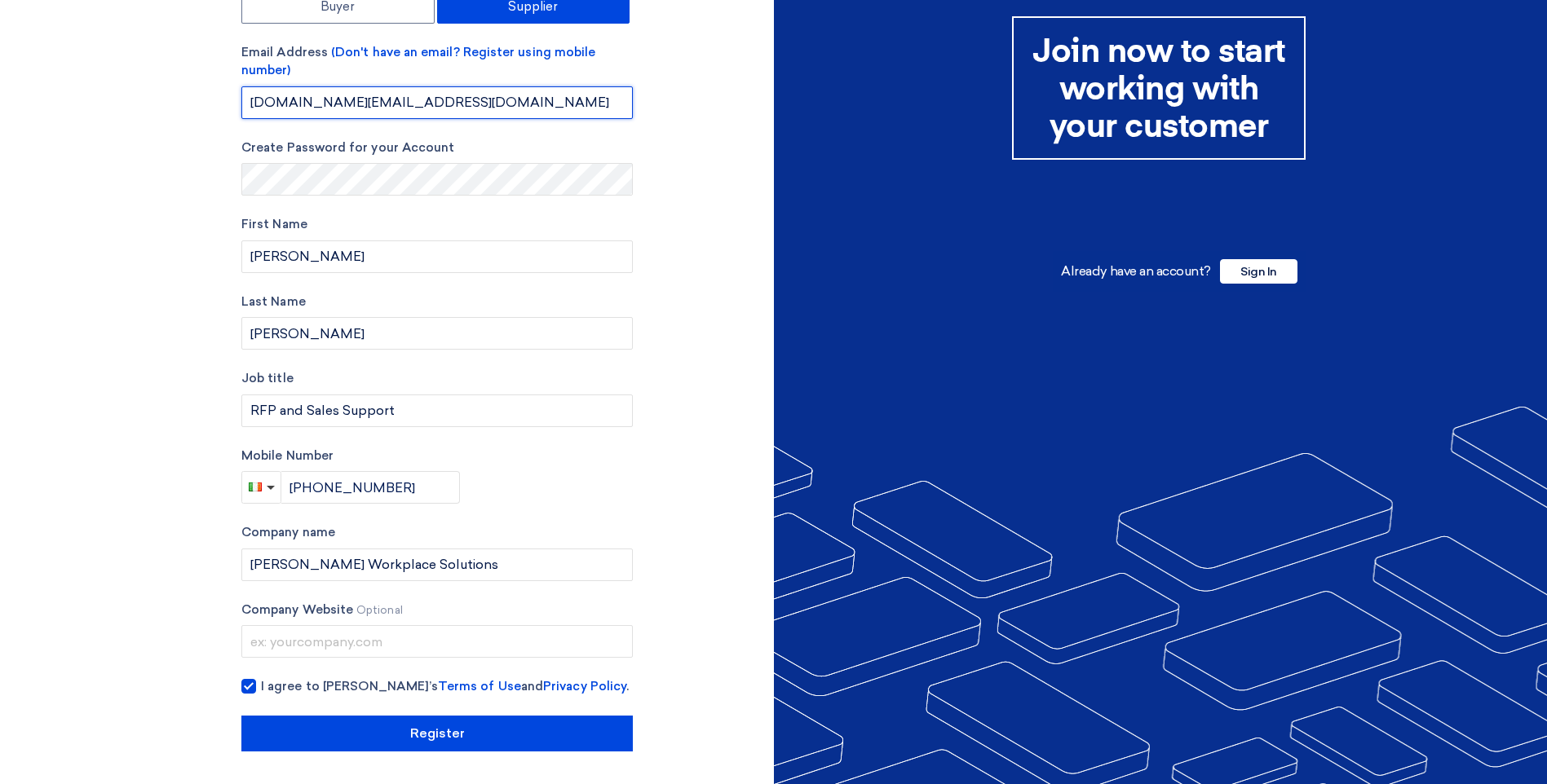
click at [513, 91] on input "[DOMAIN_NAME][EMAIL_ADDRESS][DOMAIN_NAME]" at bounding box center [436, 102] width 391 height 33
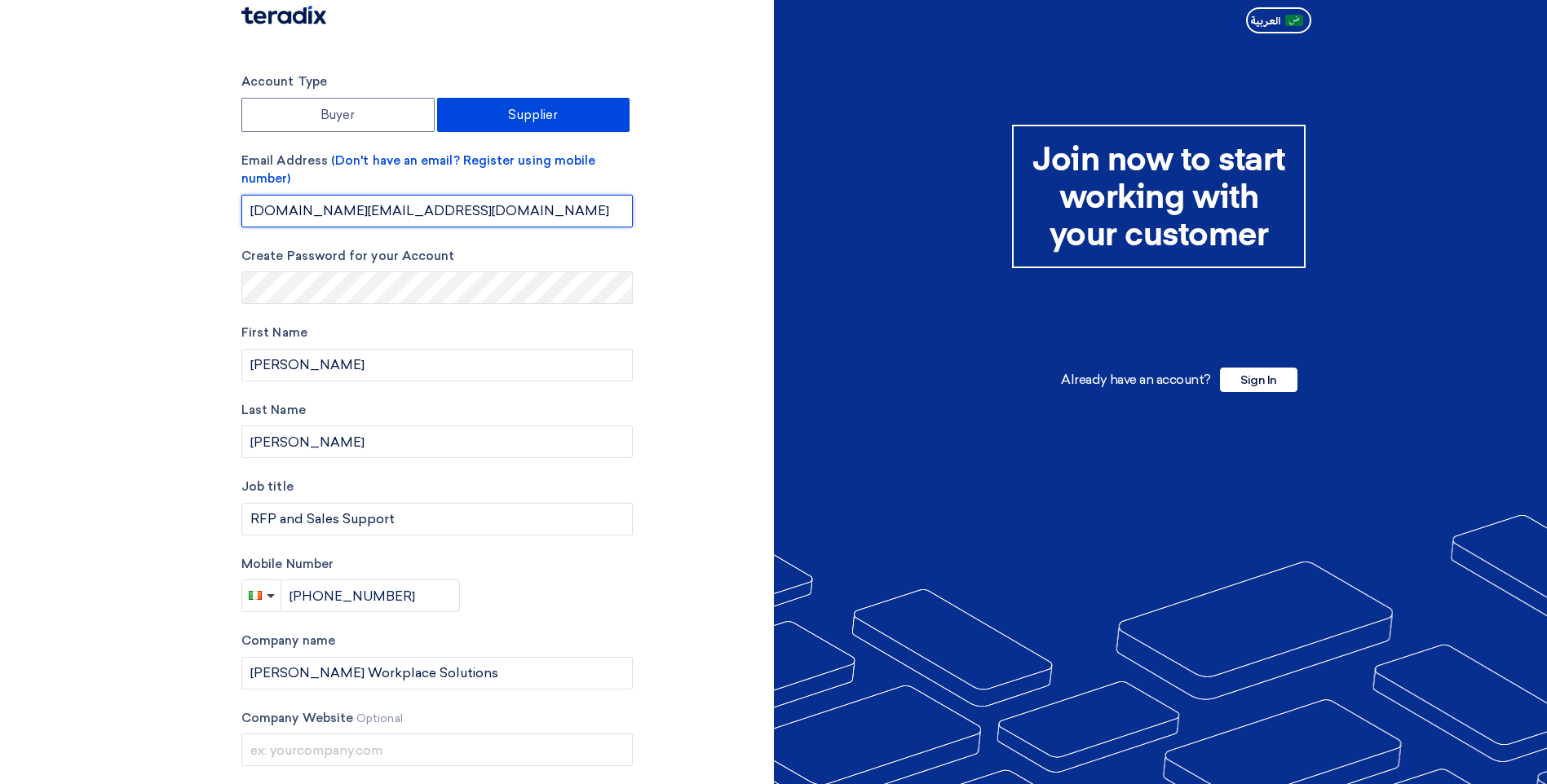
scroll to position [0, 0]
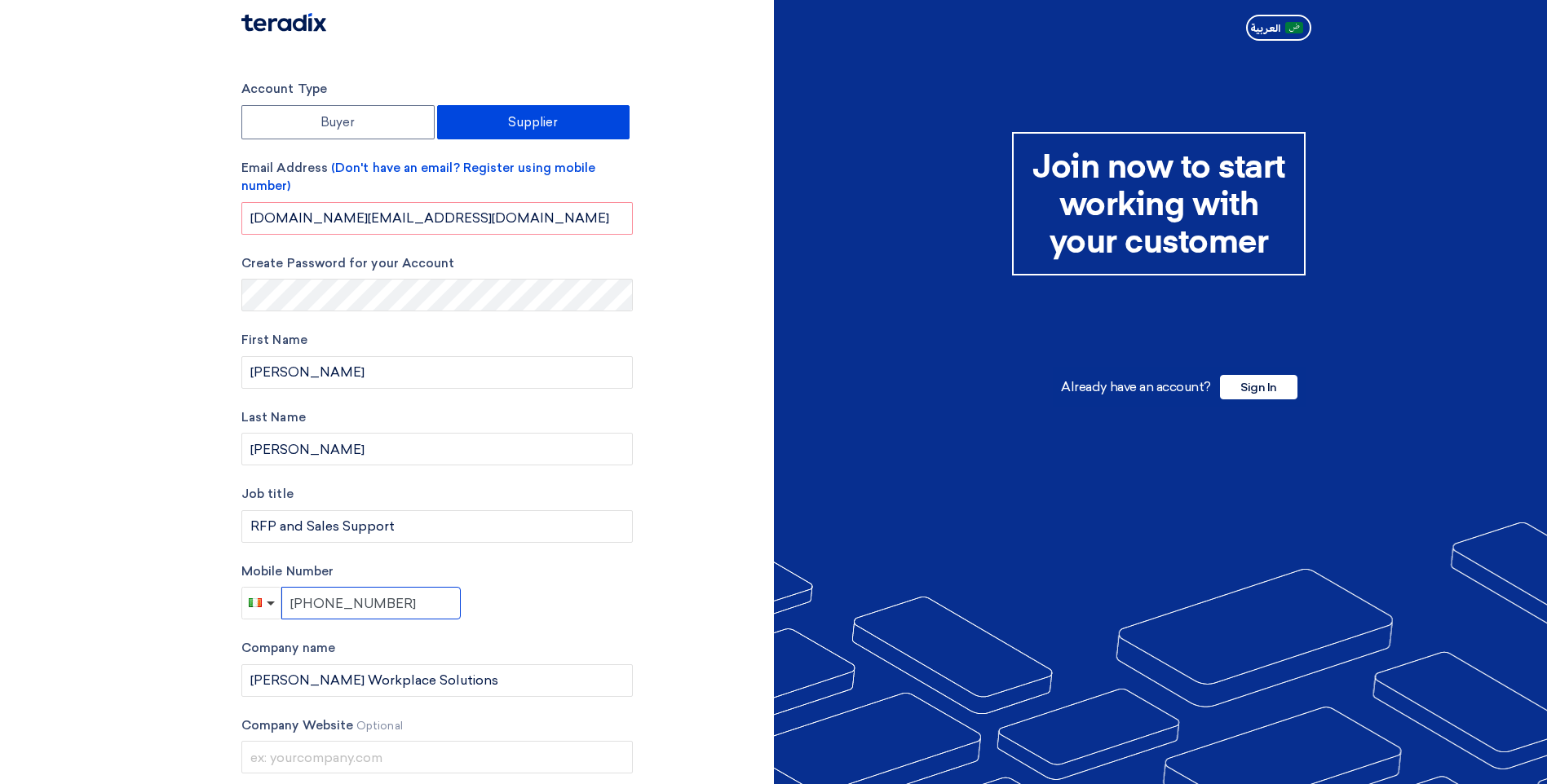
click at [396, 592] on input "[PHONE_NUMBER]" at bounding box center [371, 602] width 179 height 33
click at [578, 605] on div "Mobile Number [PHONE_NUMBER]" at bounding box center [436, 591] width 391 height 58
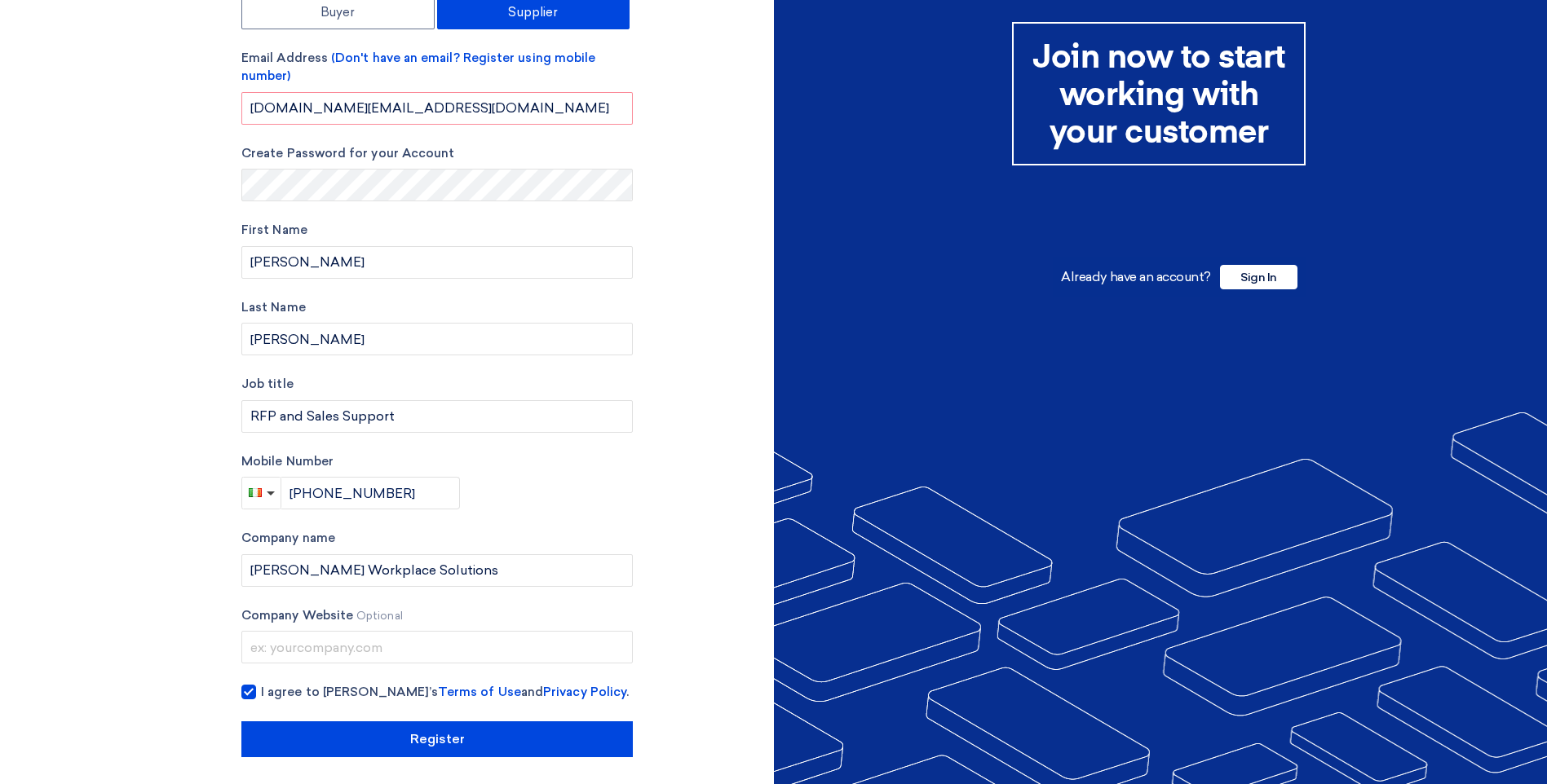
scroll to position [115, 0]
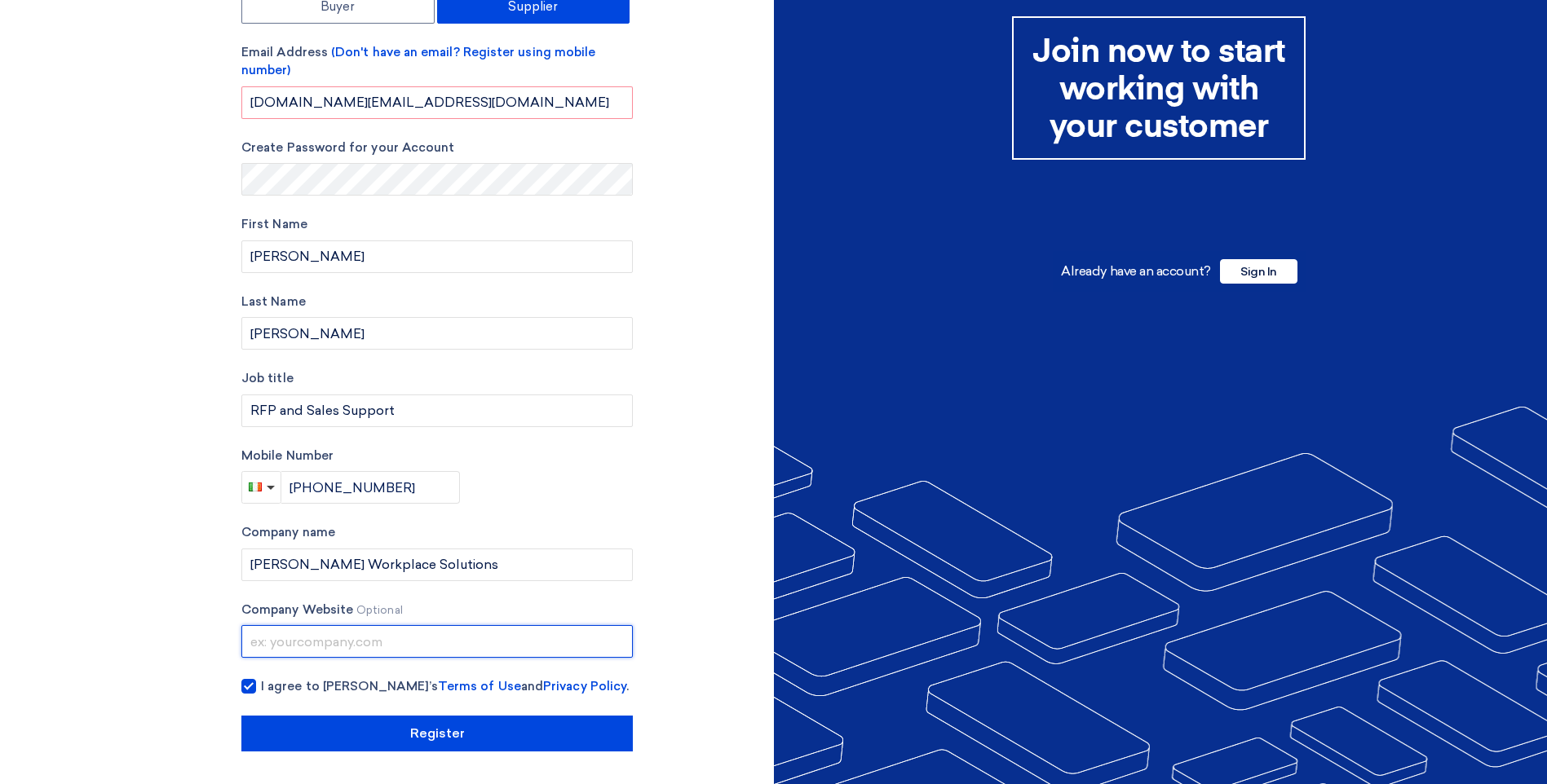
click at [356, 640] on input "text" at bounding box center [436, 641] width 391 height 33
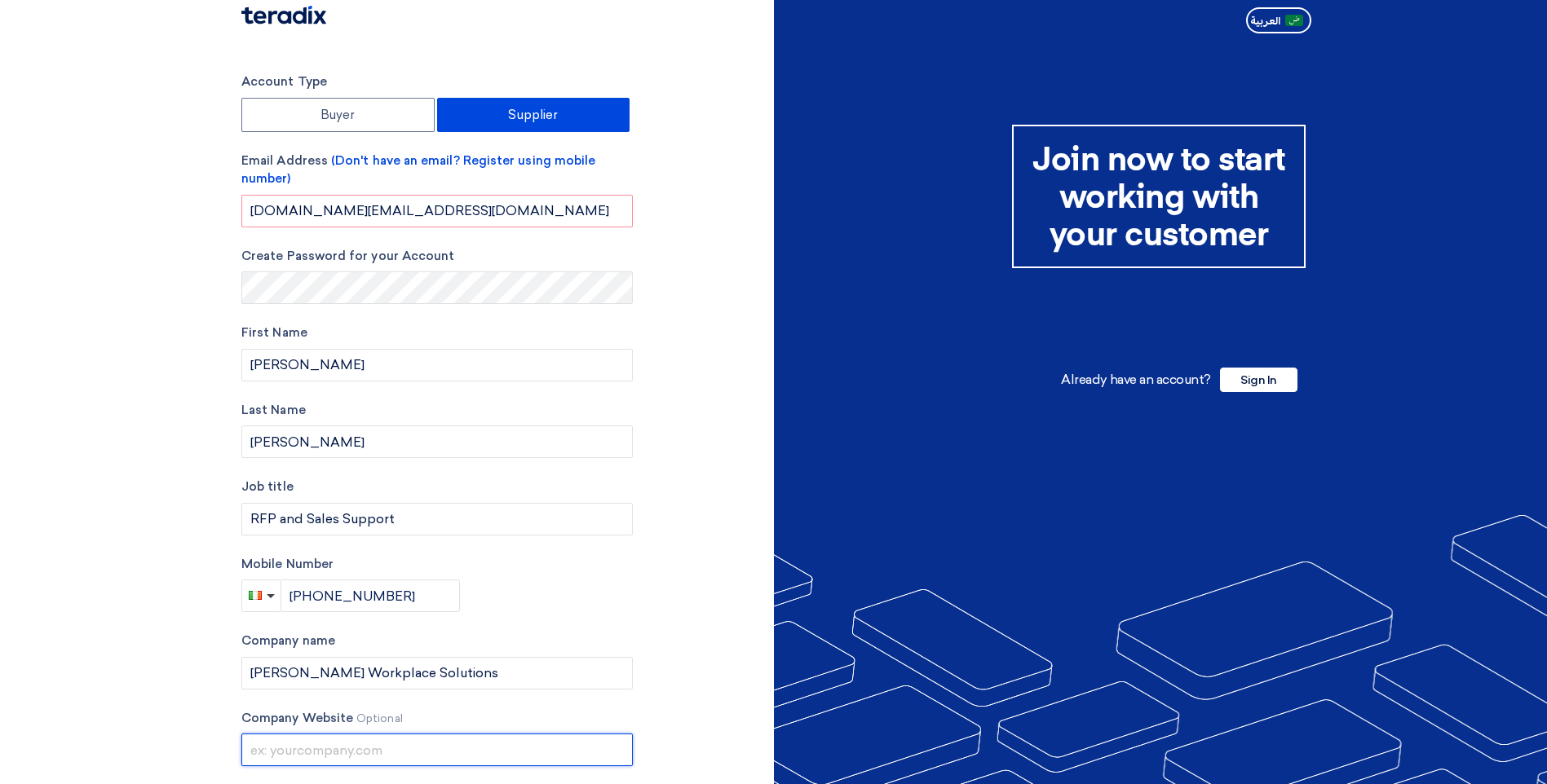
scroll to position [0, 0]
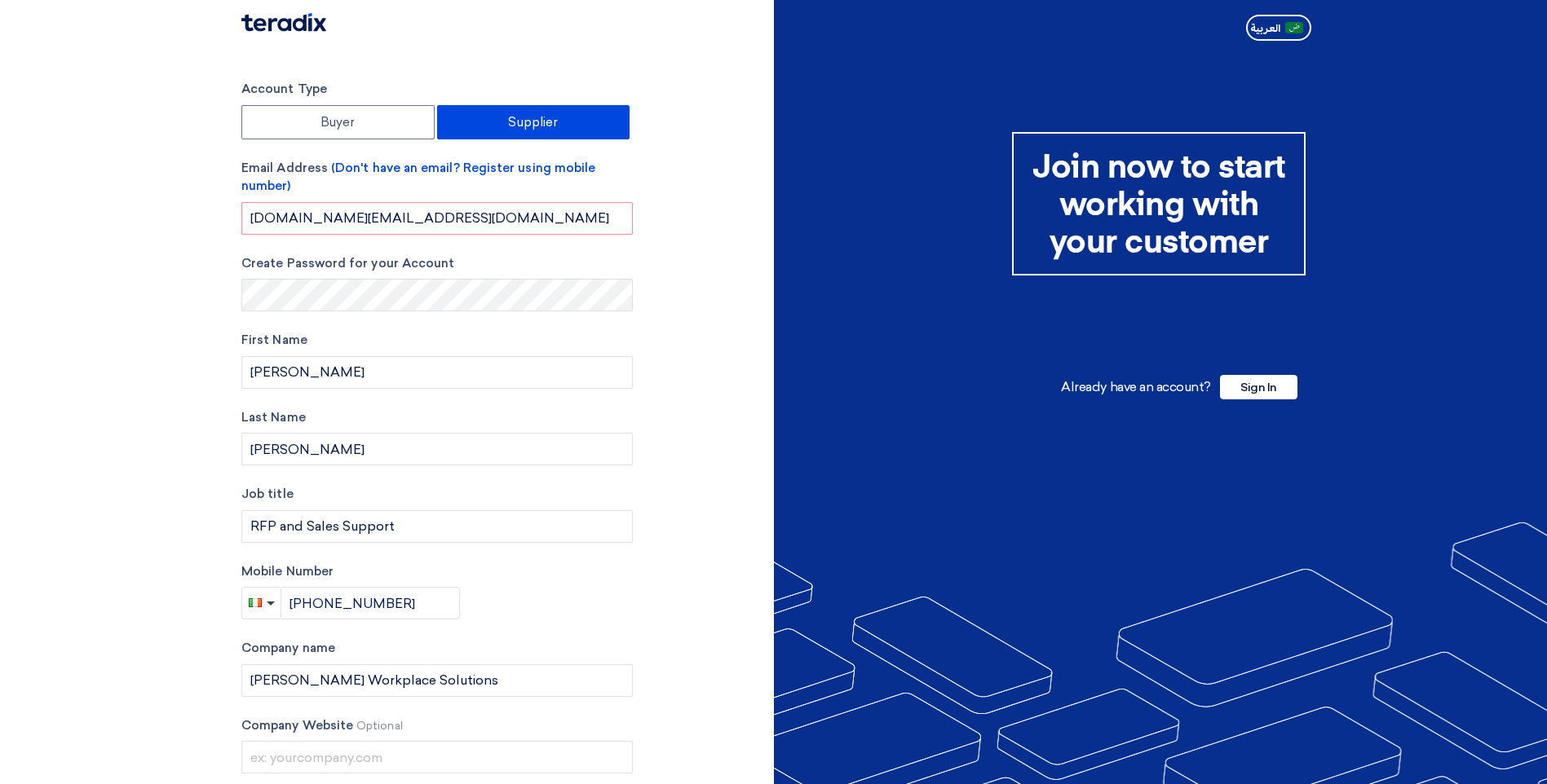
click at [486, 340] on label "First Name" at bounding box center [436, 340] width 391 height 18
click at [423, 315] on form "Account Type Buyer Supplier Email Address (Don't have an email? Register using …" at bounding box center [436, 349] width 391 height 540
click at [395, 382] on input "[PERSON_NAME]" at bounding box center [436, 372] width 391 height 33
click at [408, 463] on input "[PERSON_NAME]" at bounding box center [436, 448] width 391 height 33
click at [638, 623] on div "Account Type Buyer Supplier Email Address (Don't have an email? Register using …" at bounding box center [501, 473] width 545 height 787
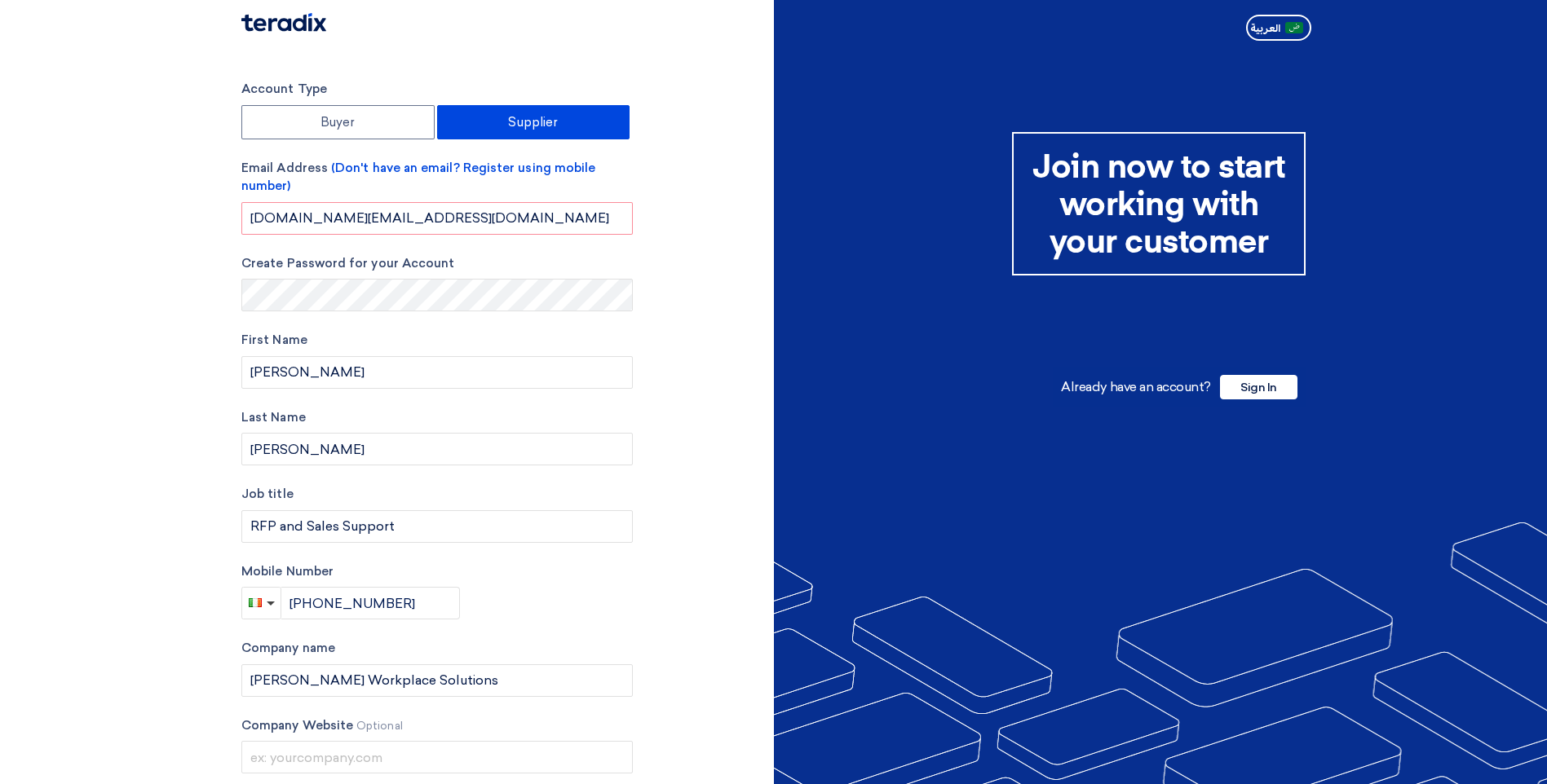
drag, startPoint x: 517, startPoint y: 612, endPoint x: 498, endPoint y: 612, distance: 19.0
click at [510, 612] on div "Mobile Number [PHONE_NUMBER]" at bounding box center [436, 591] width 391 height 58
click at [431, 602] on input "[PHONE_NUMBER]" at bounding box center [371, 602] width 179 height 33
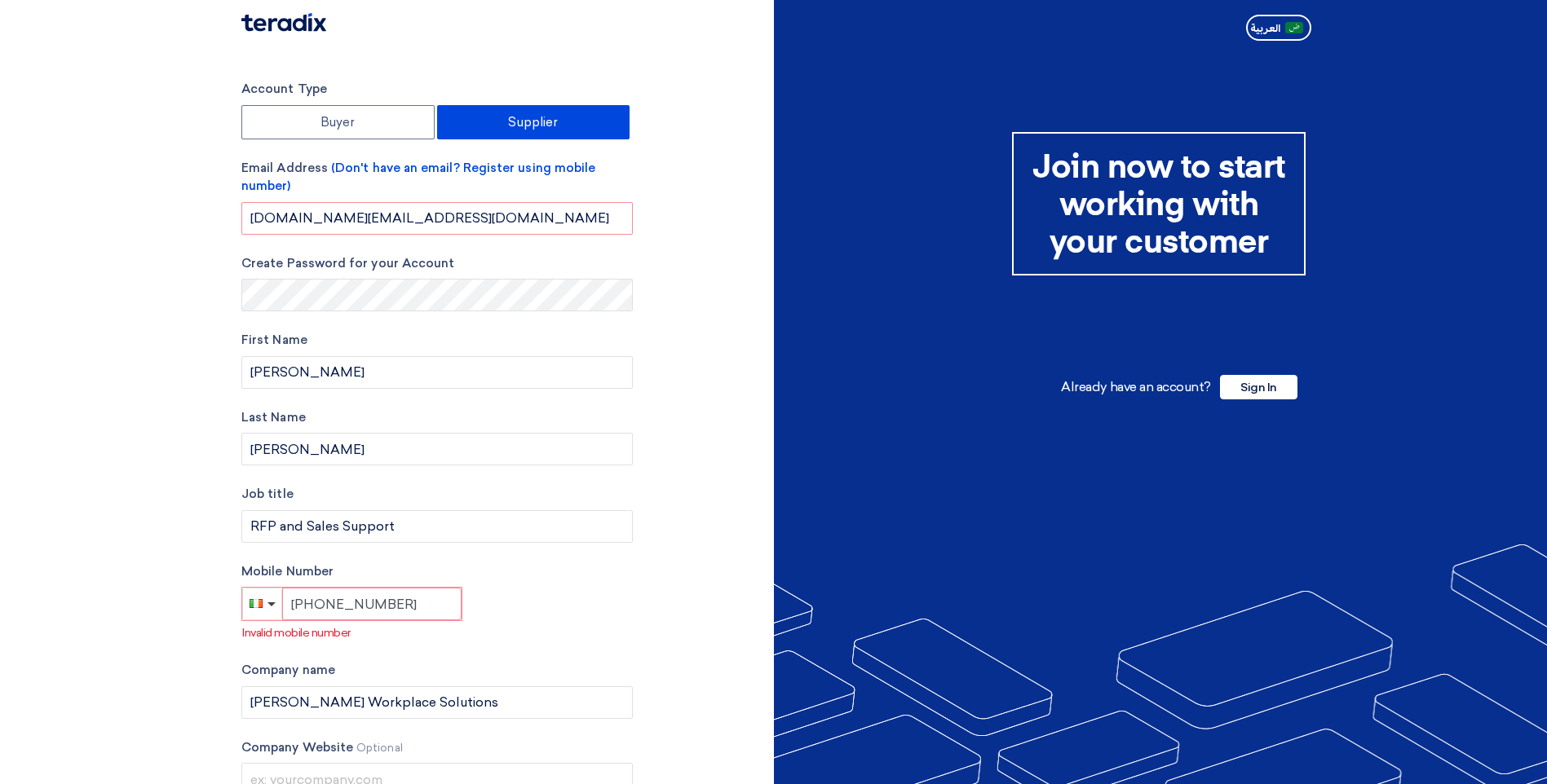
type input "[PHONE_NUMBER]"
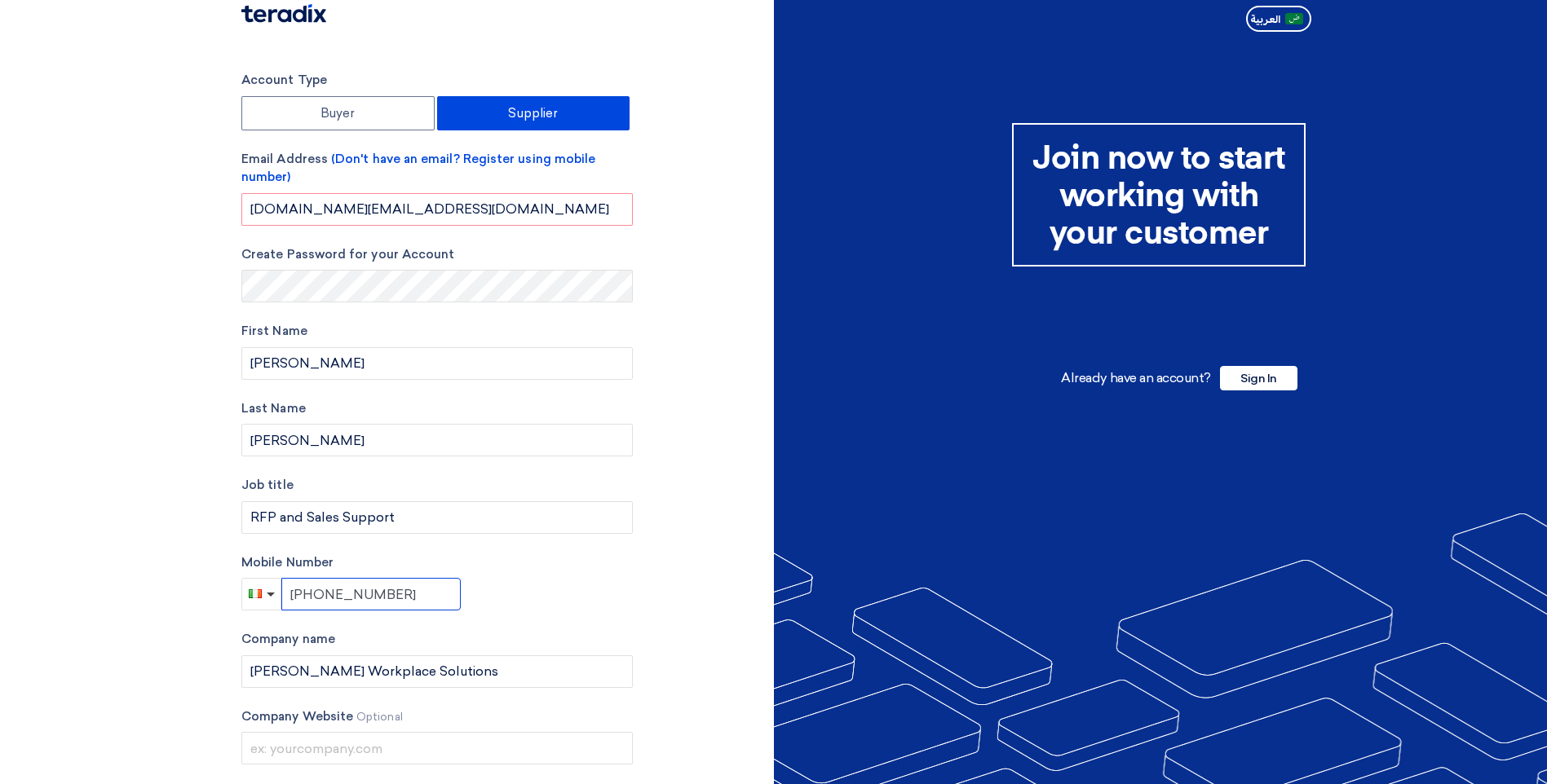
scroll to position [115, 0]
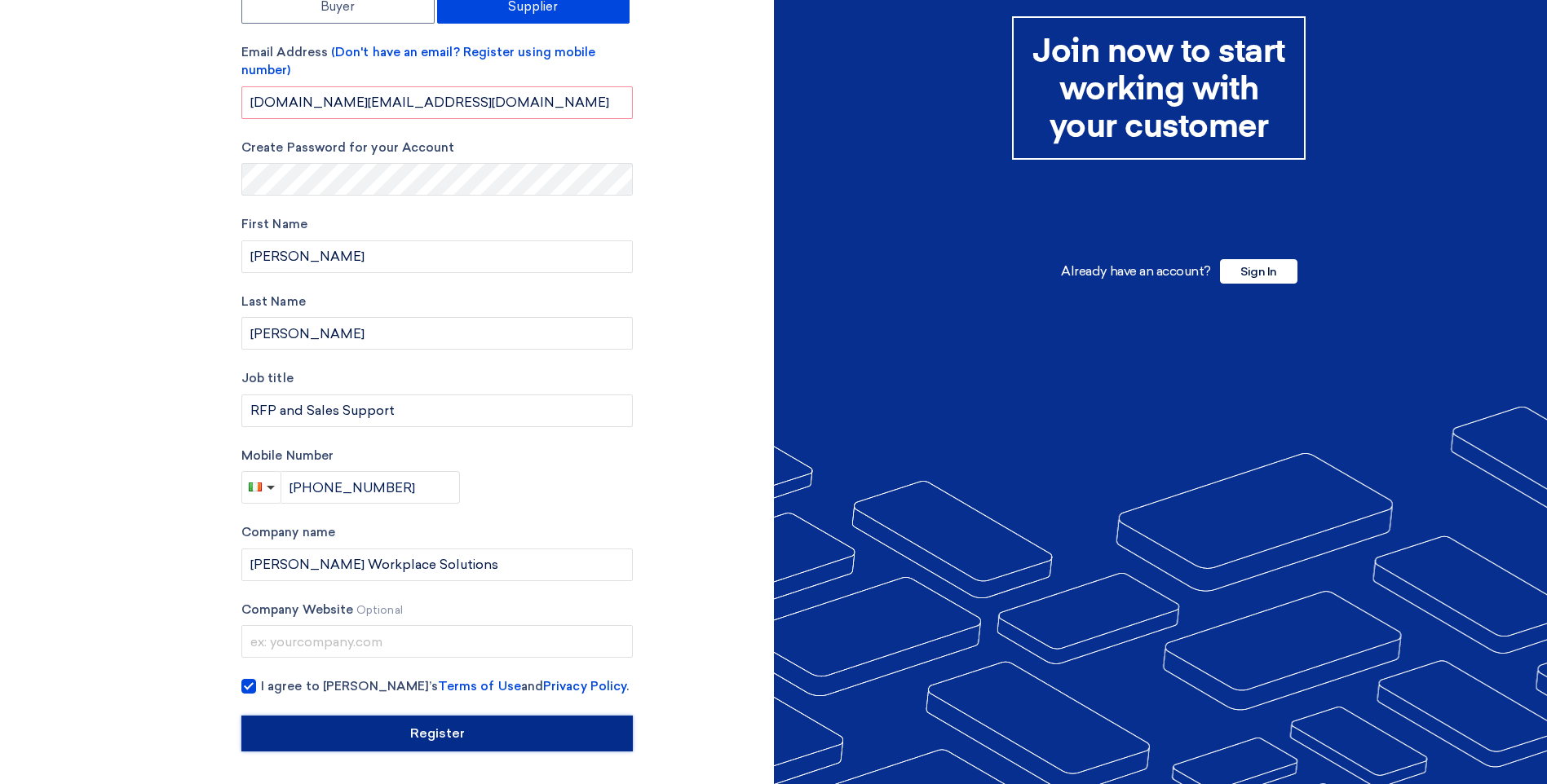
click at [446, 734] on input "Register" at bounding box center [436, 733] width 391 height 36
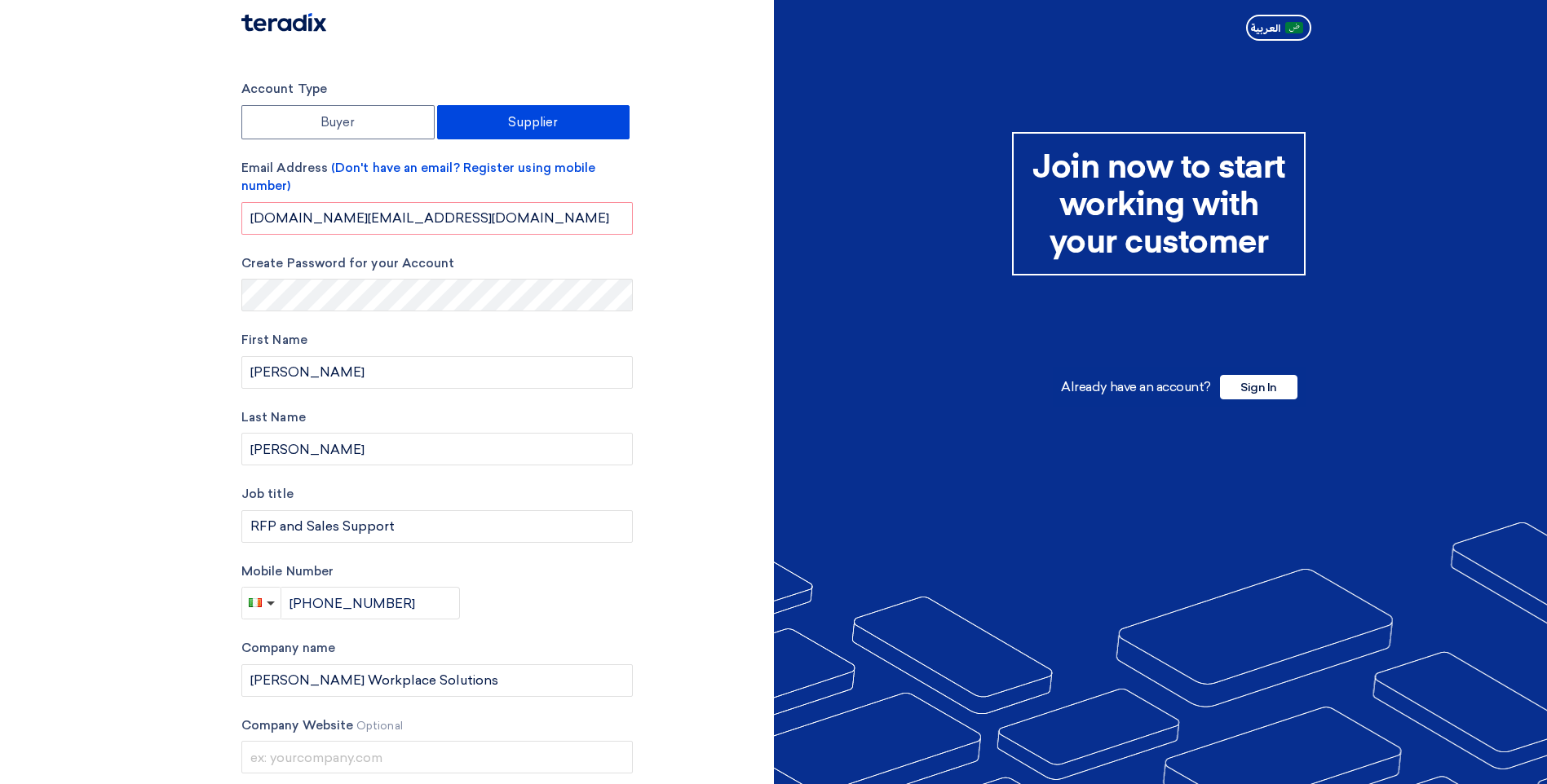
click at [679, 446] on div "Account Type Buyer Supplier Email Address (Don't have an email? Register using …" at bounding box center [501, 473] width 545 height 787
